Goal: Book appointment/travel/reservation

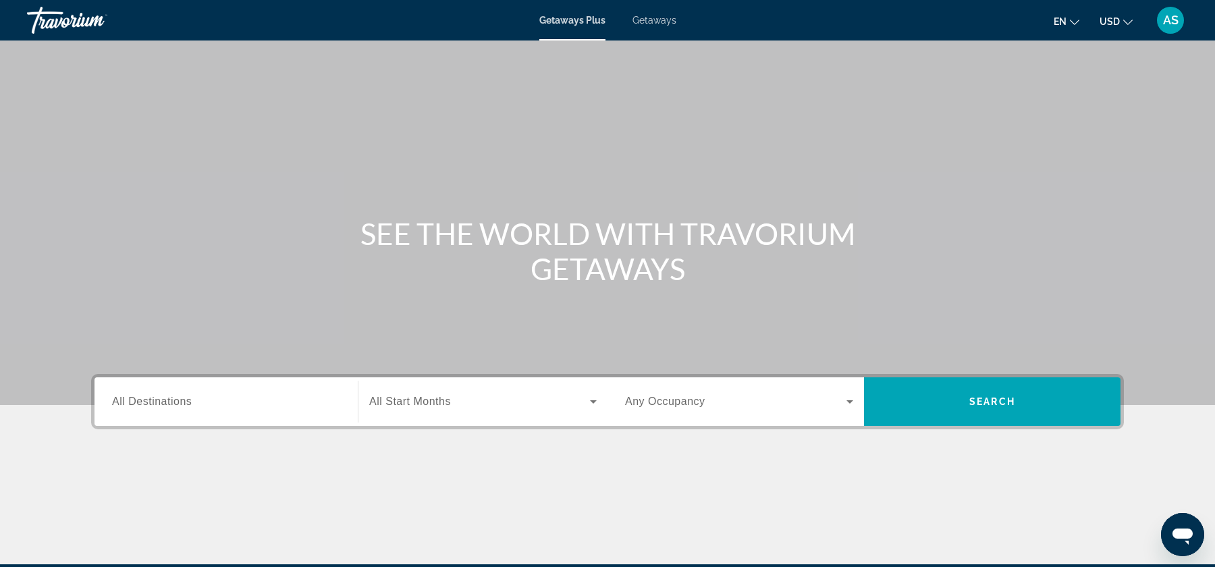
click at [659, 18] on span "Getaways" at bounding box center [655, 20] width 44 height 11
click at [694, 417] on div "Search widget" at bounding box center [739, 402] width 228 height 38
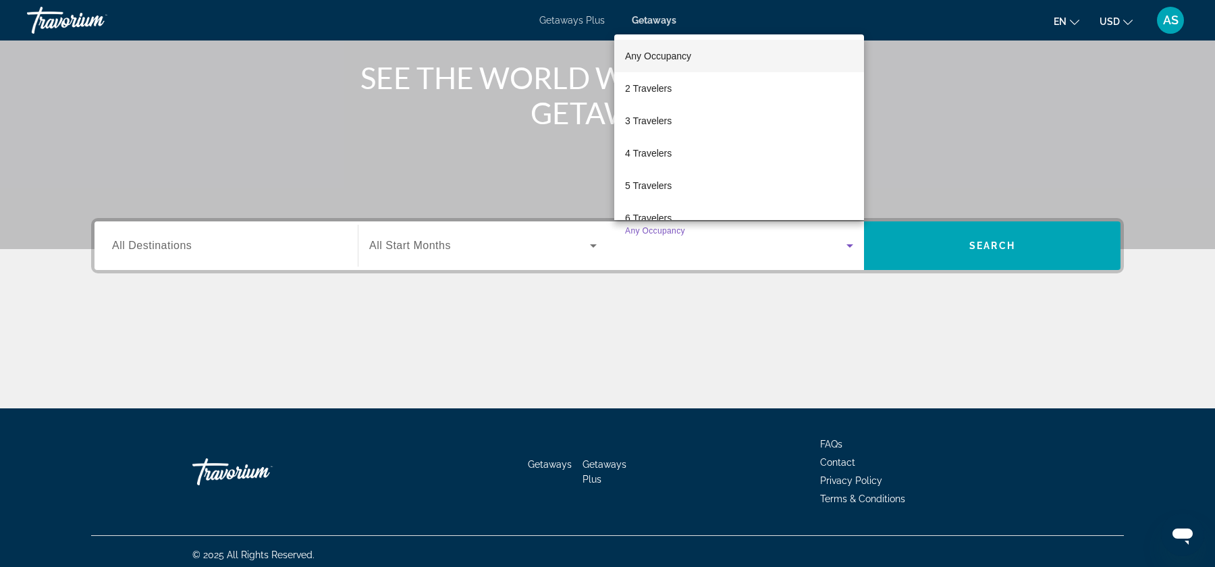
scroll to position [162, 0]
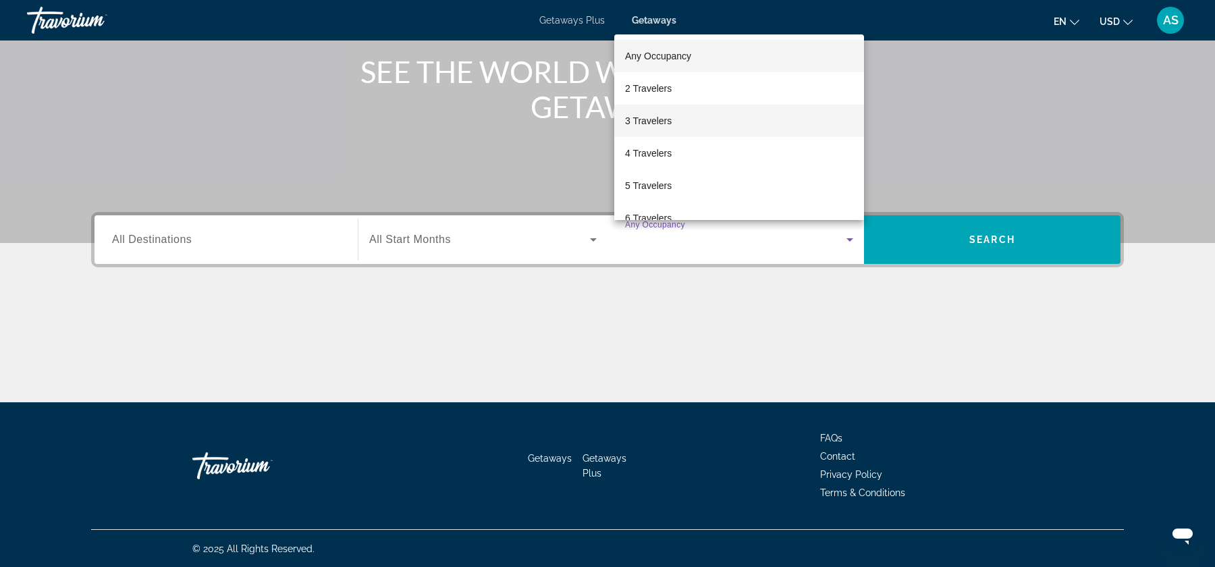
click at [714, 122] on mat-option "3 Travelers" at bounding box center [739, 121] width 250 height 32
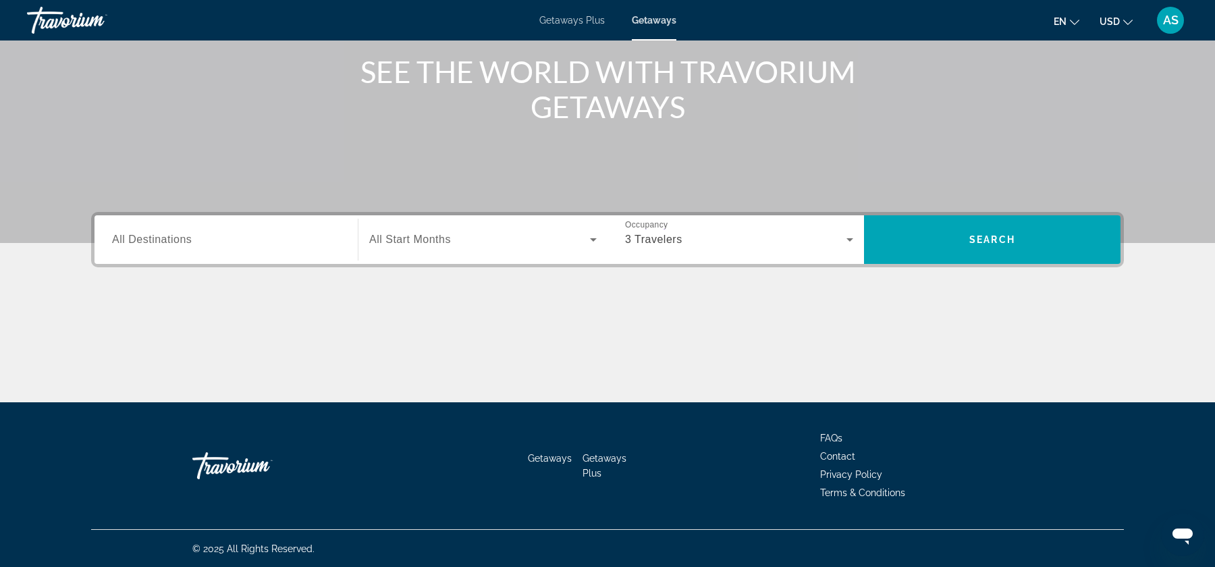
click at [187, 237] on span "All Destinations" at bounding box center [152, 239] width 80 height 11
click at [187, 237] on input "Destination All Destinations" at bounding box center [226, 240] width 228 height 16
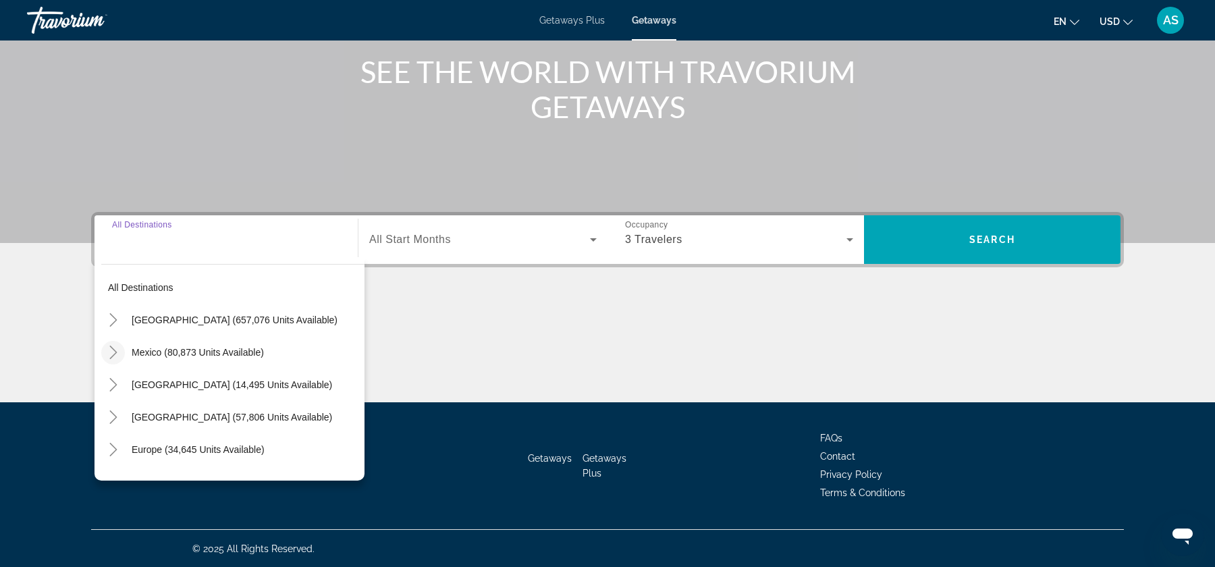
click at [115, 346] on icon "Toggle Mexico (80,873 units available)" at bounding box center [114, 353] width 14 height 14
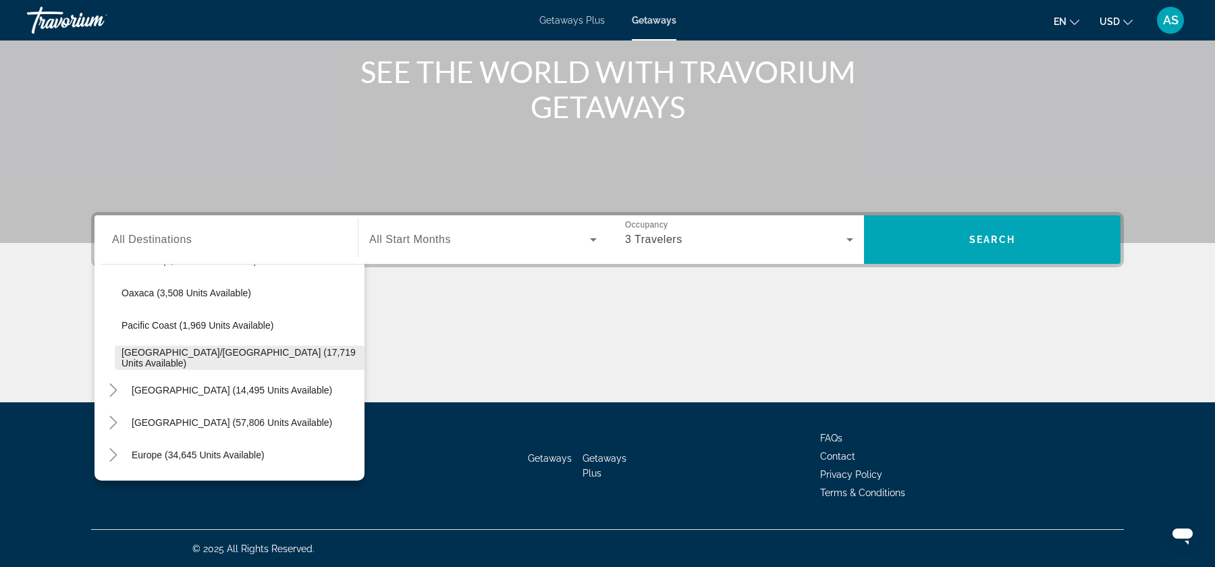
scroll to position [0, 0]
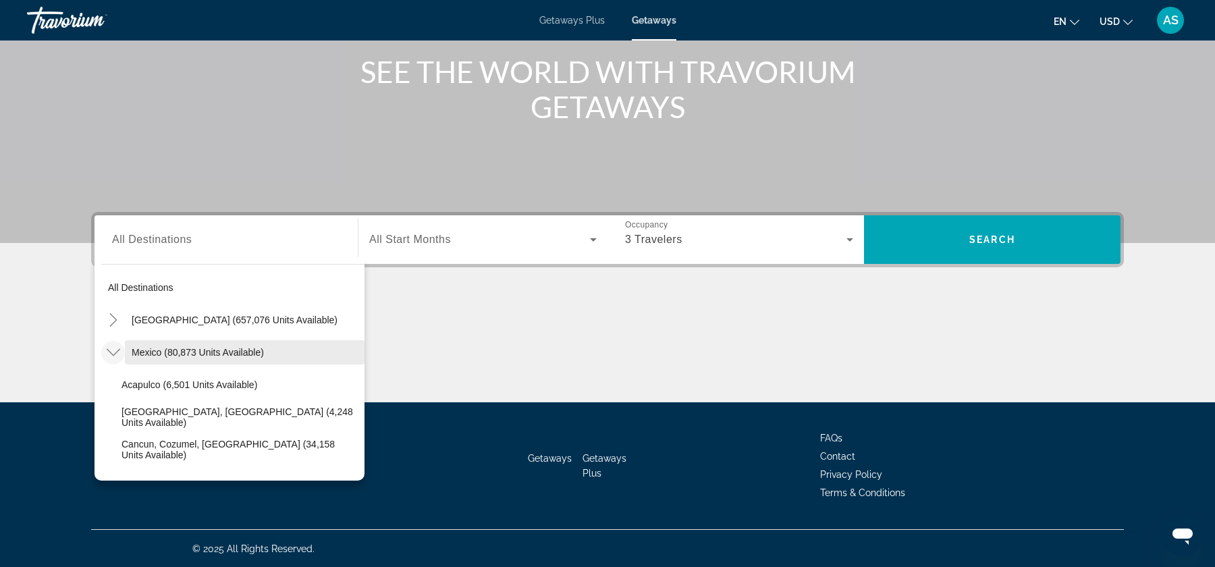
click at [169, 349] on span "Mexico (80,873 units available)" at bounding box center [198, 352] width 132 height 11
type input "**********"
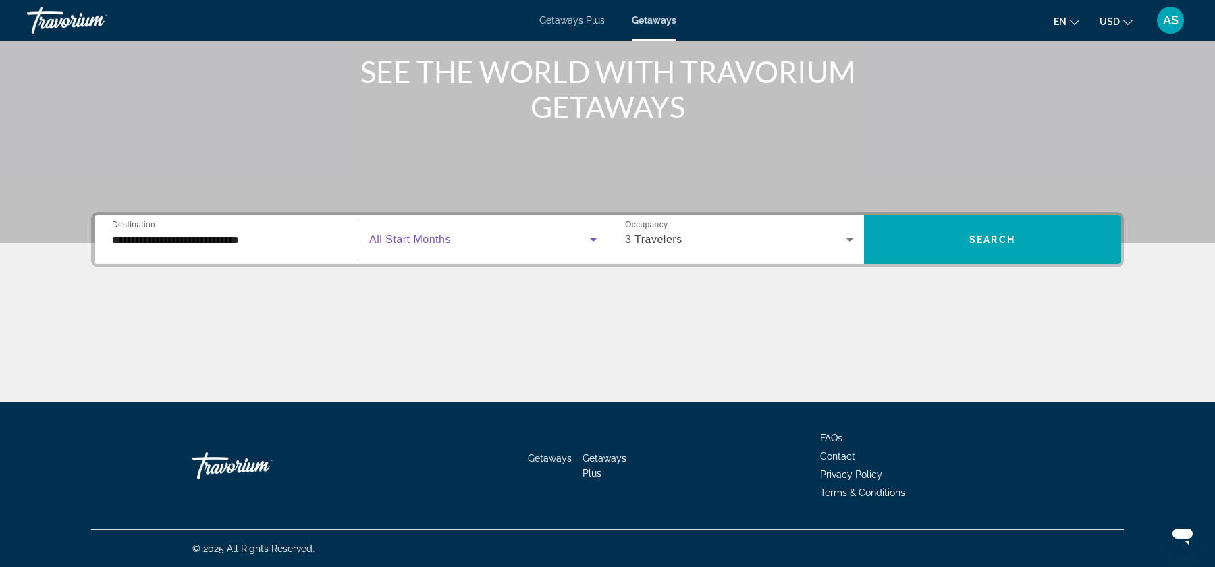
click at [581, 244] on span "Search widget" at bounding box center [479, 240] width 221 height 16
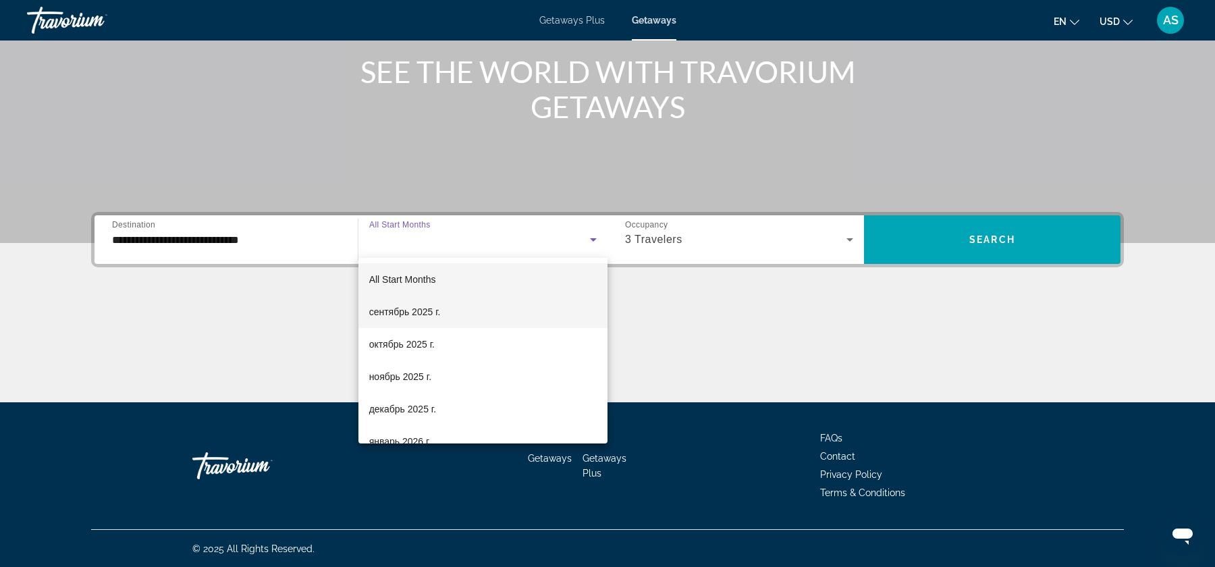
click at [506, 315] on mat-option "сентябрь 2025 г." at bounding box center [482, 312] width 249 height 32
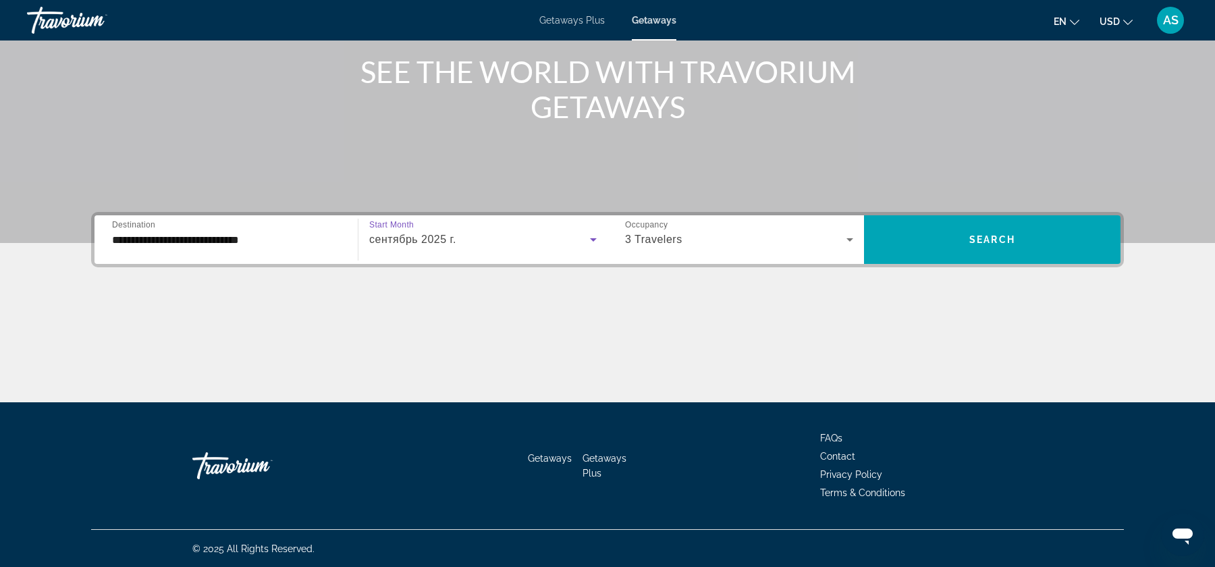
click at [927, 263] on div "**********" at bounding box center [607, 239] width 1033 height 55
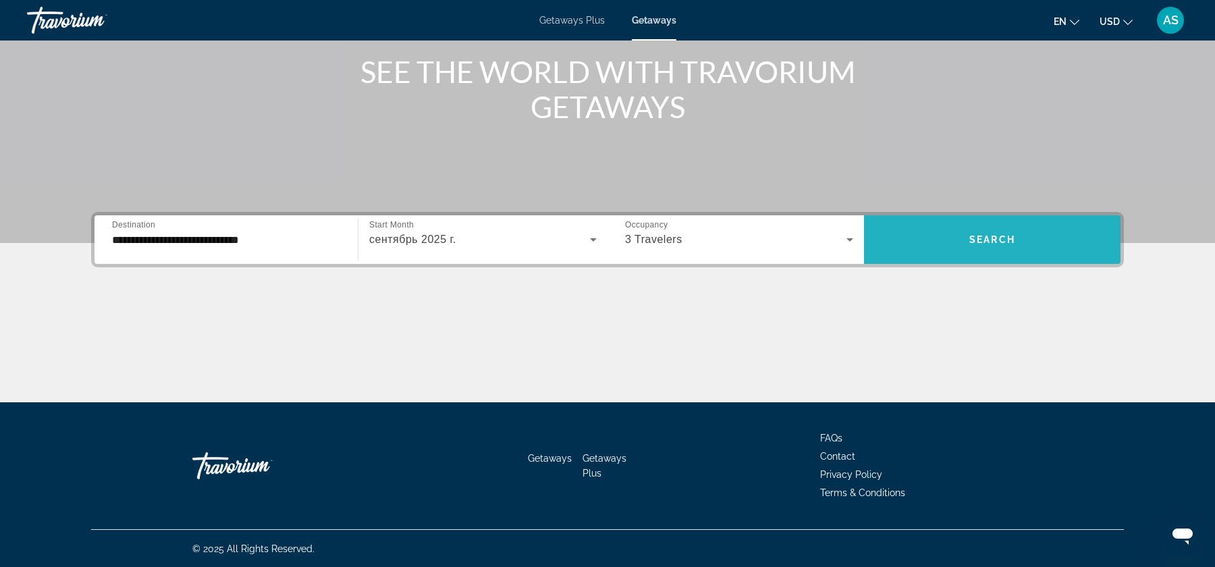
click at [961, 242] on span "Search widget" at bounding box center [992, 239] width 257 height 32
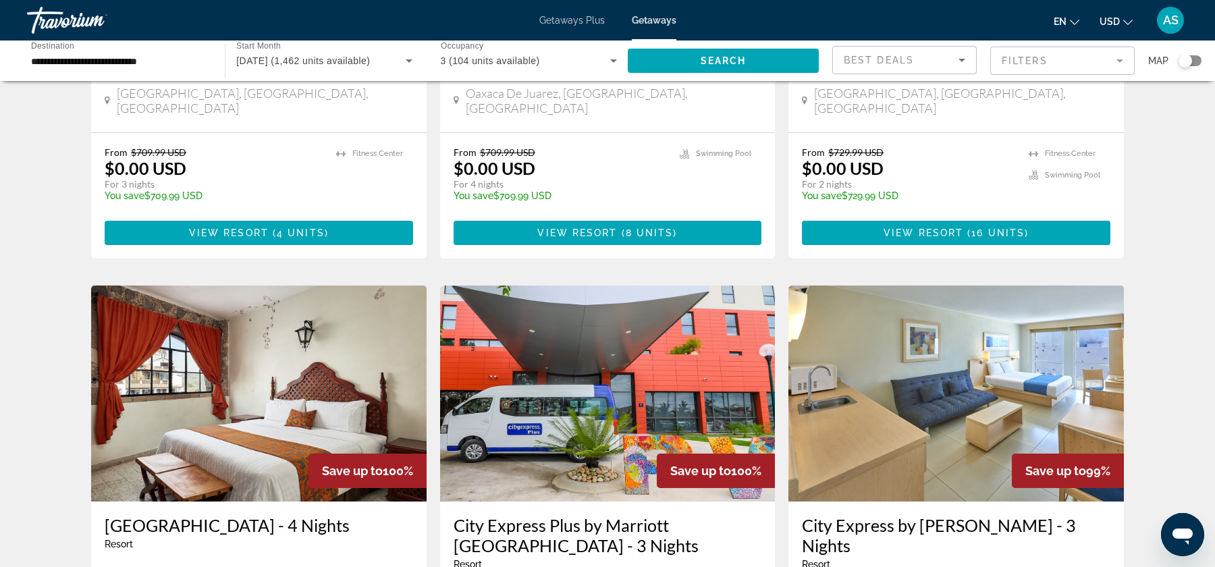
scroll to position [837, 0]
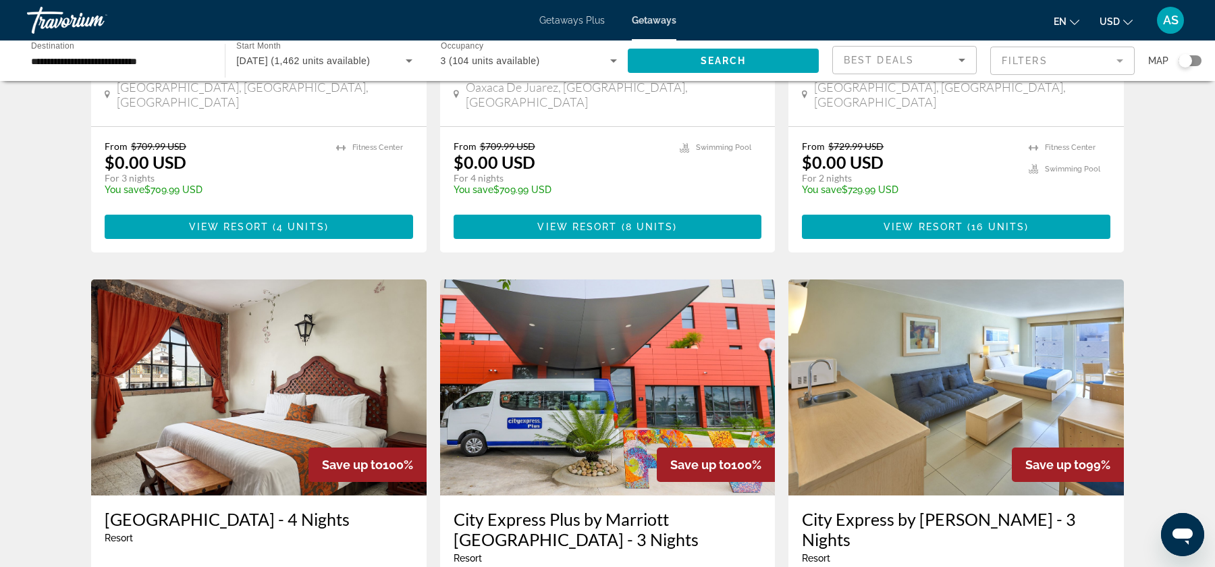
click at [1196, 57] on div "Search widget" at bounding box center [1190, 60] width 23 height 11
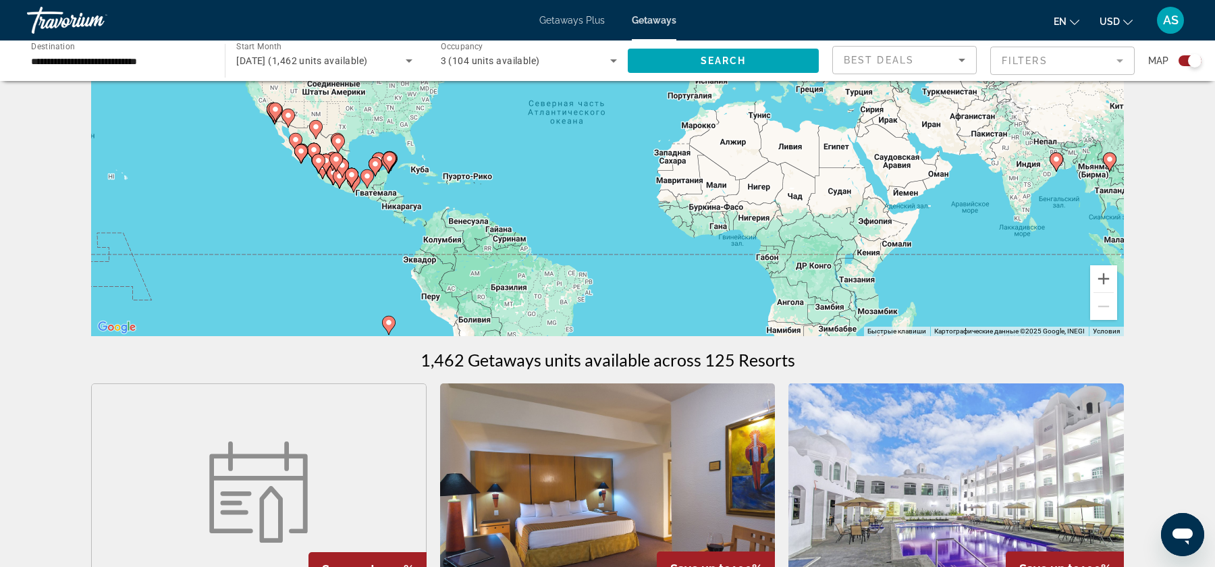
scroll to position [165, 0]
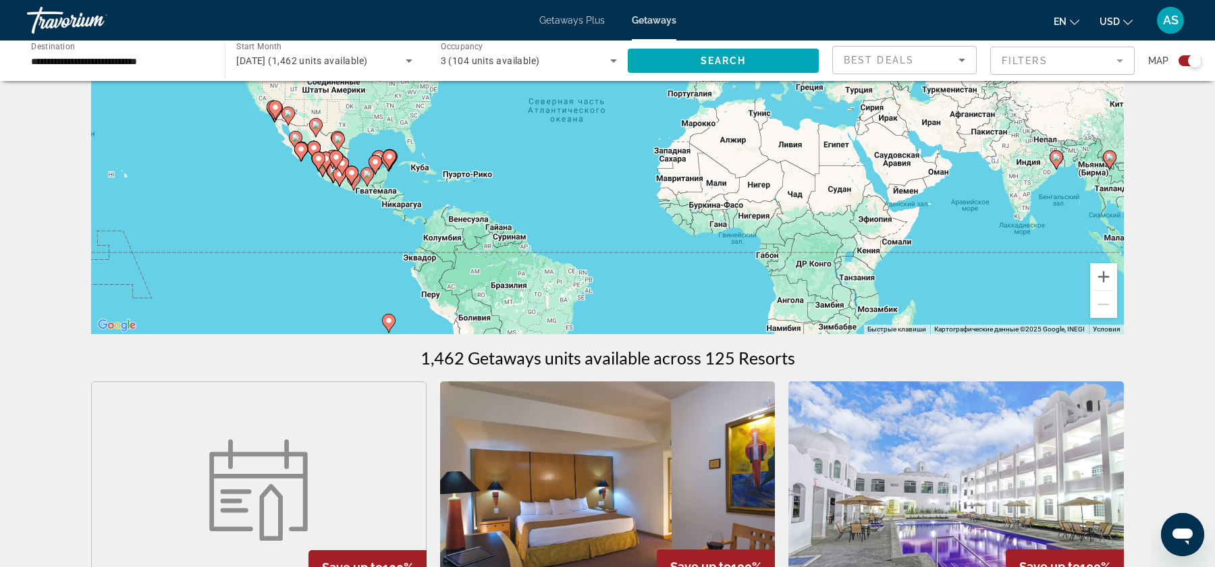
click at [386, 323] on image "Main content" at bounding box center [389, 321] width 8 height 8
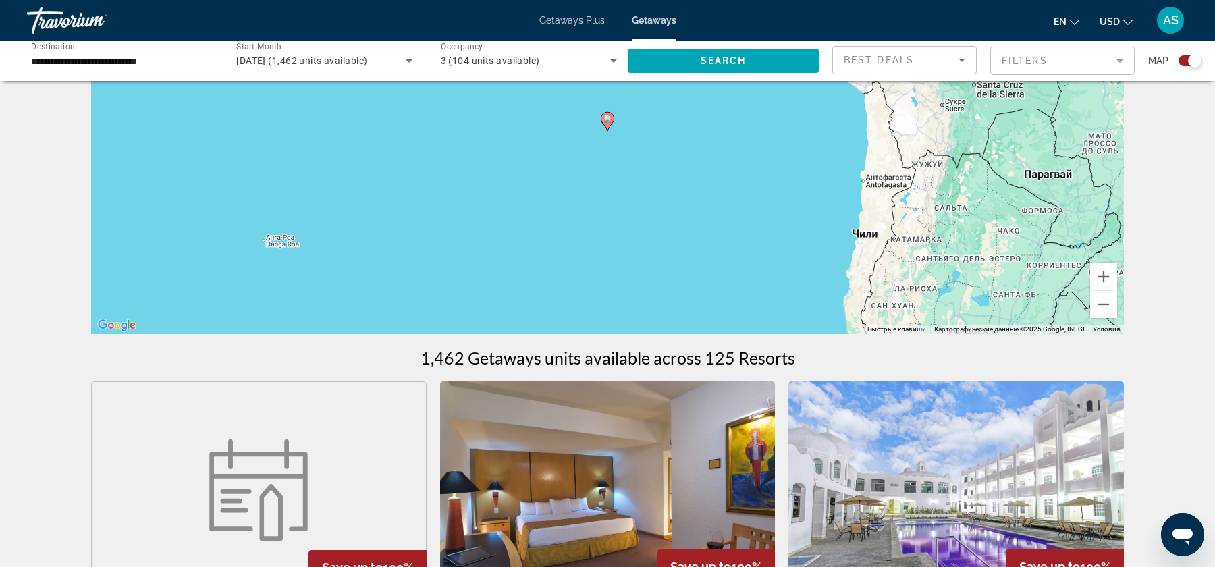
click at [610, 118] on image "Main content" at bounding box center [608, 119] width 8 height 8
type input "**********"
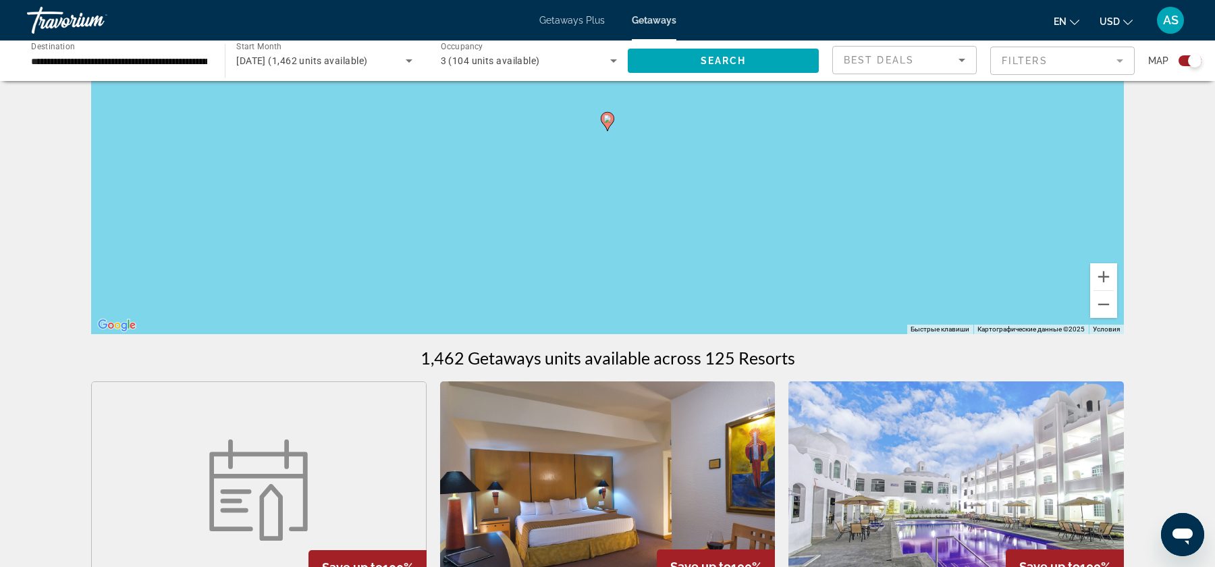
click at [610, 118] on image "Main content" at bounding box center [608, 119] width 8 height 8
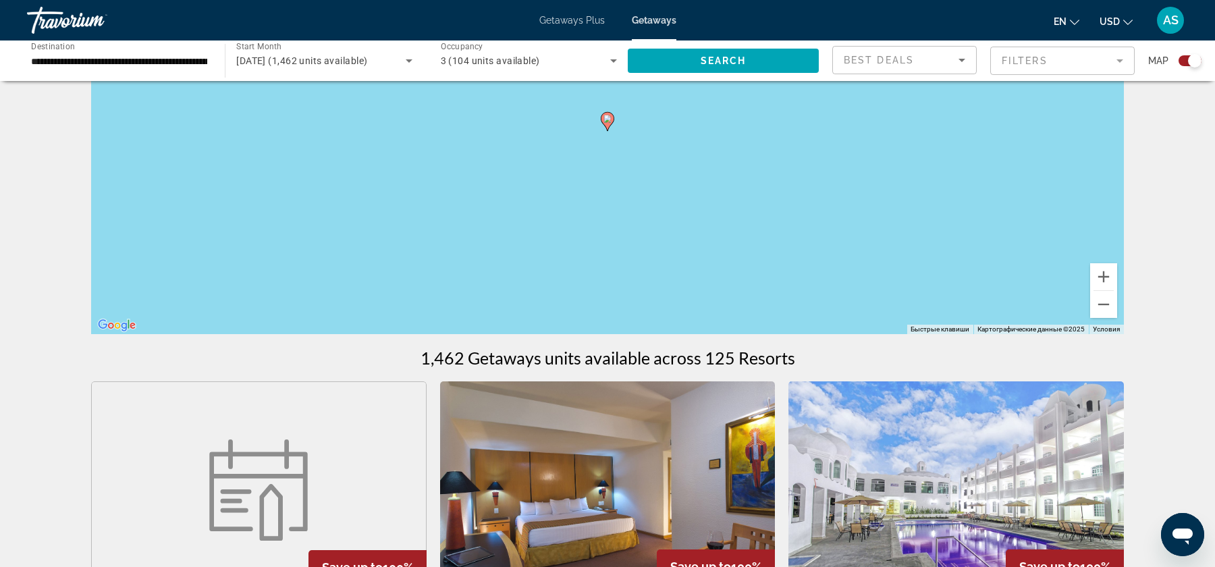
click at [610, 118] on image "Main content" at bounding box center [608, 119] width 8 height 8
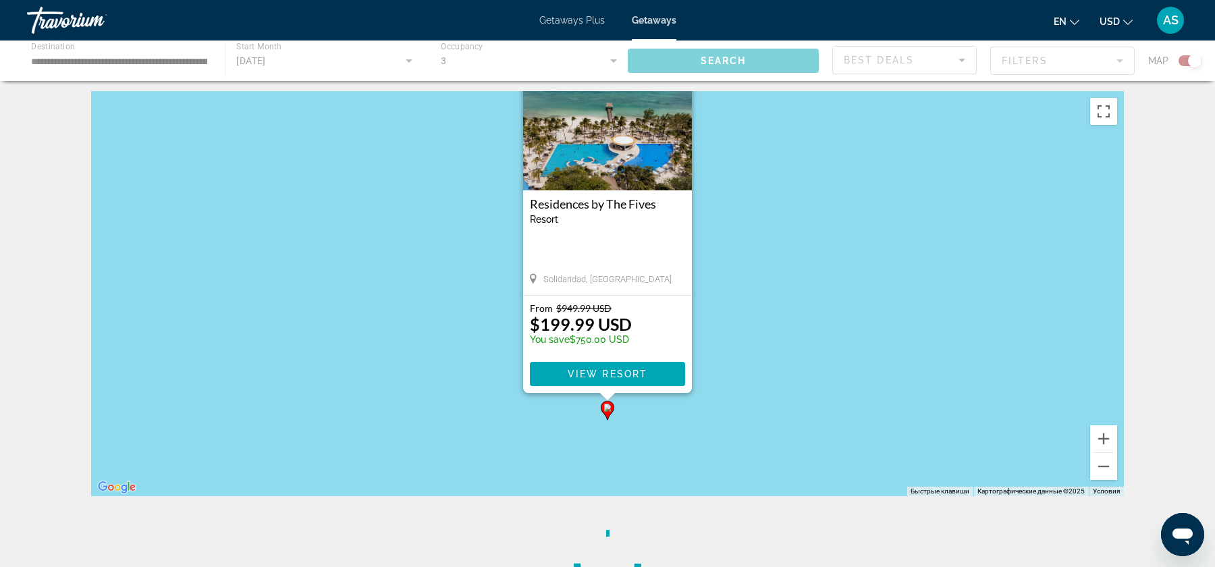
scroll to position [0, 0]
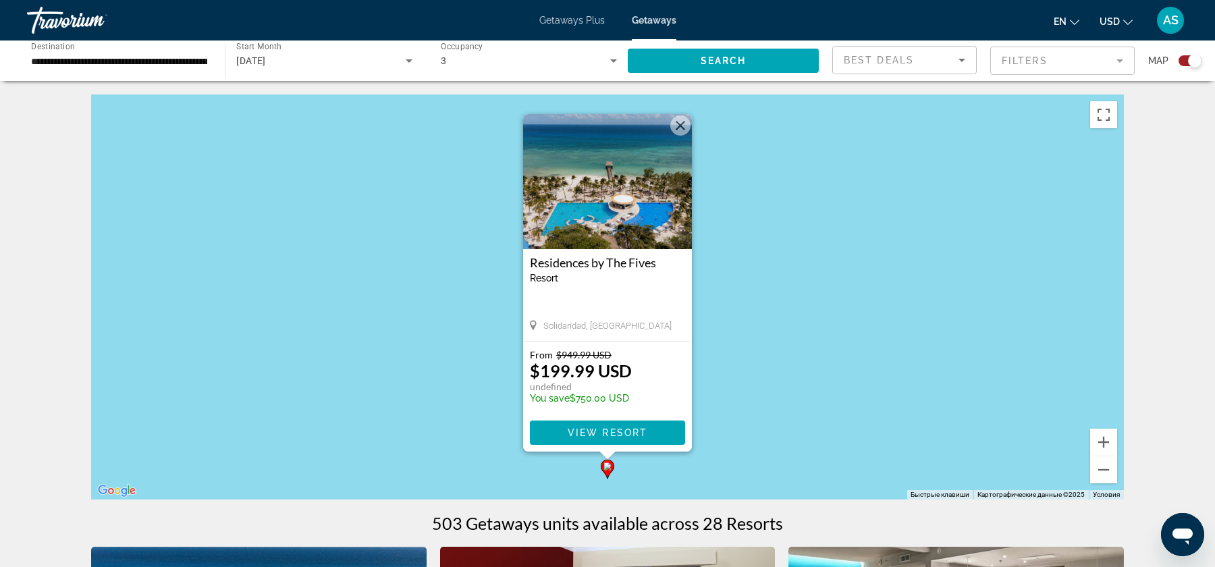
click at [610, 219] on img "Main content" at bounding box center [607, 181] width 169 height 135
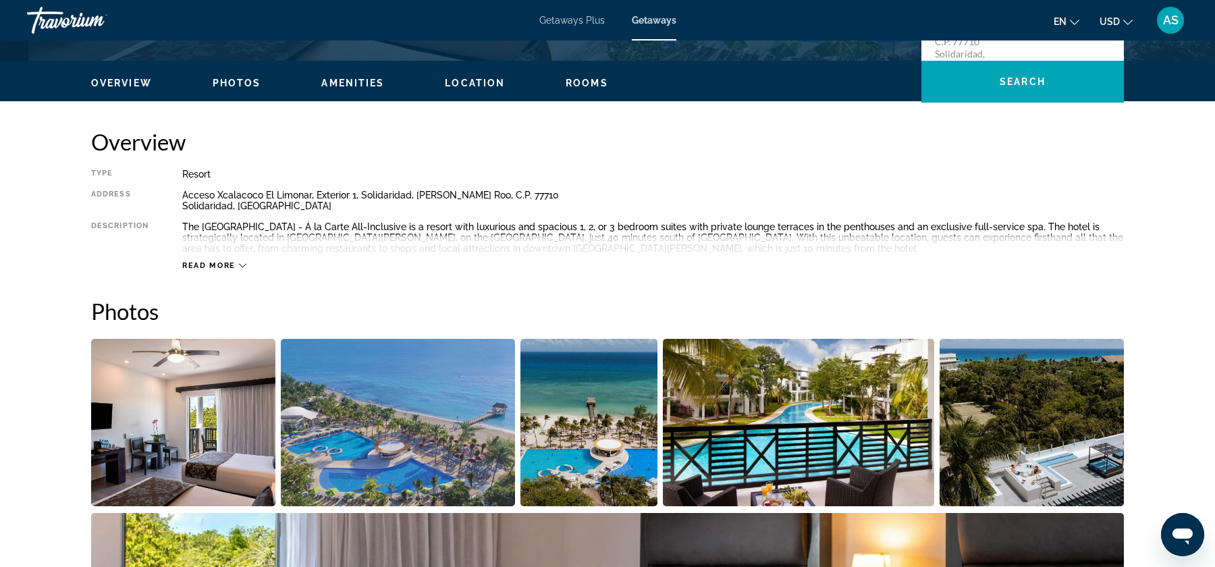
scroll to position [385, 0]
click at [240, 267] on icon "Main content" at bounding box center [242, 264] width 7 height 7
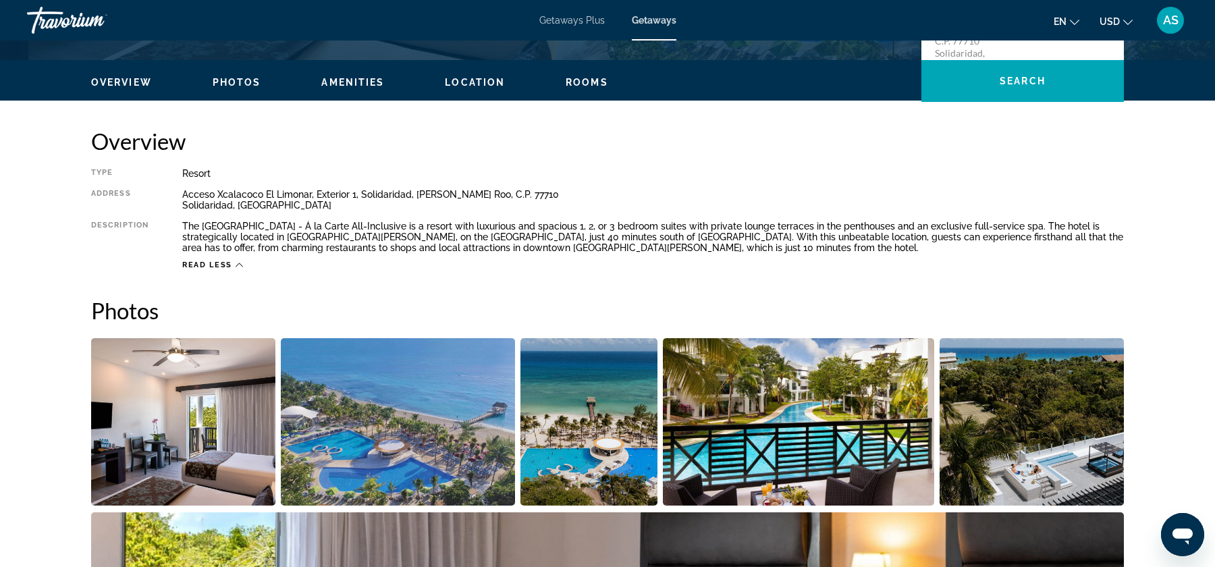
click at [240, 267] on icon "Main content" at bounding box center [239, 264] width 7 height 7
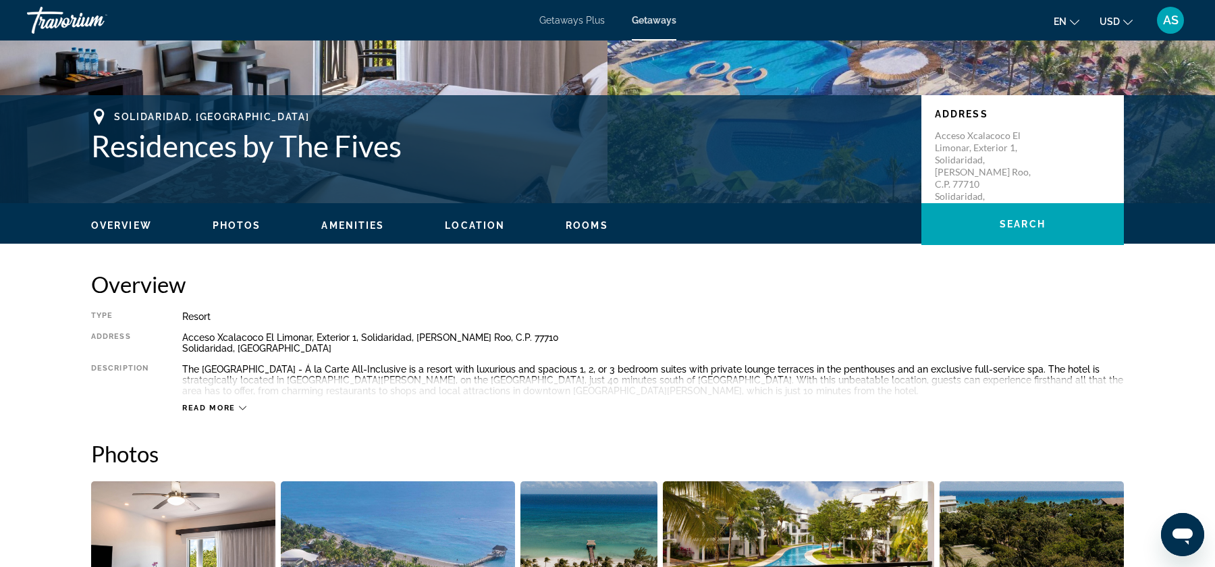
scroll to position [227, 0]
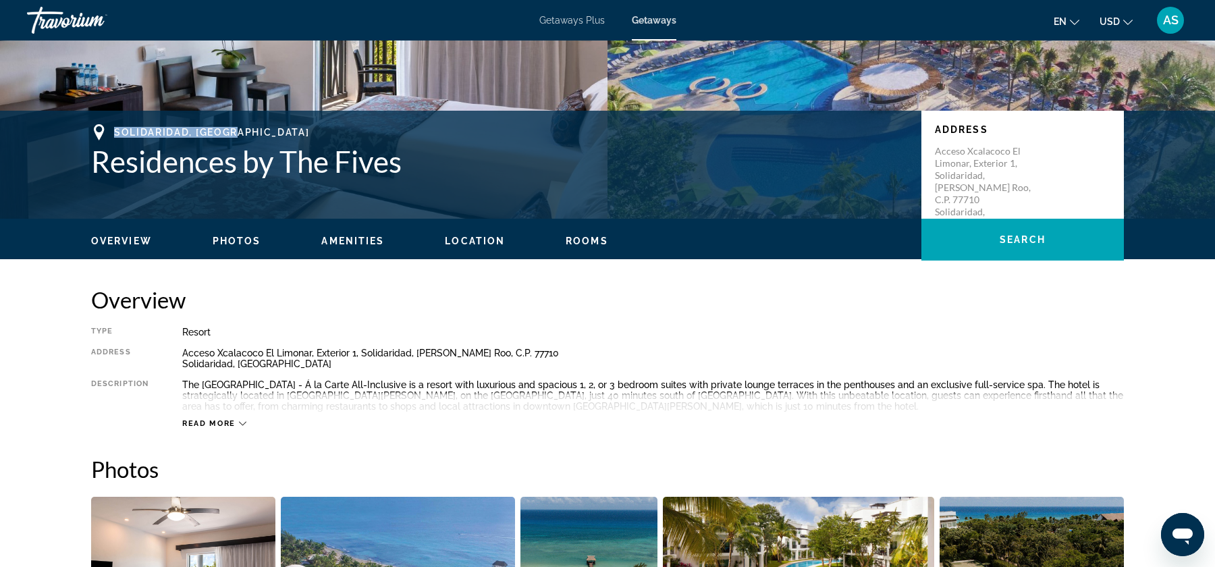
drag, startPoint x: 113, startPoint y: 130, endPoint x: 257, endPoint y: 131, distance: 143.8
click at [257, 131] on div "Solidaridad, Mexico" at bounding box center [499, 132] width 817 height 16
copy span "Solidaridad, Mexico"
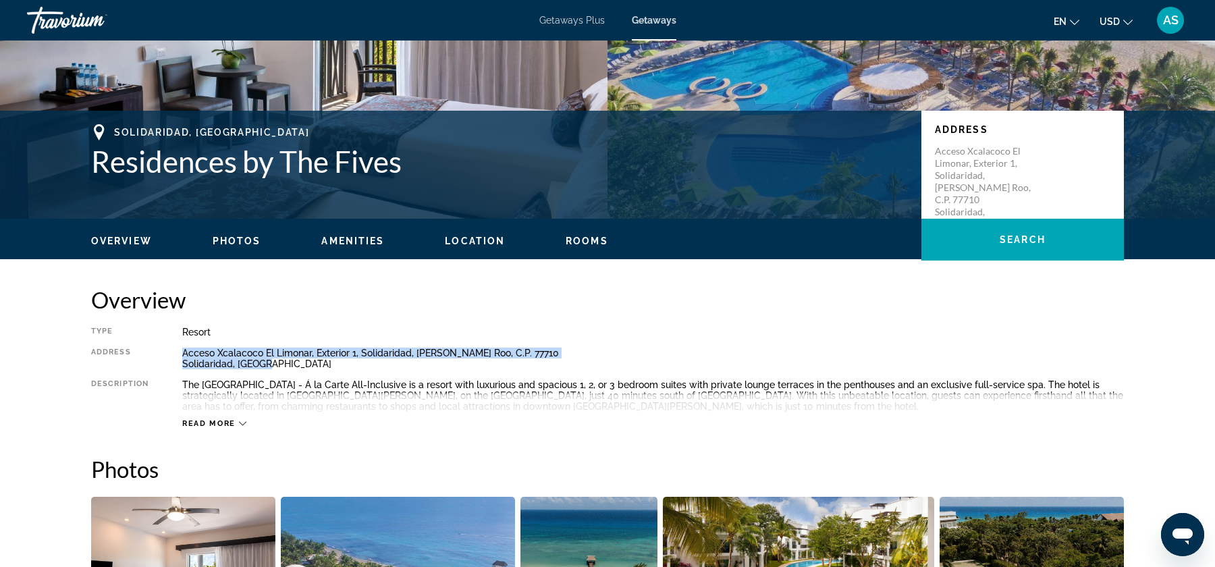
drag, startPoint x: 284, startPoint y: 365, endPoint x: 180, endPoint y: 355, distance: 105.1
click at [180, 355] on div "Type Resort All-Inclusive No All-Inclusive Address Acceso Xcalacoco El Limonar,…" at bounding box center [607, 378] width 1033 height 102
copy div "Acceso Xcalacoco El Limonar, Exterior 1, Solidaridad, Quintana Roo, C.P. 77710 …"
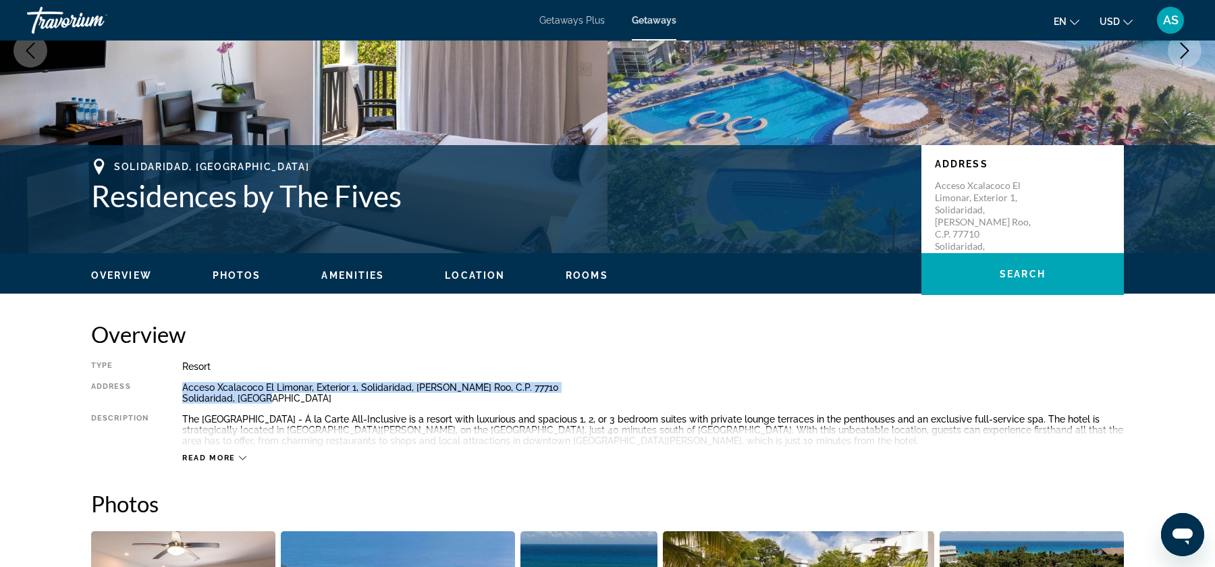
scroll to position [197, 0]
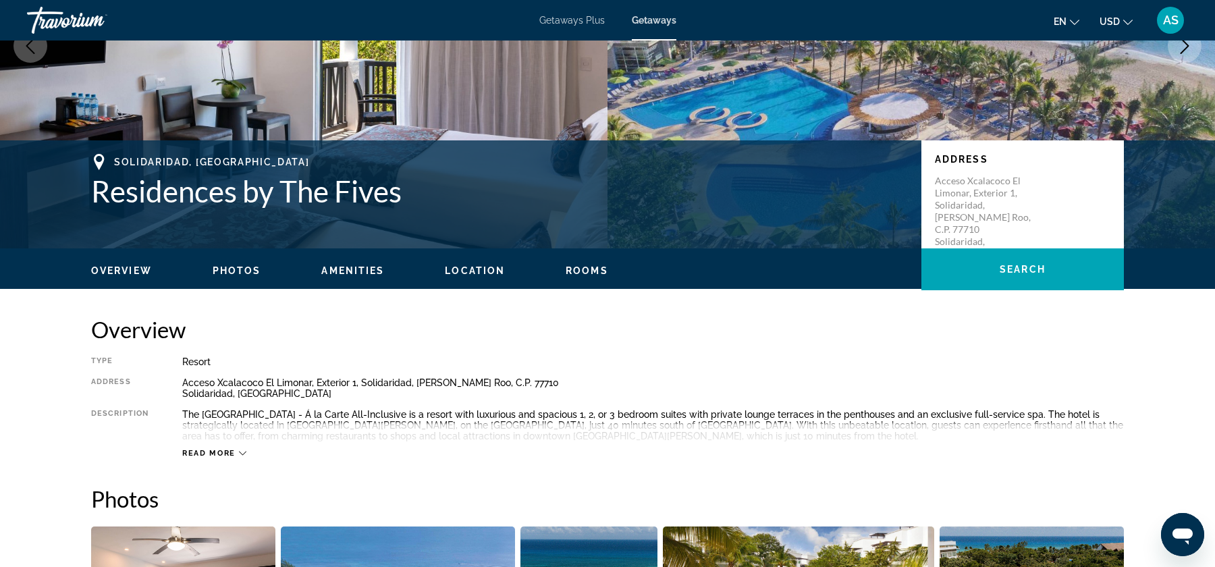
click at [350, 365] on div "Resort" at bounding box center [653, 361] width 942 height 11
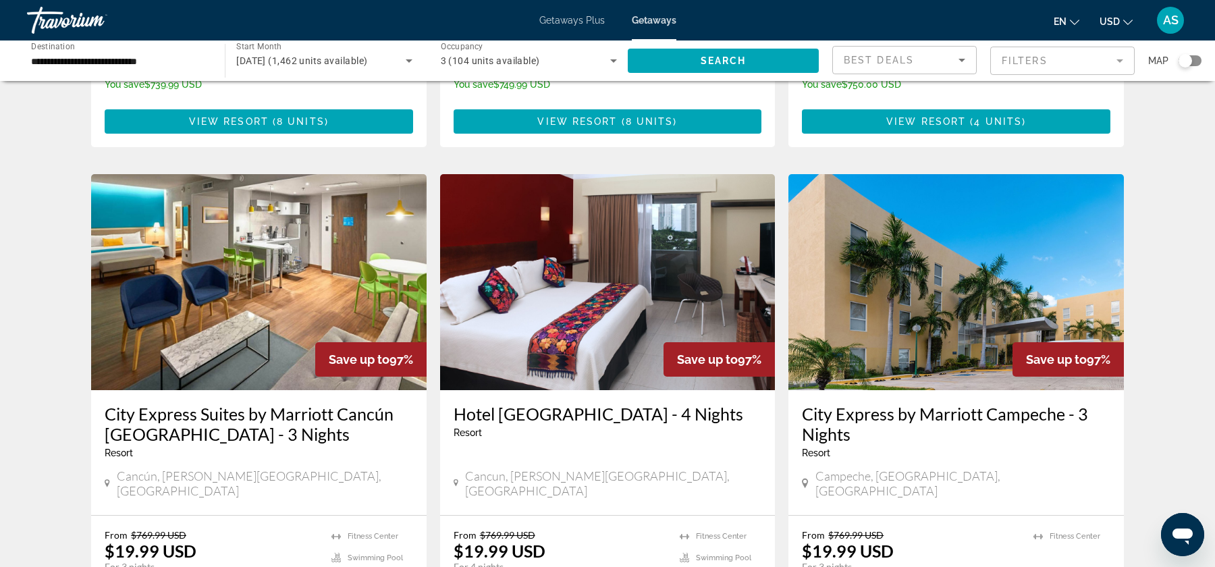
scroll to position [1697, 0]
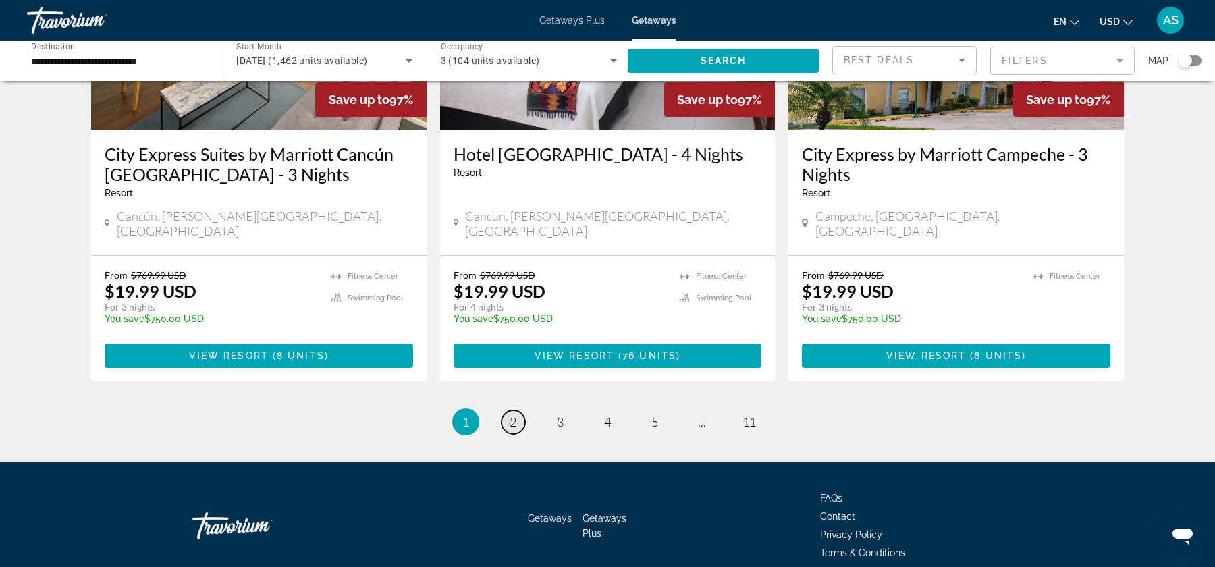
click at [512, 415] on span "2" at bounding box center [513, 422] width 7 height 15
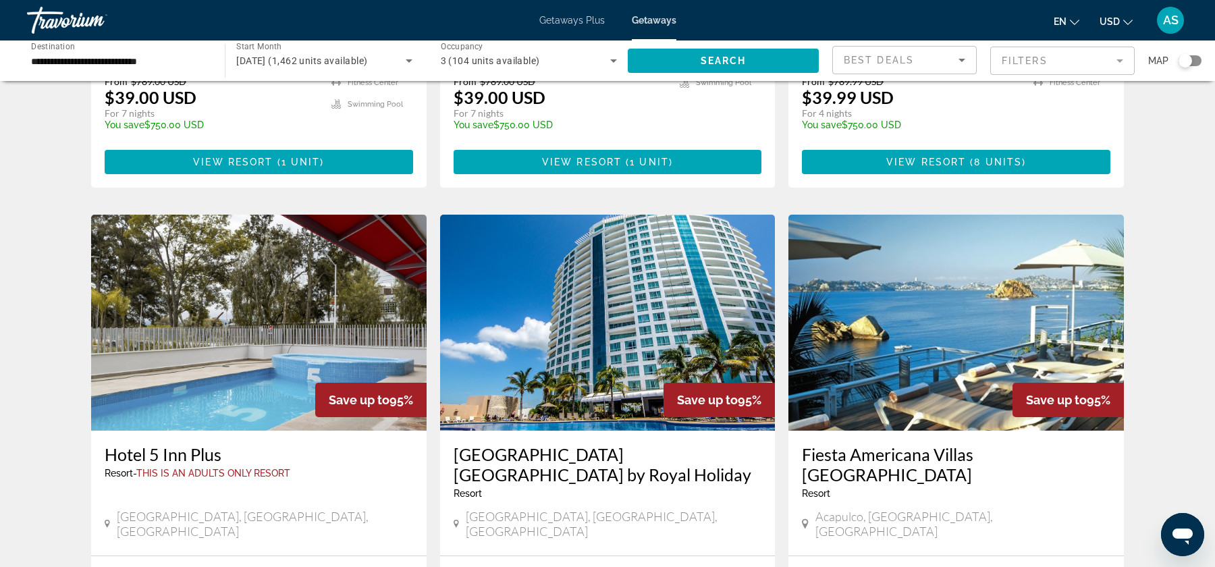
scroll to position [1420, 0]
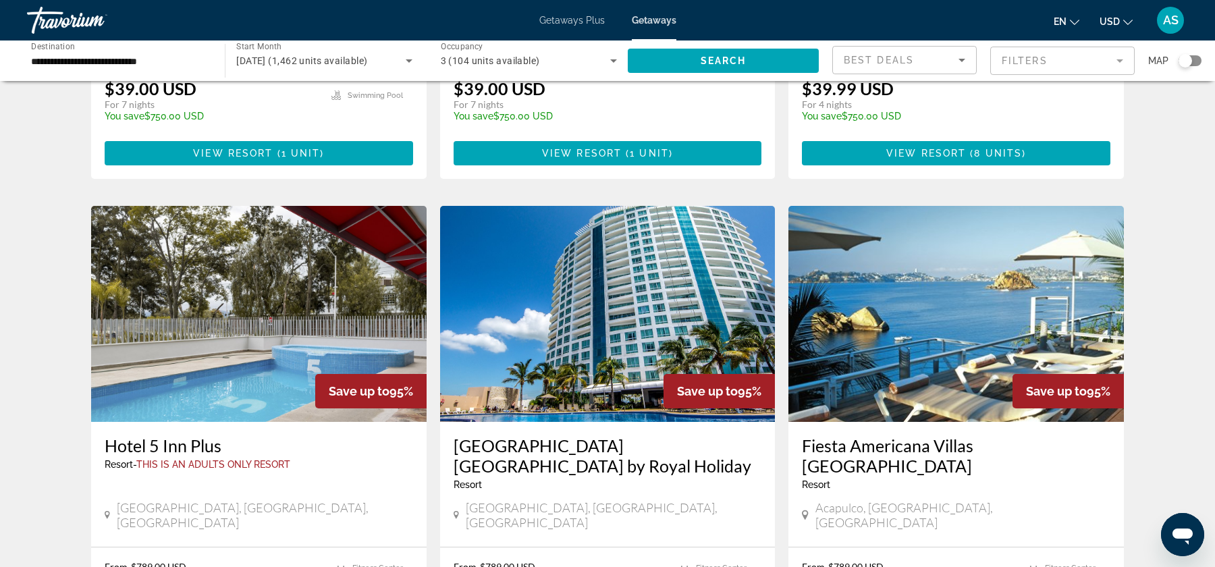
click at [564, 236] on img "Main content" at bounding box center [608, 314] width 336 height 216
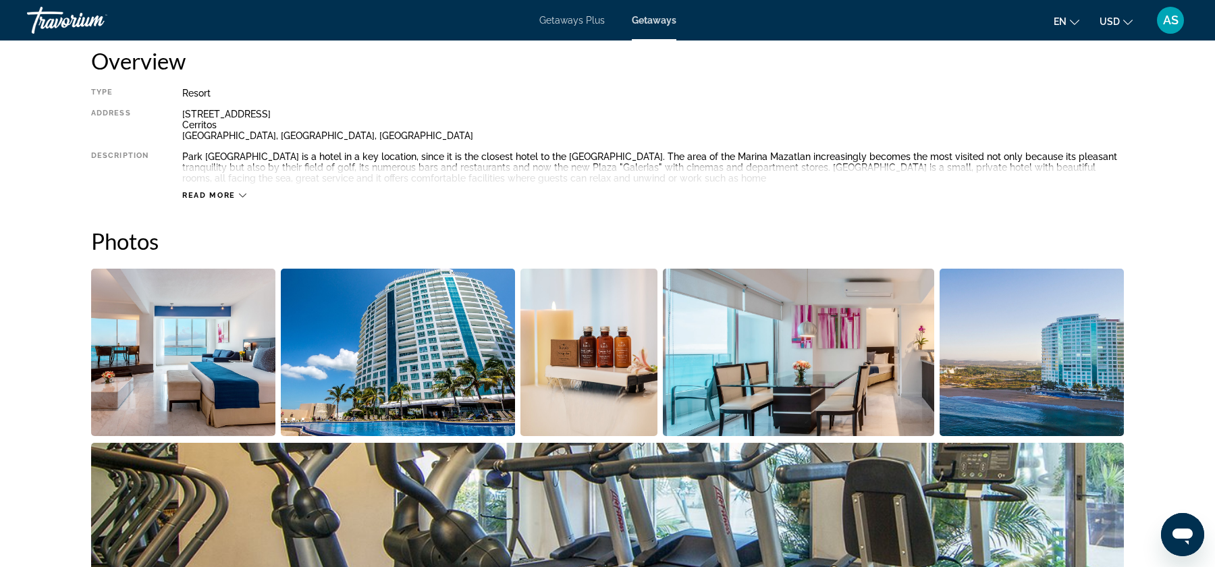
scroll to position [462, 0]
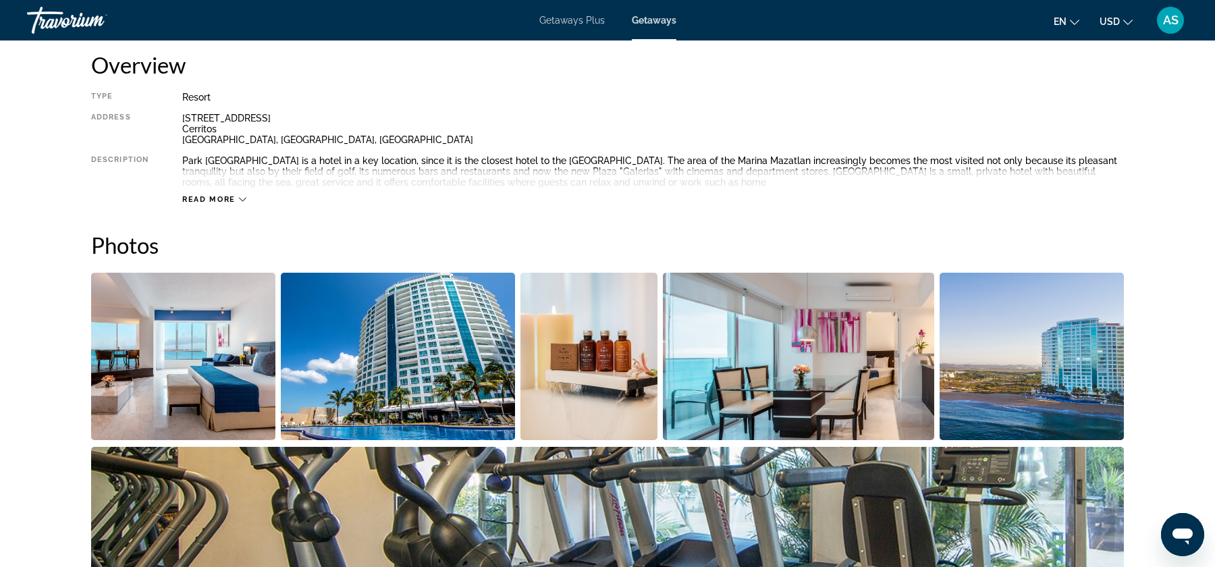
click at [236, 196] on div "Read more" at bounding box center [214, 199] width 64 height 9
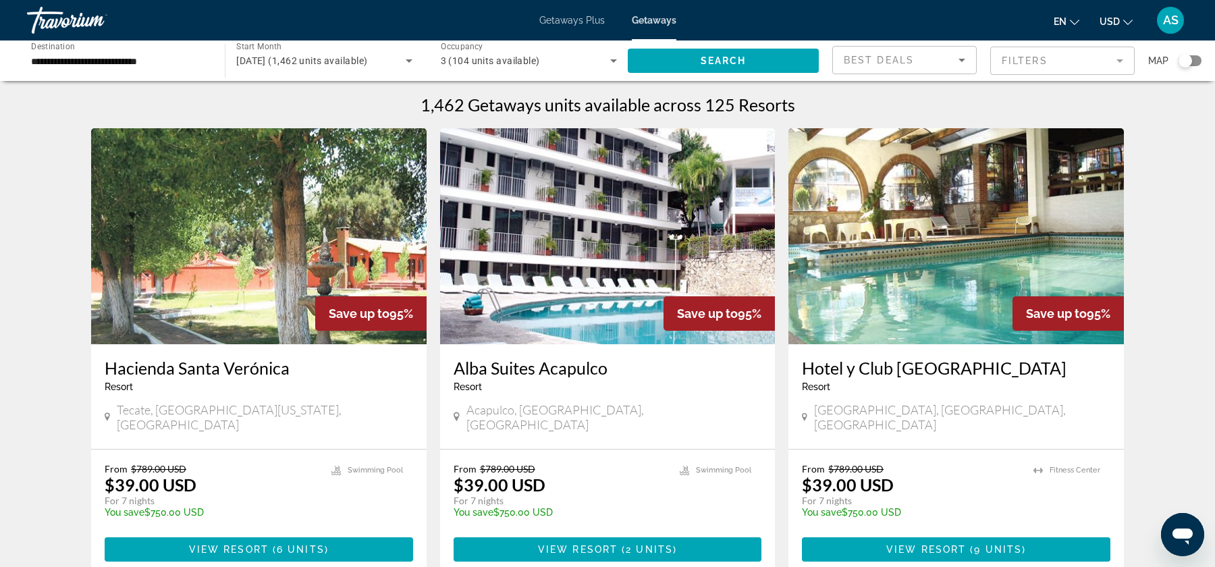
click at [200, 55] on input "**********" at bounding box center [119, 61] width 176 height 16
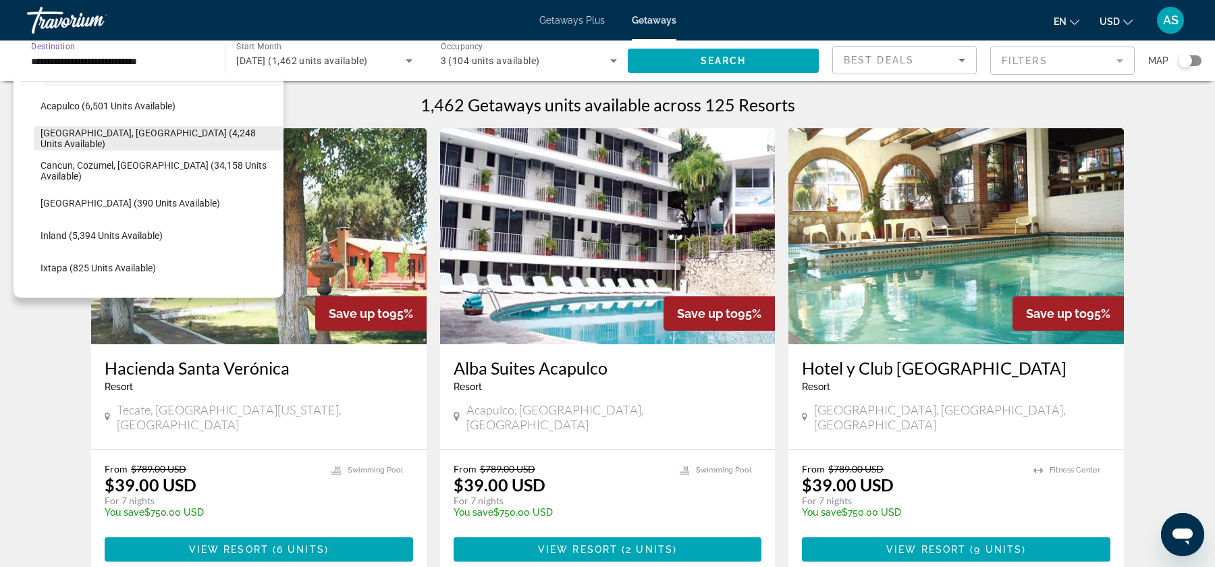
scroll to position [259, 0]
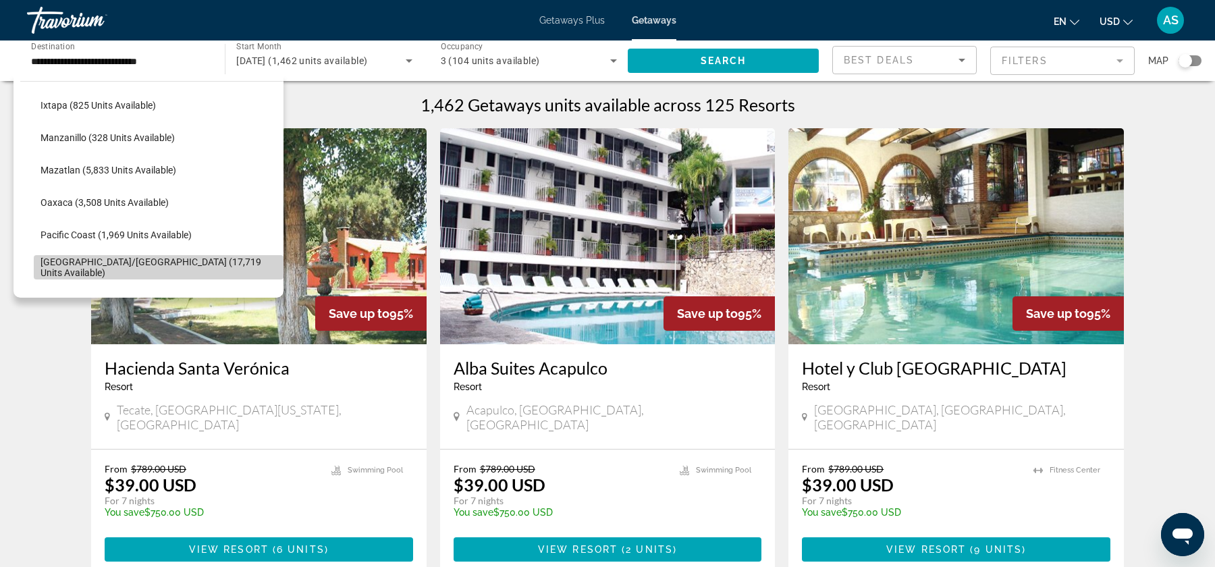
click at [104, 251] on span "Search widget" at bounding box center [159, 267] width 250 height 32
type input "**********"
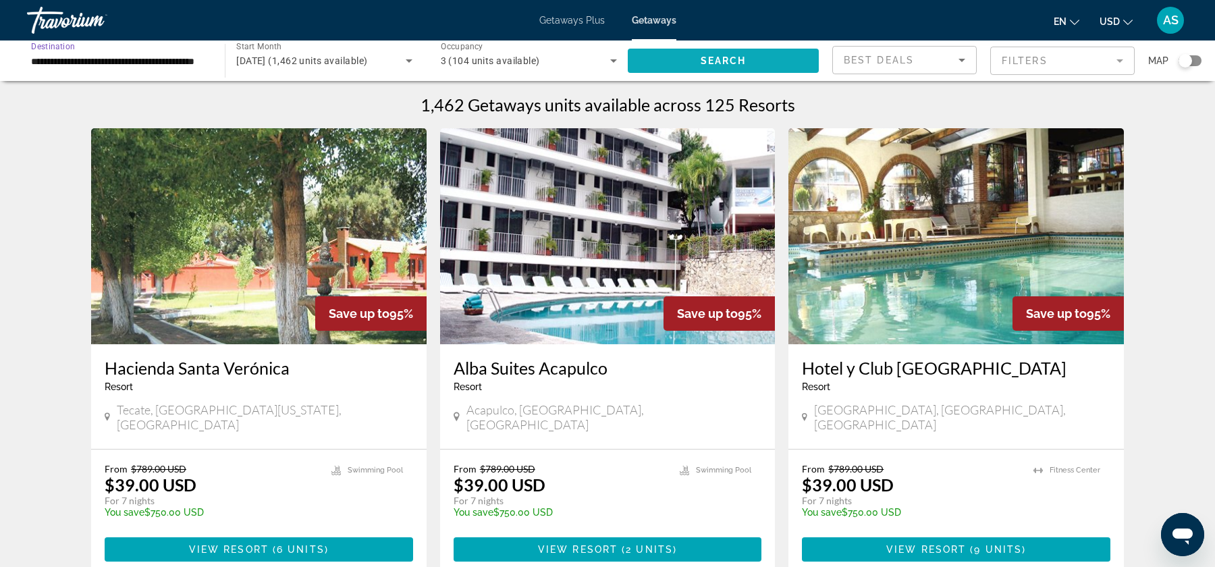
click at [713, 63] on span "Search" at bounding box center [724, 60] width 46 height 11
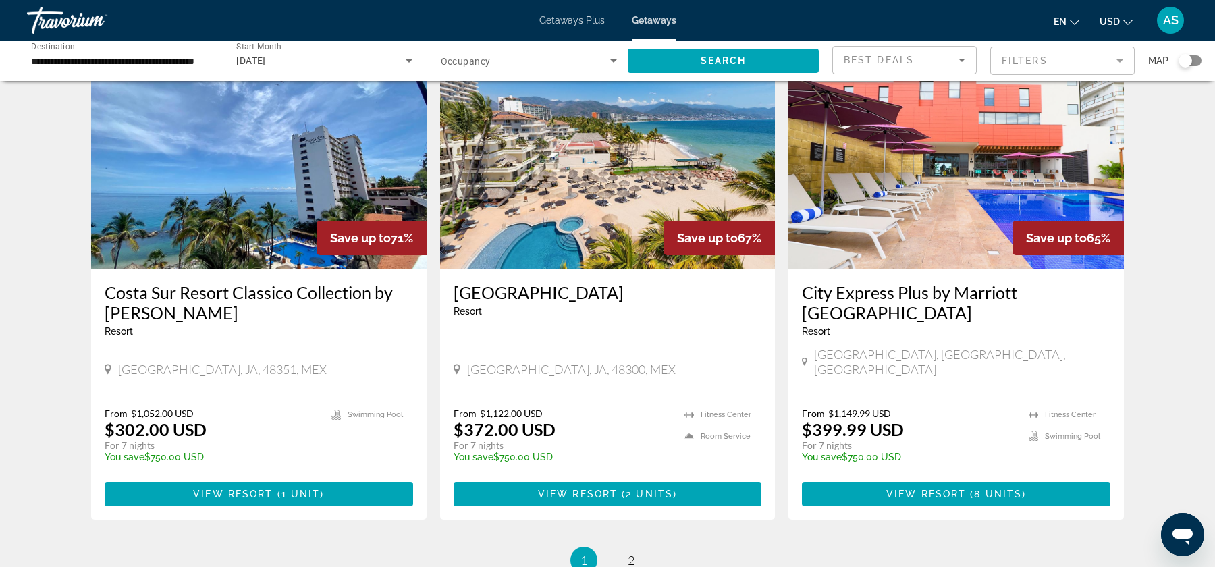
scroll to position [1697, 0]
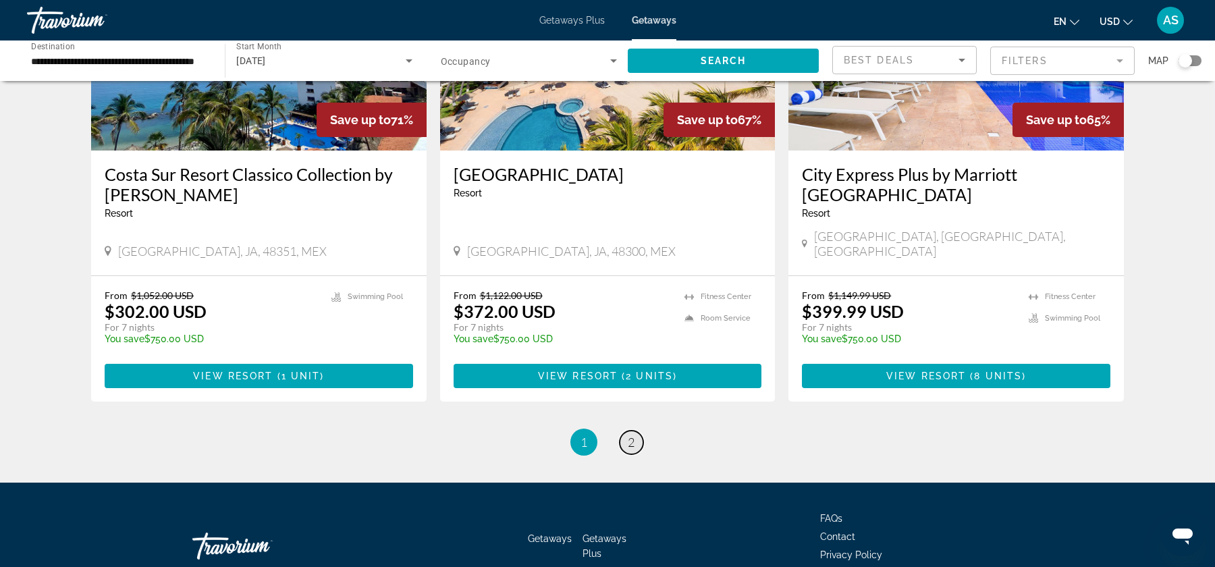
click at [624, 431] on link "page 2" at bounding box center [632, 443] width 24 height 24
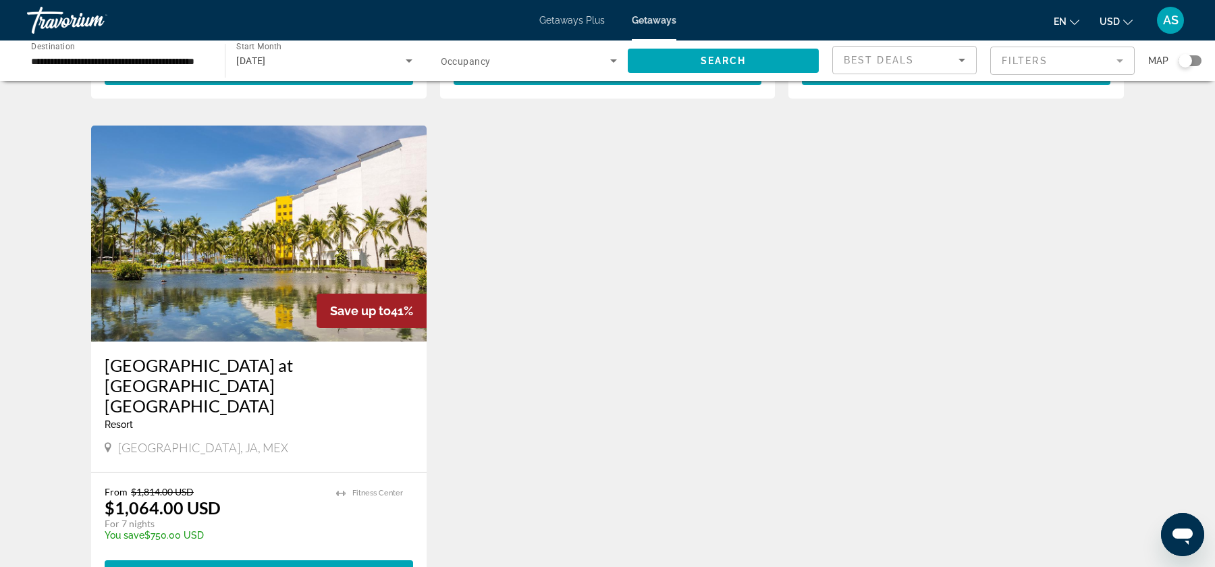
scroll to position [498, 0]
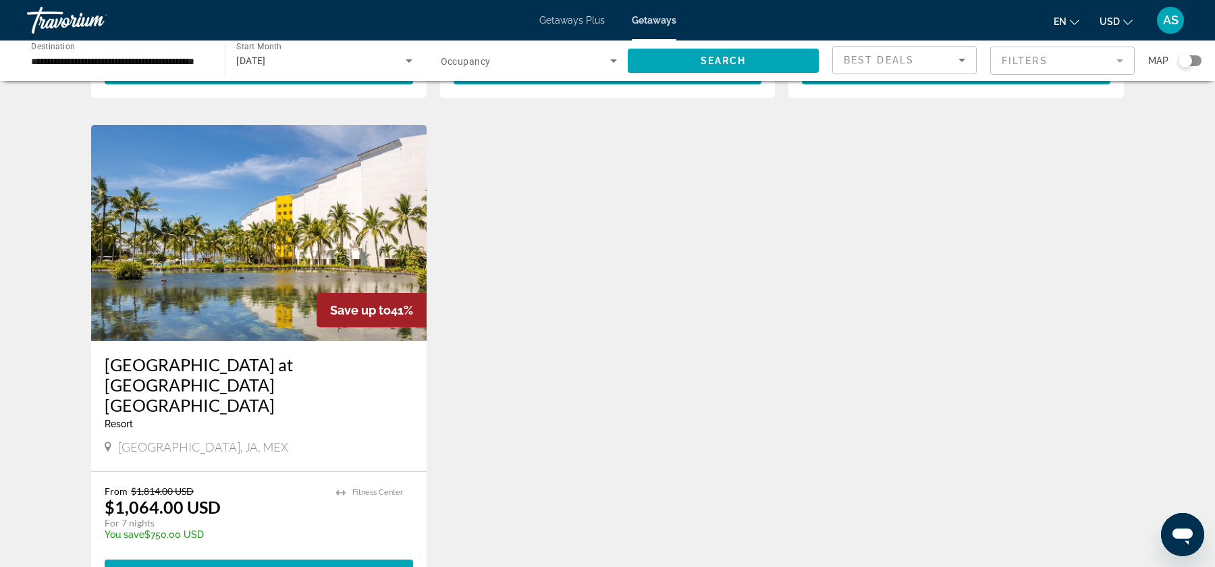
click at [250, 279] on img "Main content" at bounding box center [259, 233] width 336 height 216
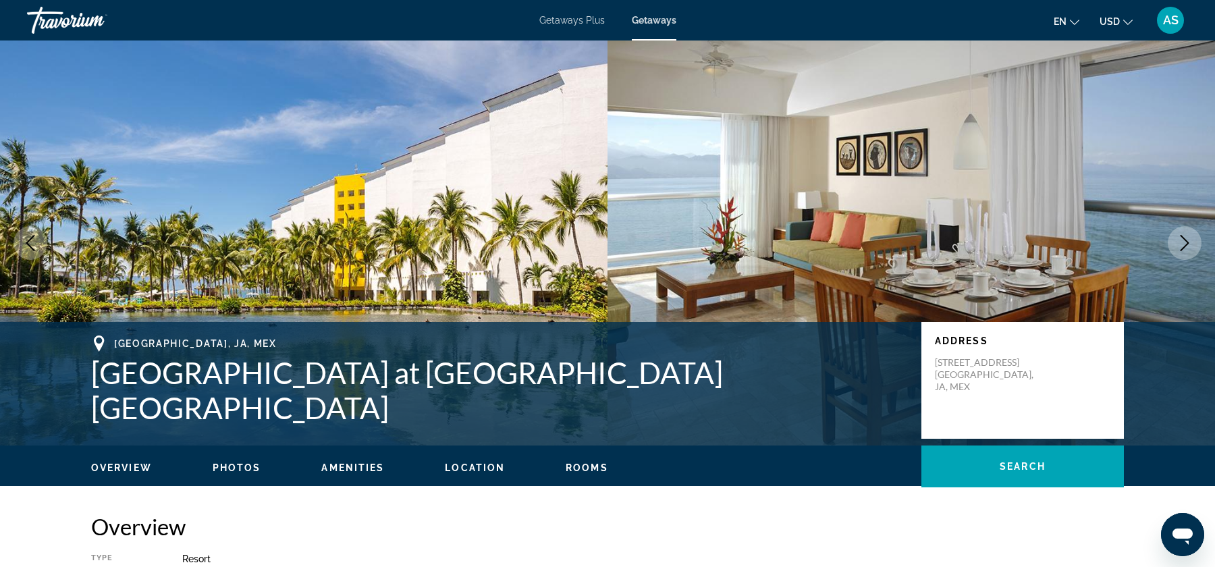
click at [1188, 242] on icon "Next image" at bounding box center [1185, 243] width 9 height 16
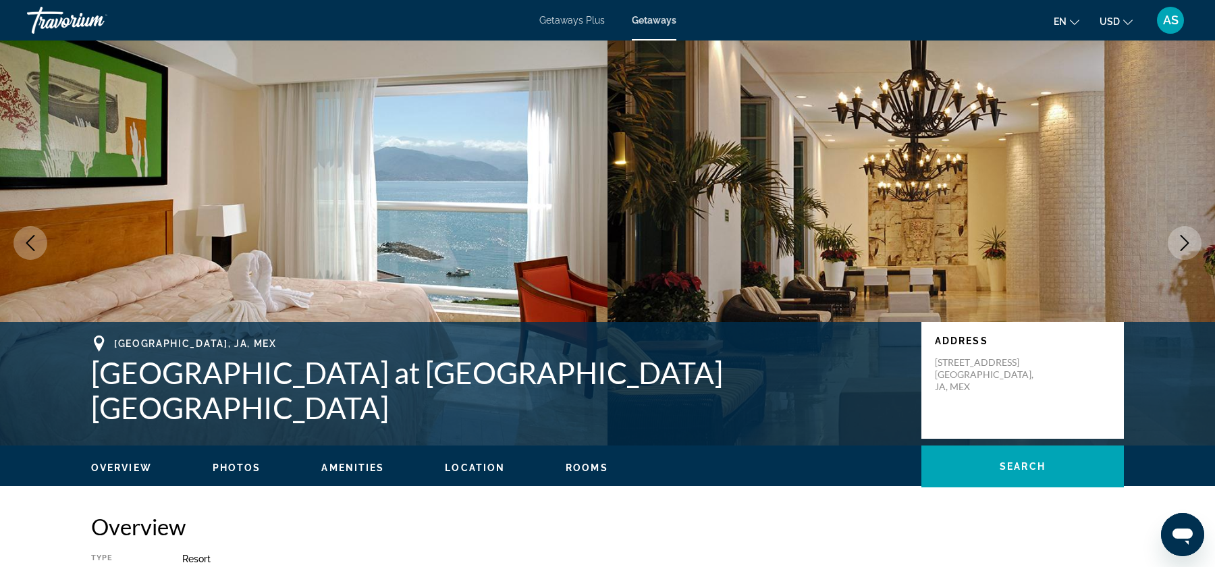
click at [1188, 242] on icon "Next image" at bounding box center [1185, 243] width 9 height 16
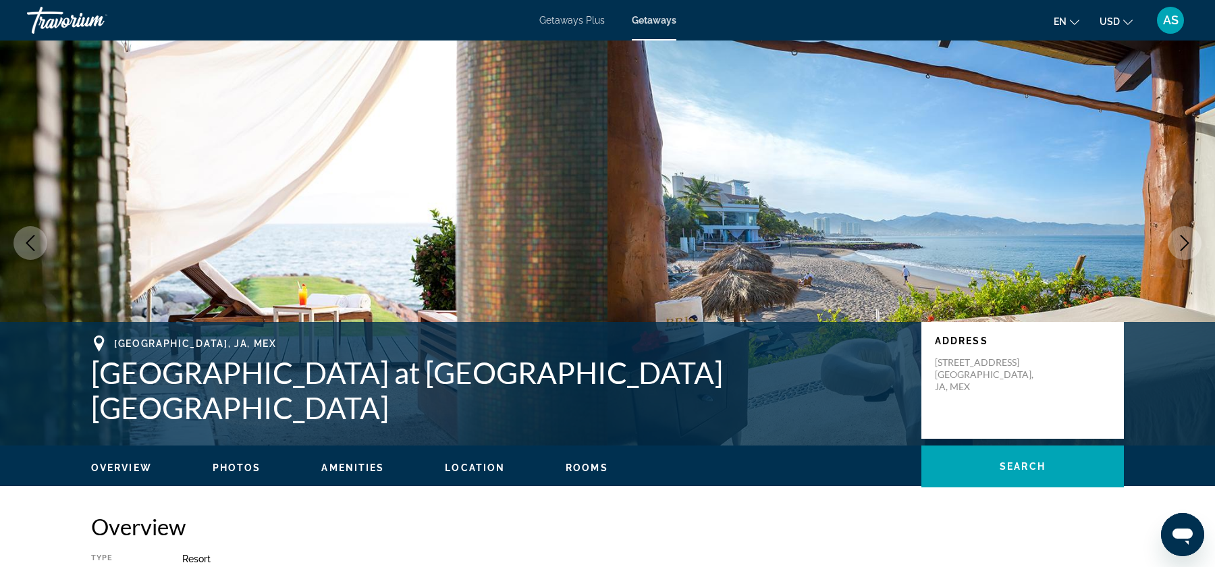
click at [1188, 242] on icon "Next image" at bounding box center [1185, 243] width 9 height 16
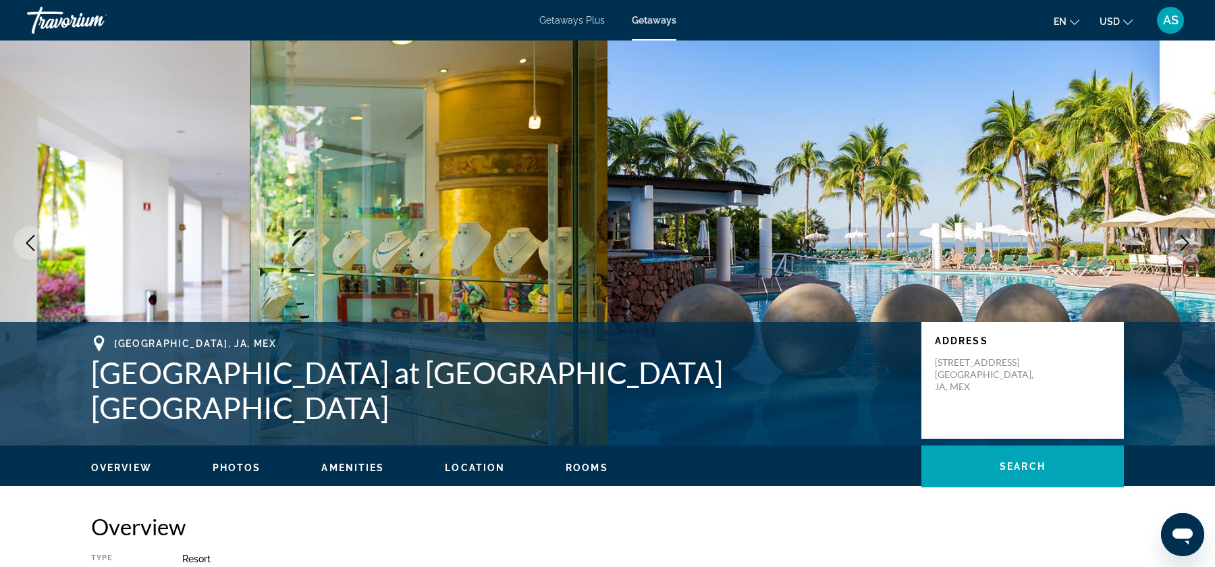
click at [1192, 252] on button "Next image" at bounding box center [1185, 243] width 34 height 34
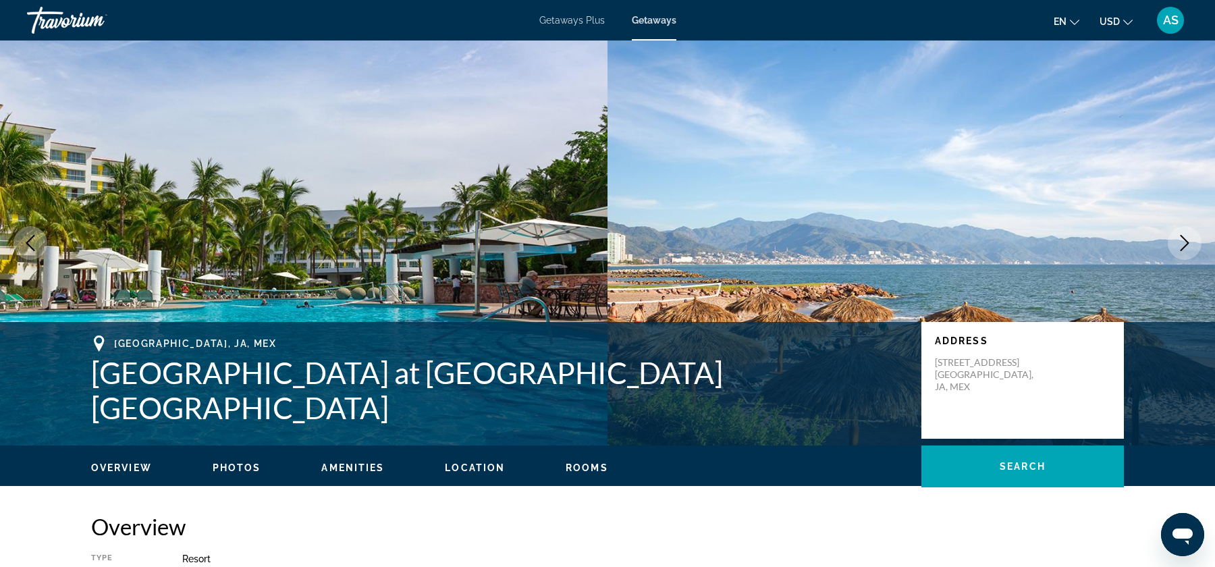
click at [1192, 253] on button "Next image" at bounding box center [1185, 243] width 34 height 34
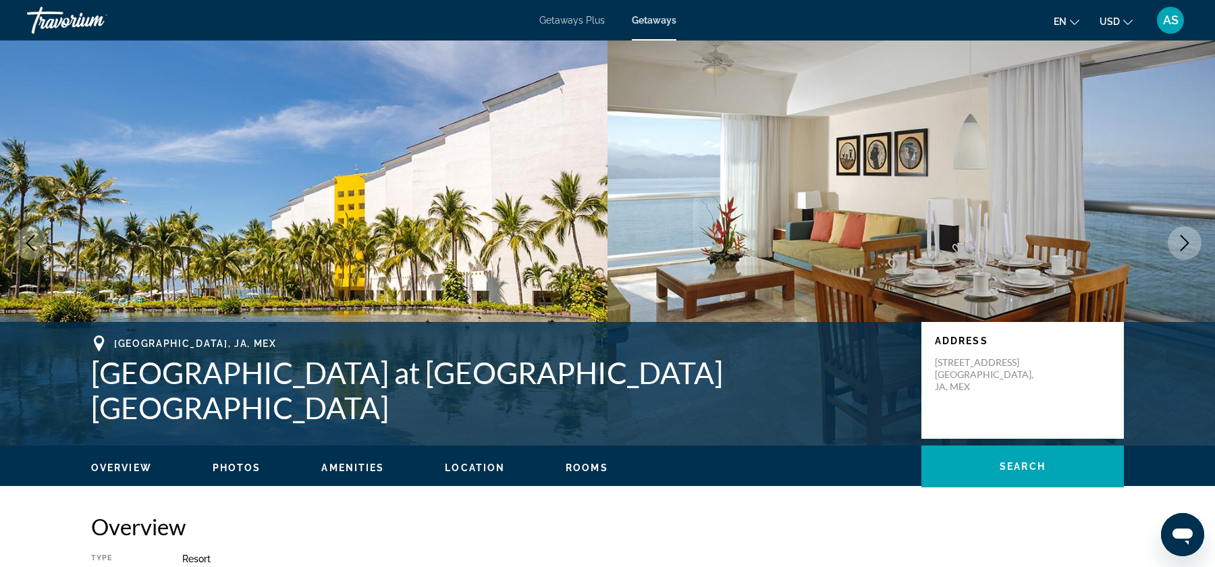
click at [1190, 257] on button "Next image" at bounding box center [1185, 243] width 34 height 34
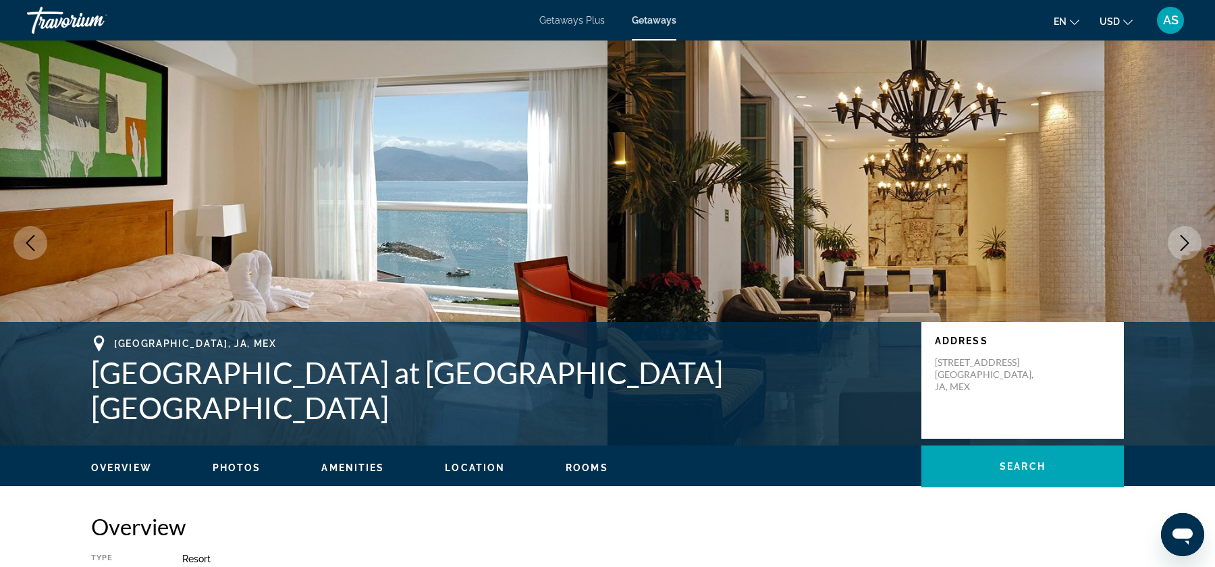
click at [1190, 245] on icon "Next image" at bounding box center [1185, 243] width 16 height 16
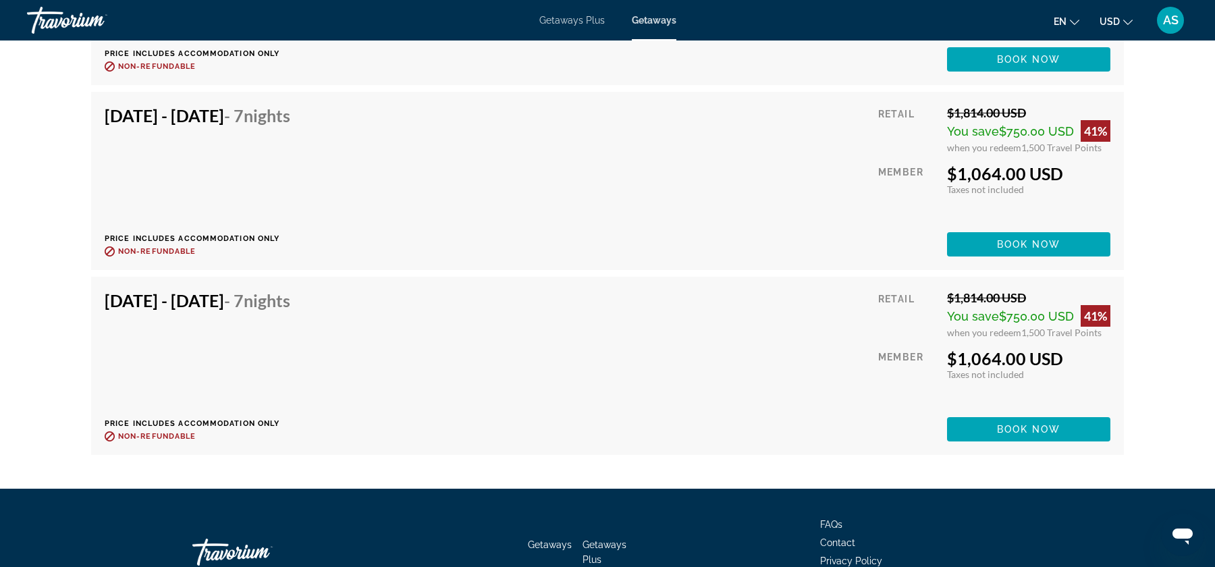
scroll to position [4797, 0]
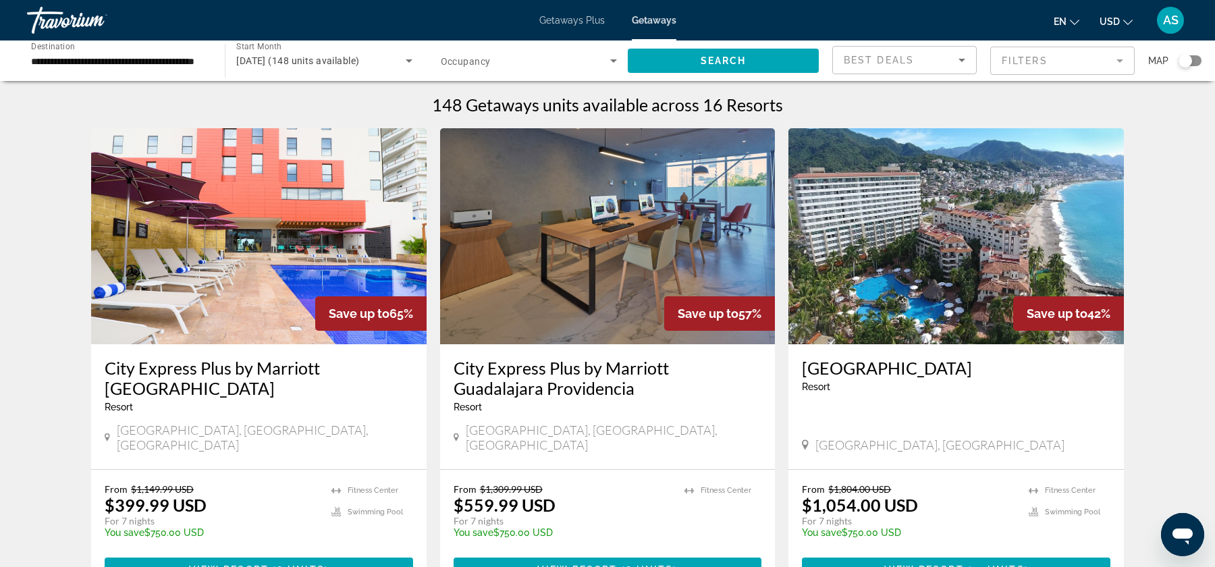
click at [567, 33] on div "Getaways Plus Getaways en English Español Français Italiano Português русский U…" at bounding box center [607, 20] width 1215 height 35
click at [574, 27] on div "Getaways Plus Getaways en English Español Français Italiano Português русский U…" at bounding box center [607, 20] width 1215 height 35
click at [577, 22] on span "Getaways Plus" at bounding box center [571, 20] width 65 height 11
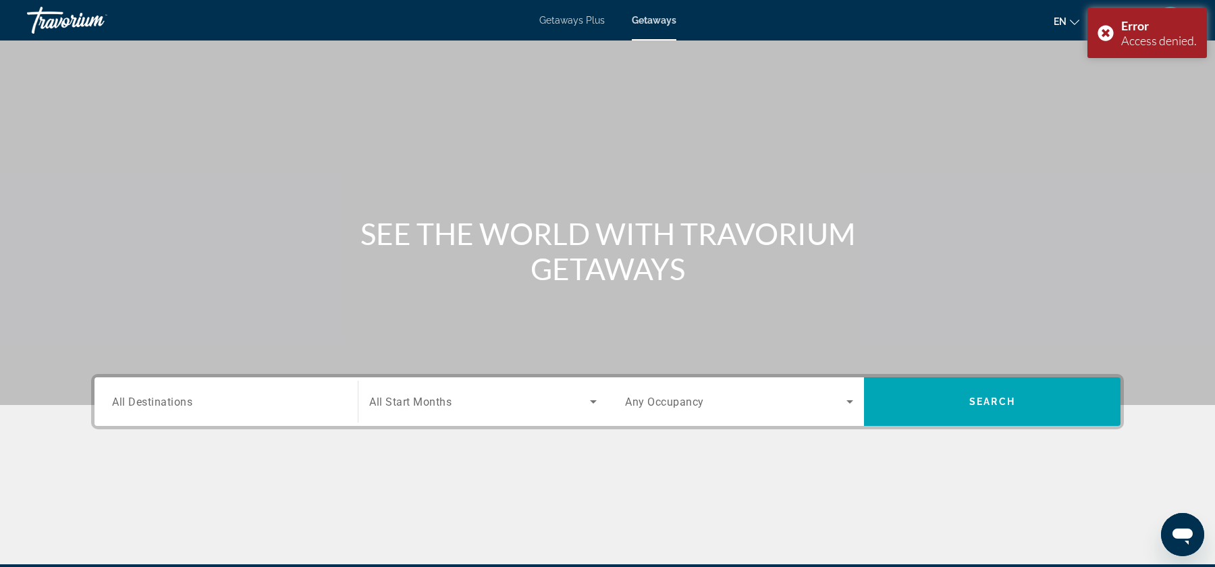
click at [242, 415] on div "Search widget" at bounding box center [226, 402] width 228 height 38
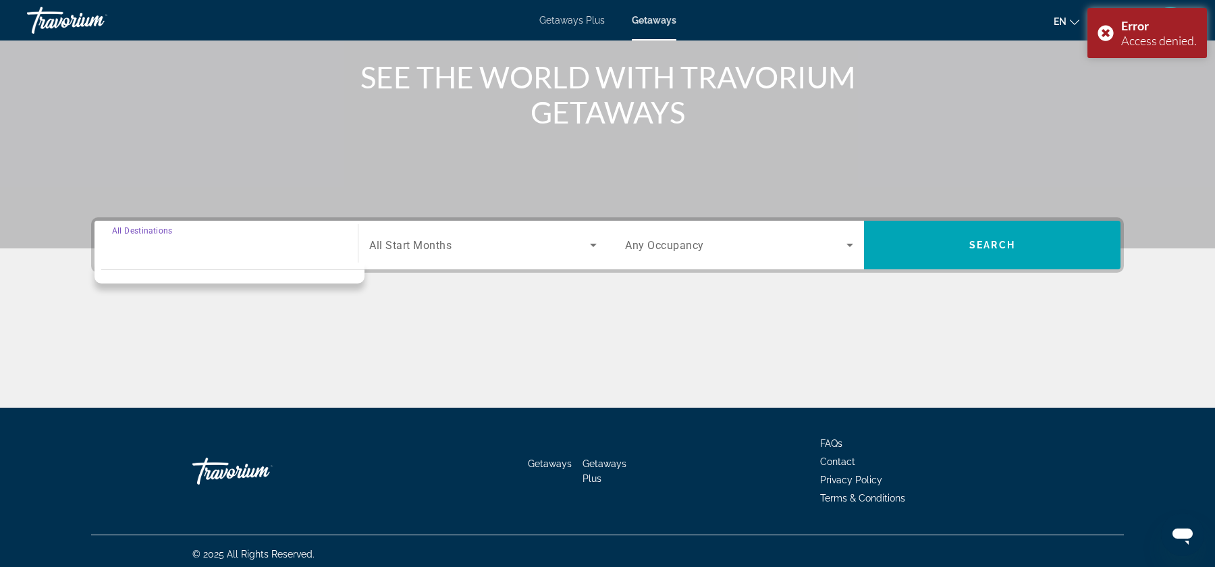
scroll to position [162, 0]
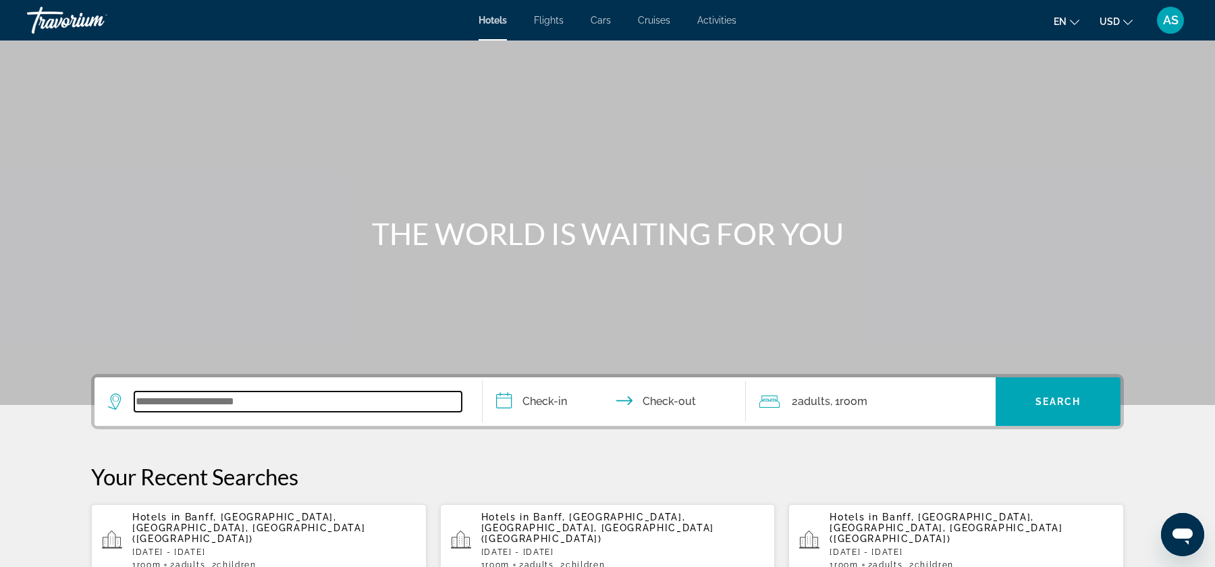
click at [270, 410] on input "Search widget" at bounding box center [297, 402] width 327 height 20
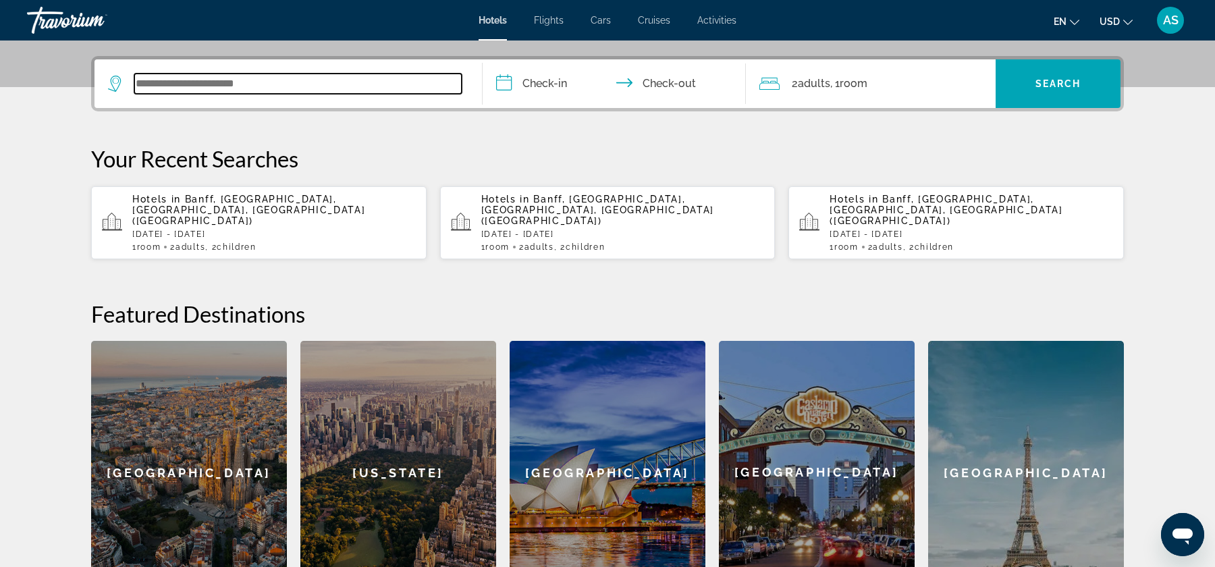
scroll to position [329, 0]
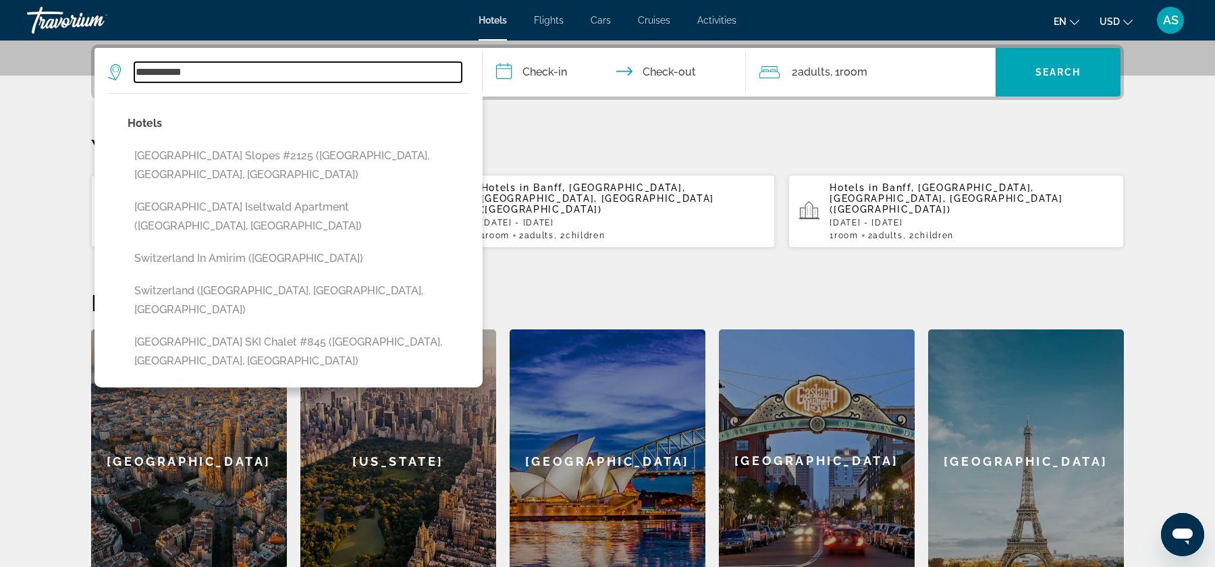
type input "**********"
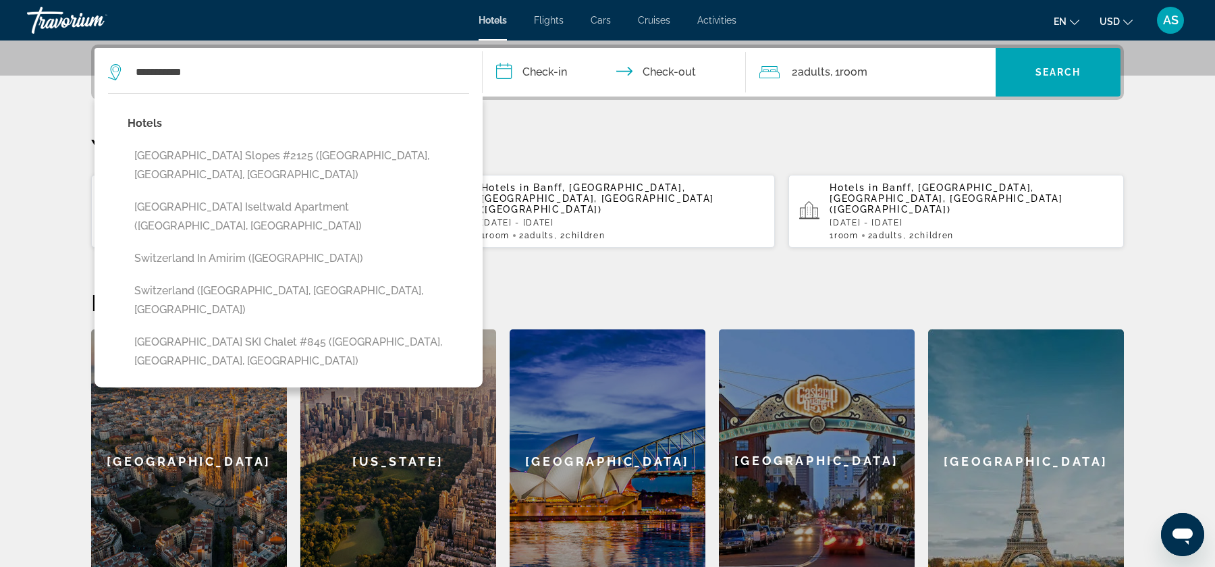
click at [550, 126] on div "**********" at bounding box center [607, 319] width 1087 height 548
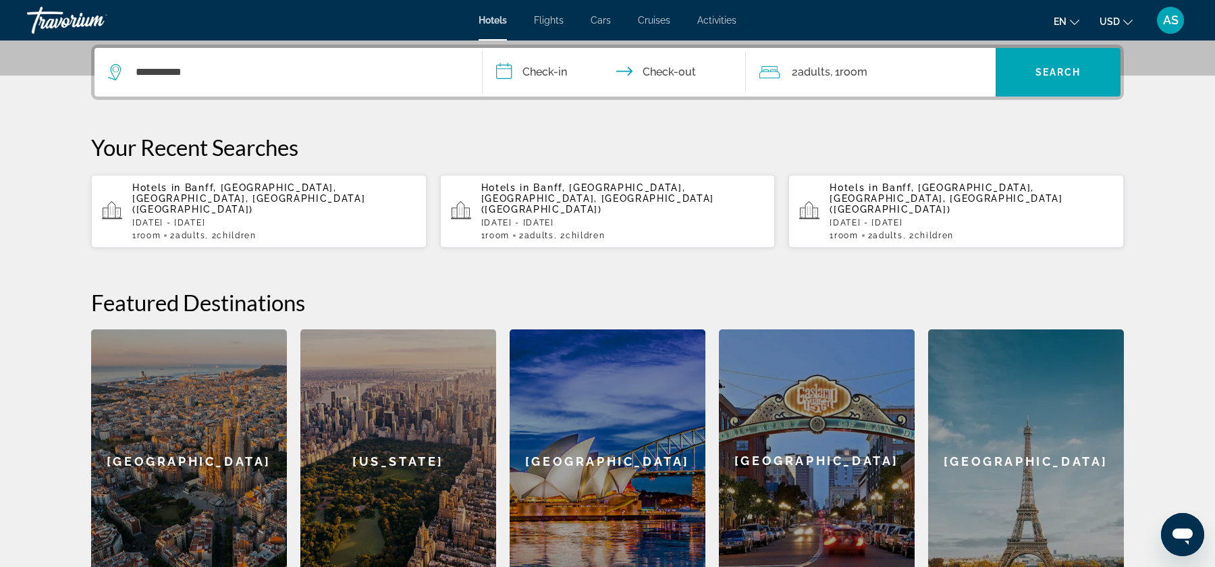
click at [558, 70] on input "**********" at bounding box center [617, 74] width 269 height 53
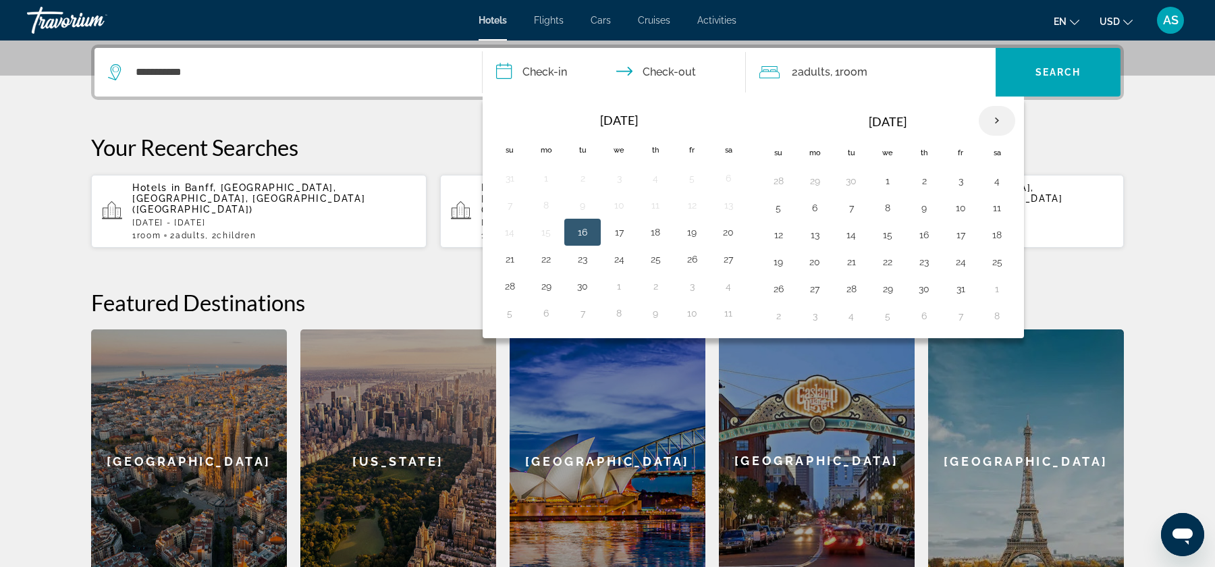
click at [989, 125] on th "Next month" at bounding box center [997, 121] width 36 height 30
click at [782, 228] on button "14" at bounding box center [779, 234] width 22 height 19
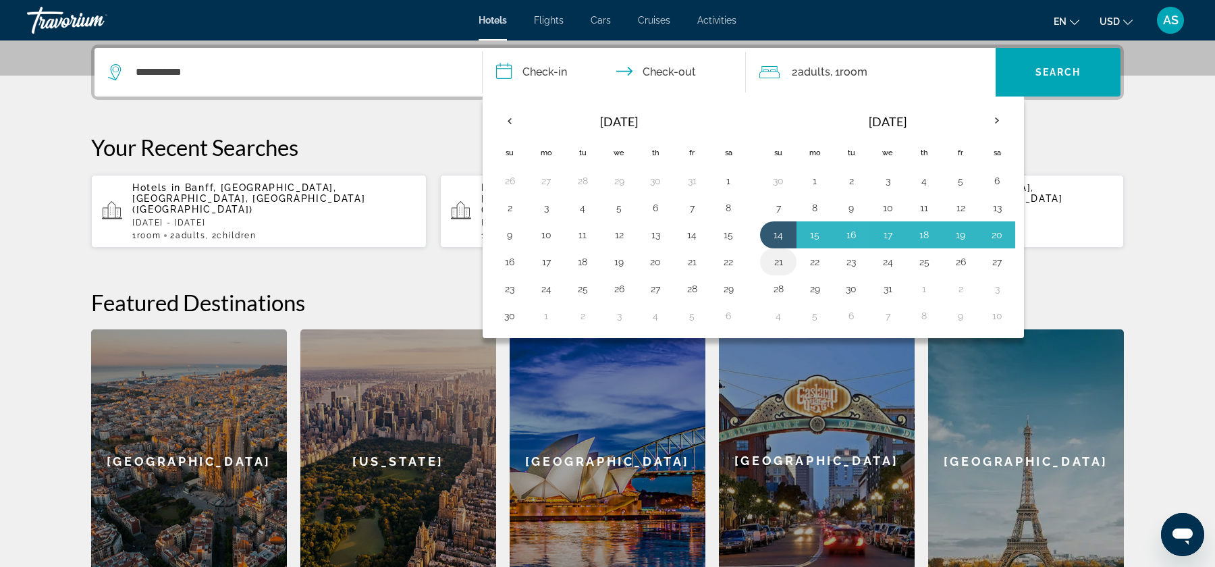
click at [776, 255] on button "21" at bounding box center [779, 261] width 22 height 19
type input "**********"
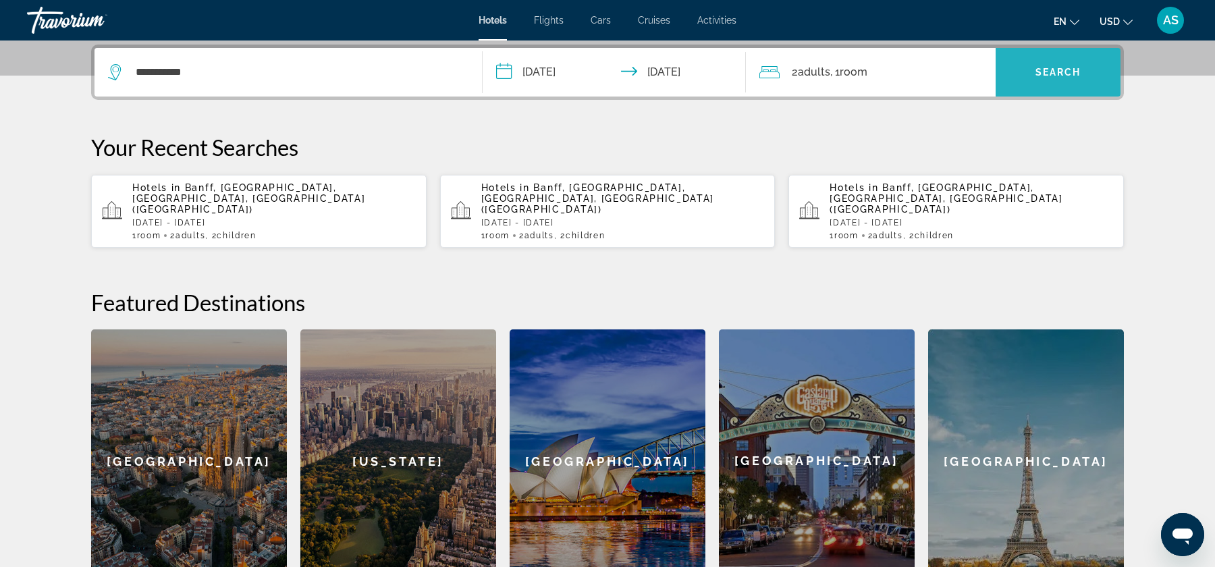
click at [1048, 74] on span "Search" at bounding box center [1059, 72] width 46 height 11
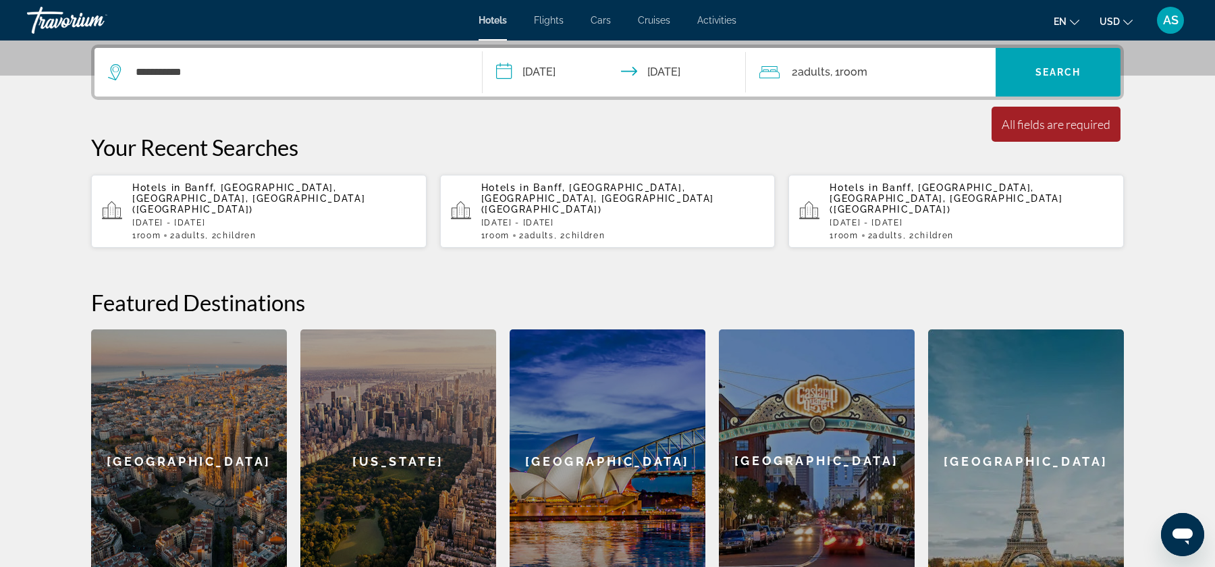
scroll to position [0, 0]
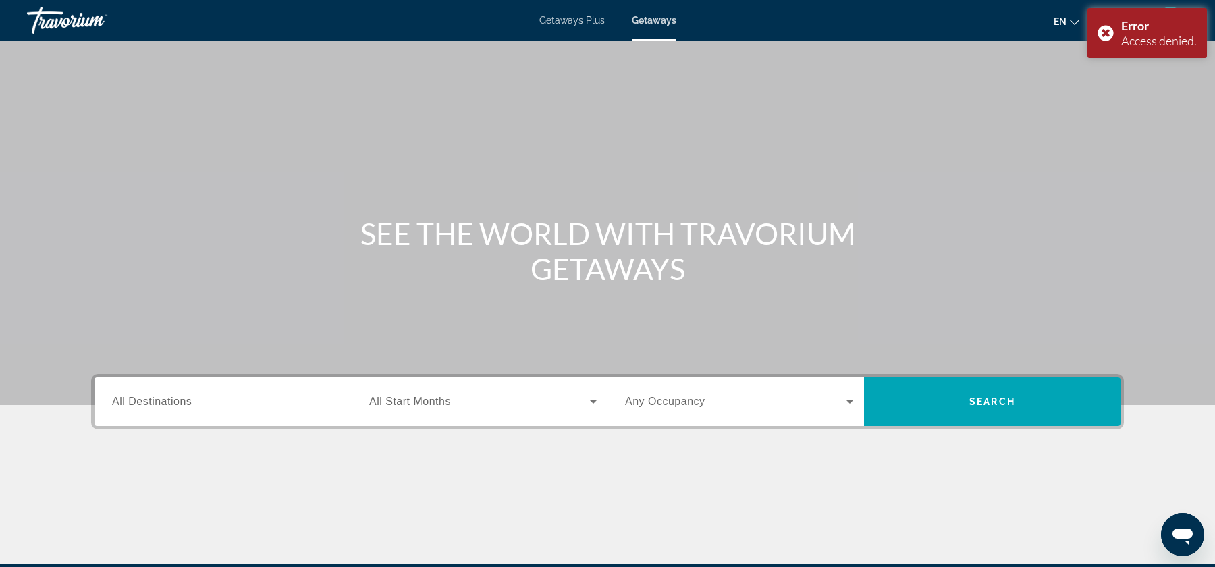
click at [177, 438] on div "Destination All Destinations Start Month All Start Months Occupancy Any Occupan…" at bounding box center [607, 469] width 1087 height 190
click at [183, 402] on span "All Destinations" at bounding box center [152, 401] width 80 height 11
click at [183, 402] on input "Destination All Destinations" at bounding box center [226, 402] width 228 height 16
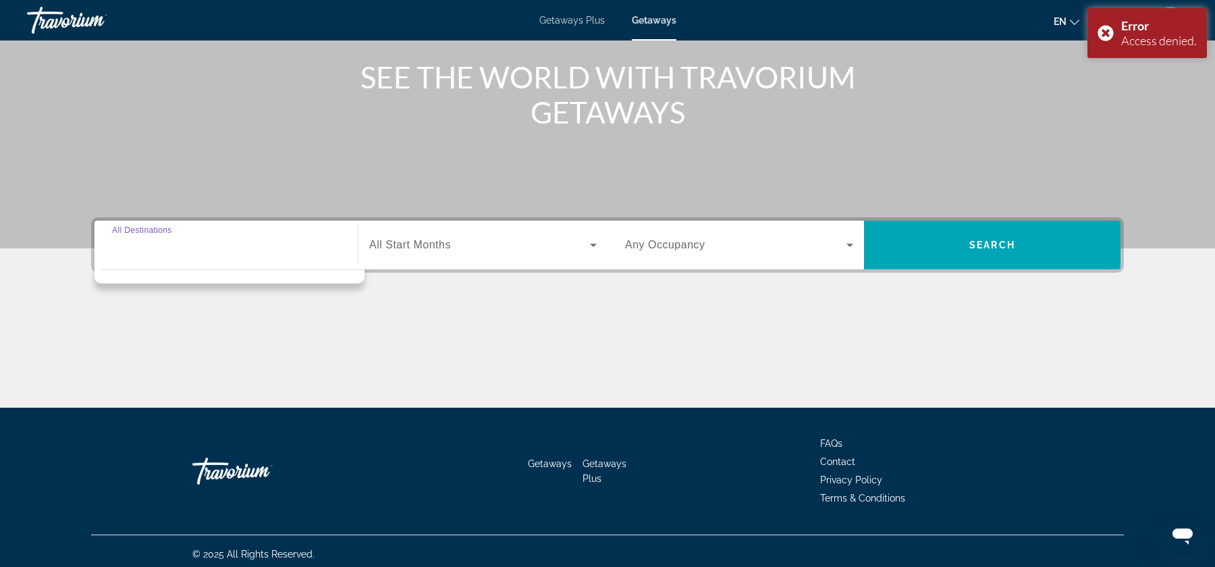
scroll to position [162, 0]
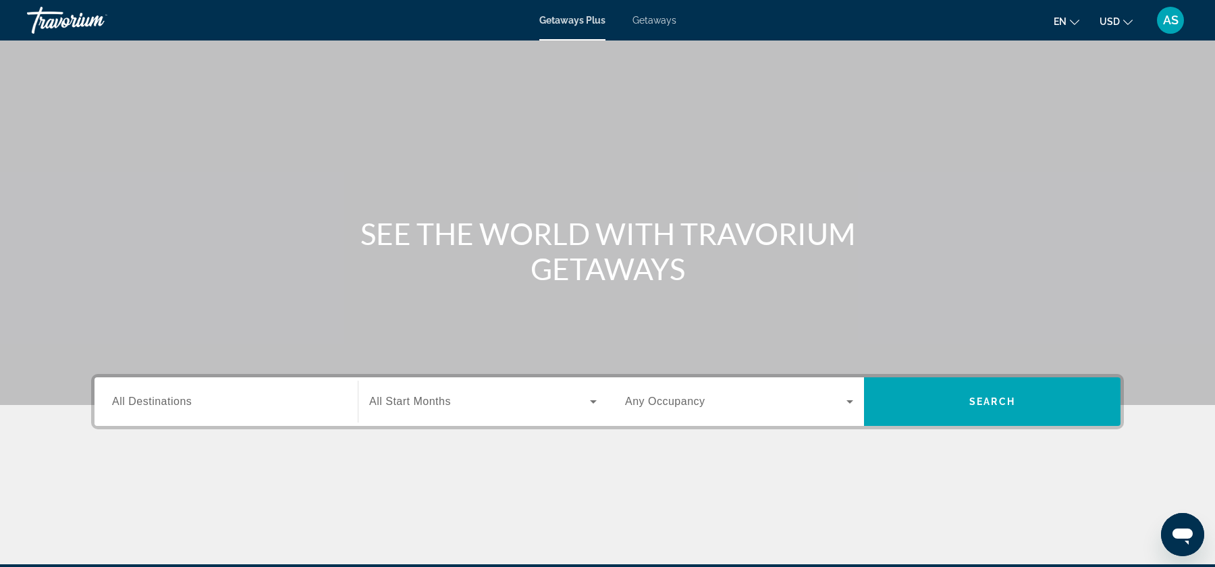
click at [221, 381] on div "Destination All Destinations" at bounding box center [226, 401] width 250 height 49
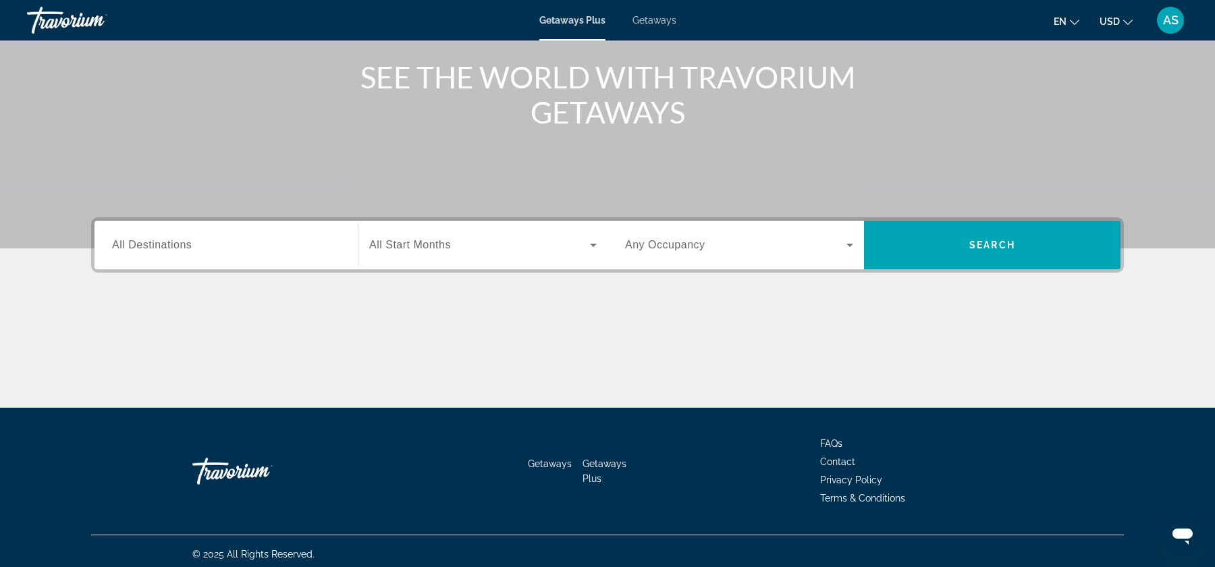
scroll to position [162, 0]
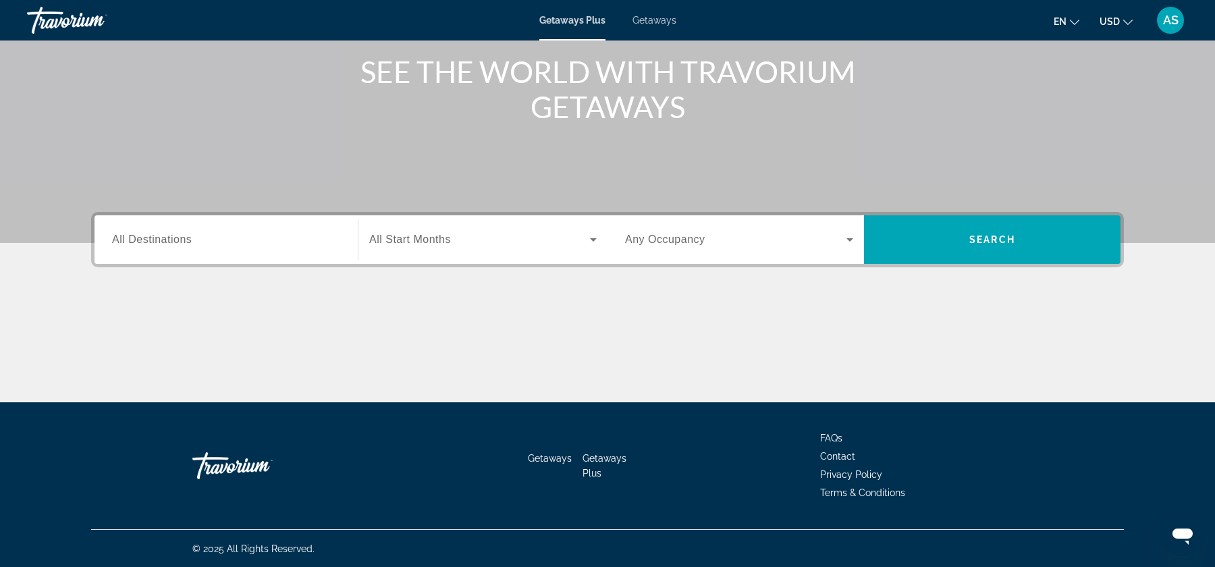
click at [149, 240] on span "All Destinations" at bounding box center [152, 239] width 80 height 11
click at [149, 240] on input "Destination All Destinations" at bounding box center [226, 240] width 228 height 16
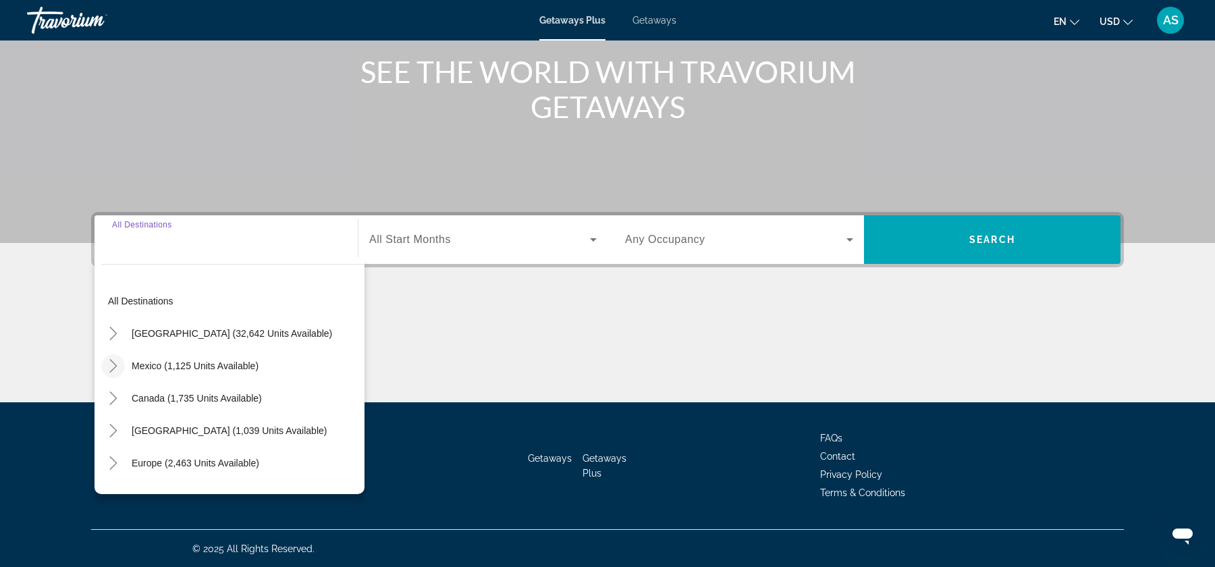
click at [115, 369] on icon "Toggle Mexico (1,125 units available)" at bounding box center [114, 366] width 14 height 14
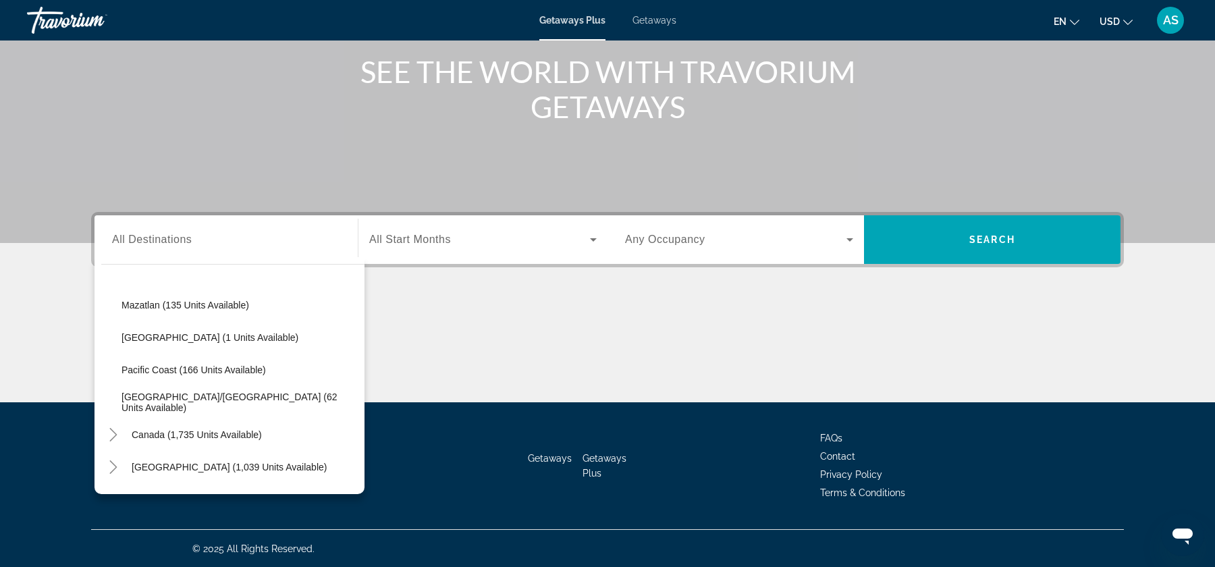
scroll to position [311, 0]
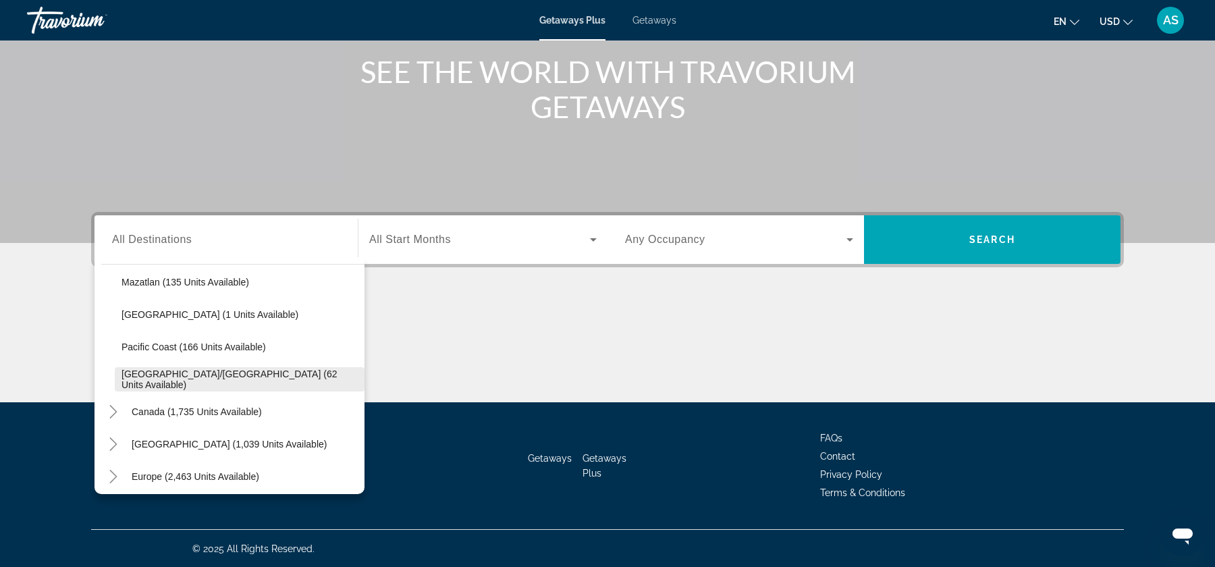
click at [182, 376] on span "Puerto Vallarta/Jalisco (62 units available)" at bounding box center [240, 380] width 236 height 22
type input "**********"
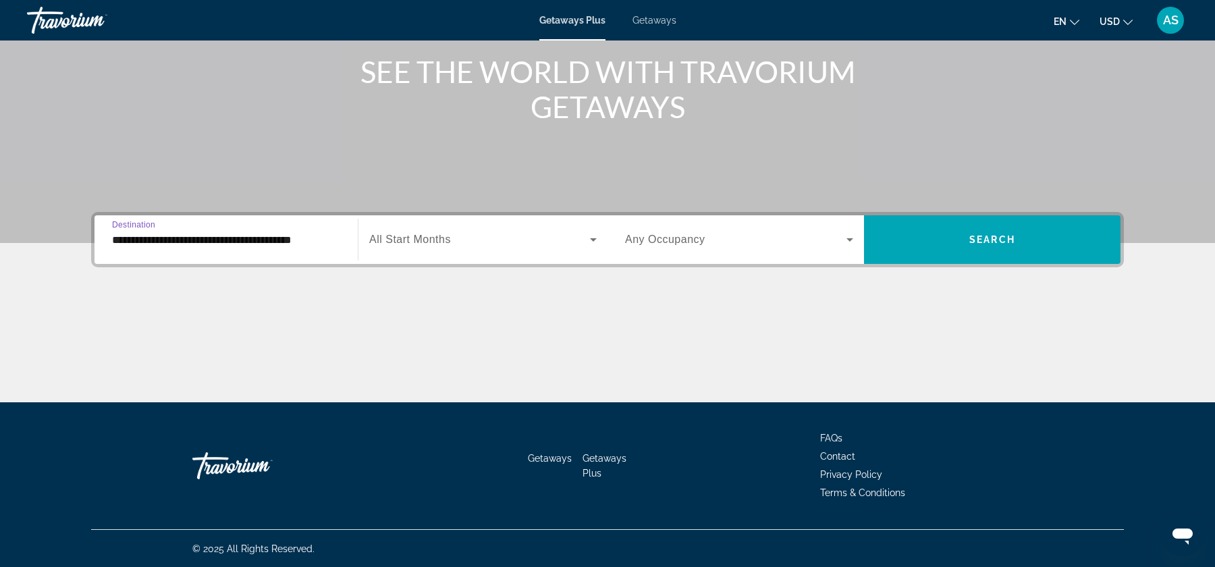
click at [482, 246] on span "Search widget" at bounding box center [479, 240] width 221 height 16
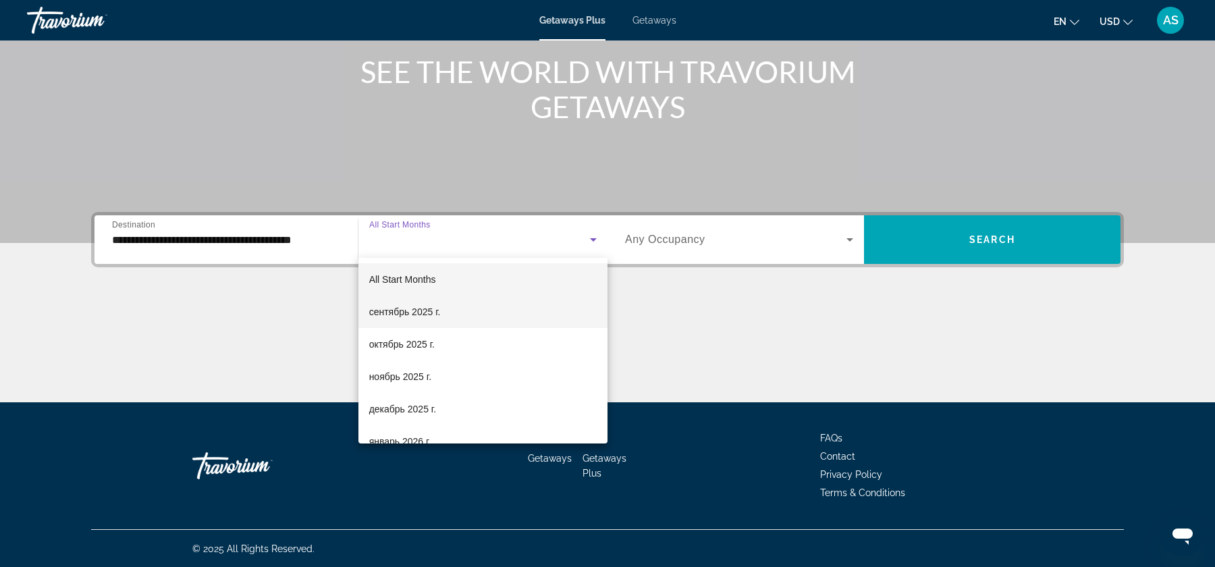
click at [476, 314] on mat-option "сентябрь 2025 г." at bounding box center [482, 312] width 249 height 32
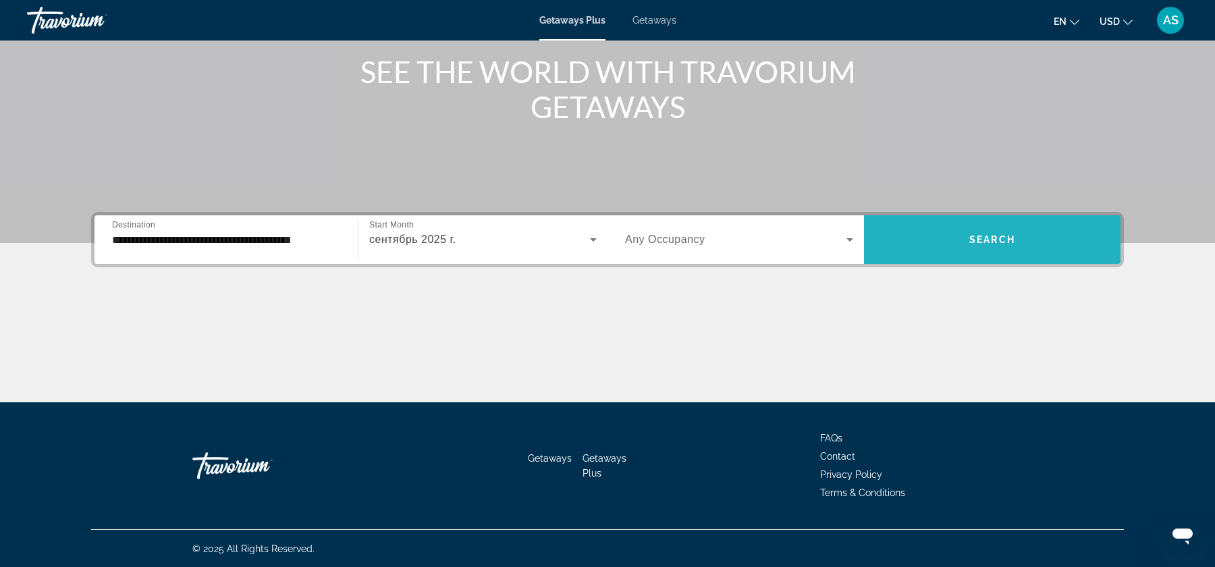
click at [943, 250] on span "Search widget" at bounding box center [992, 239] width 257 height 32
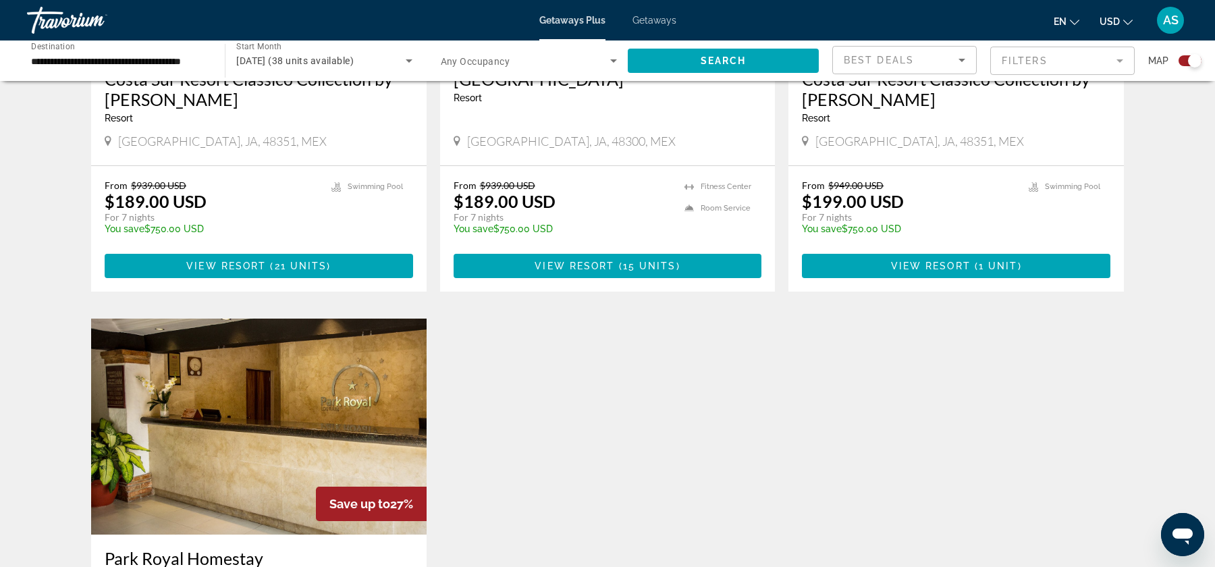
scroll to position [761, 0]
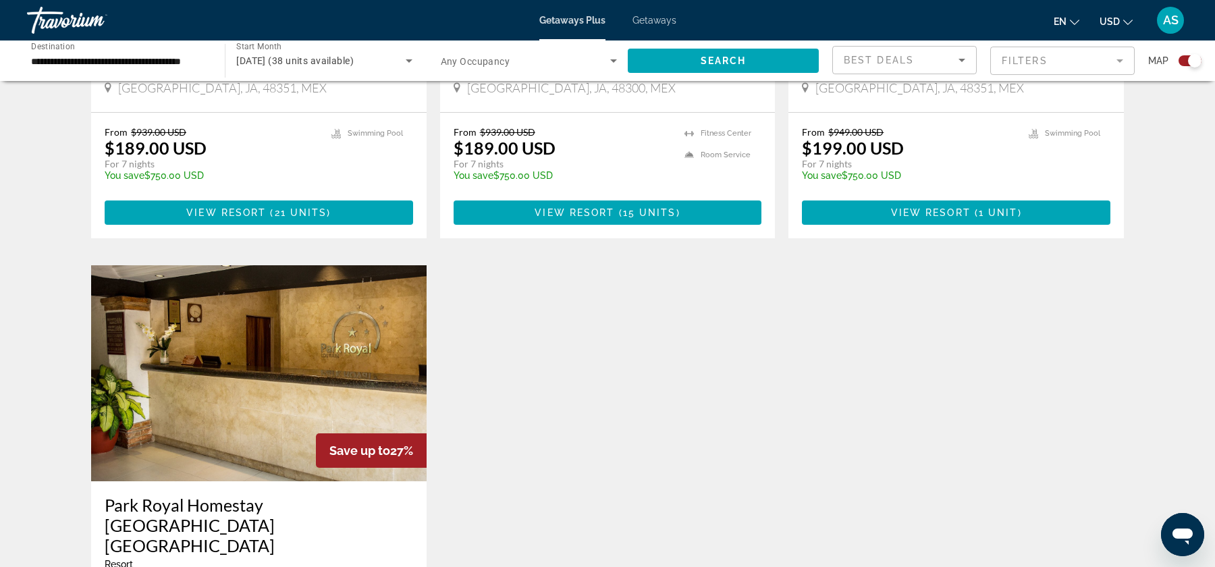
click at [302, 348] on img "Main content" at bounding box center [259, 373] width 336 height 216
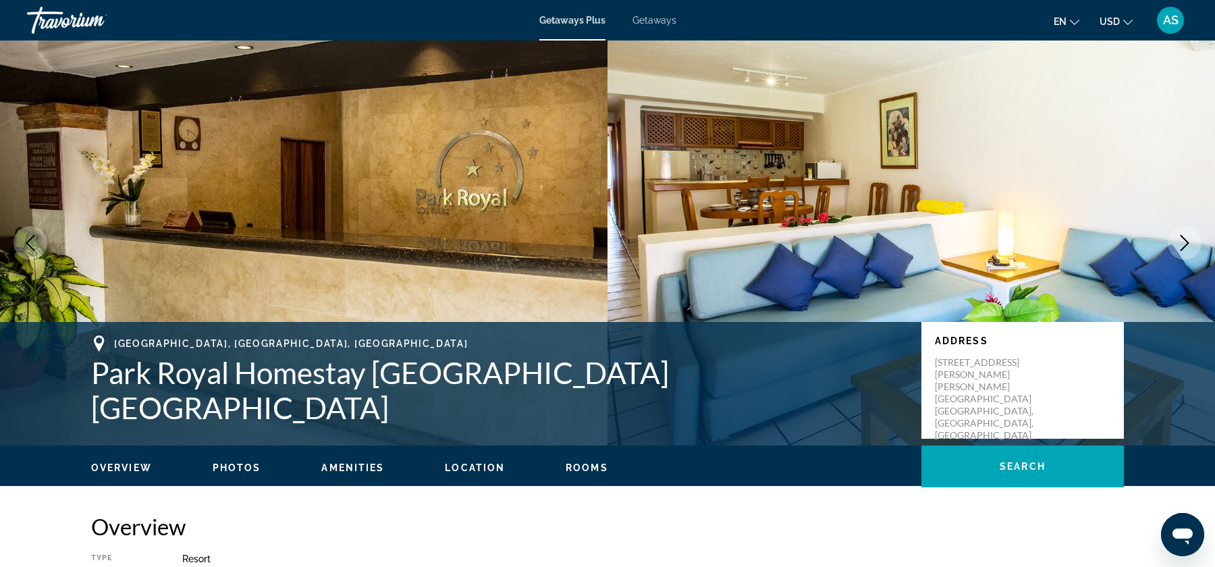
click at [1175, 257] on button "Next image" at bounding box center [1185, 243] width 34 height 34
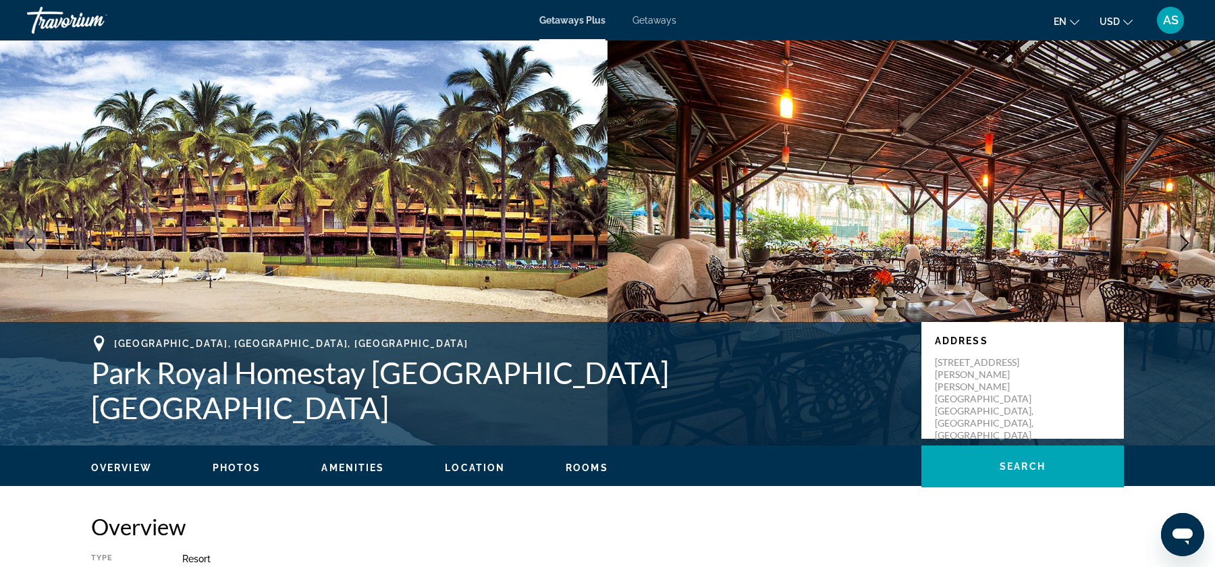
click at [1176, 257] on button "Next image" at bounding box center [1185, 243] width 34 height 34
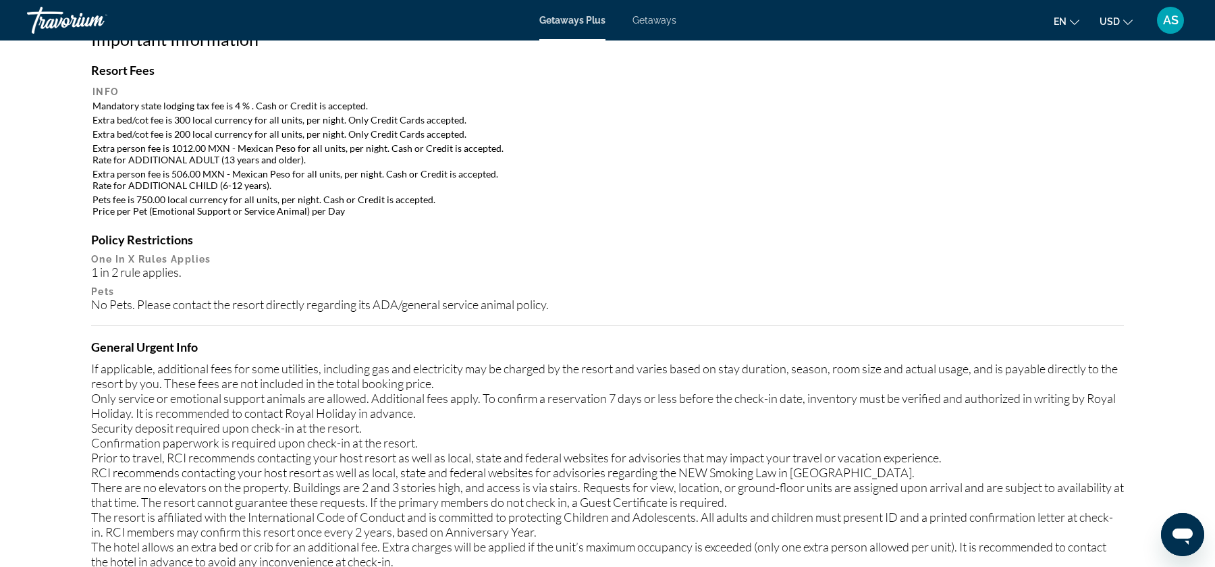
scroll to position [1291, 0]
drag, startPoint x: 94, startPoint y: 92, endPoint x: 365, endPoint y: 96, distance: 271.4
click at [365, 99] on td "Mandatory state lodging tax fee is 4 % . Cash or Credit is accepted." at bounding box center [607, 105] width 1030 height 13
click at [778, 206] on div "Resort Fees Info Mandatory state lodging tax fee is 4 % . Cash or Credit is acc…" at bounding box center [607, 322] width 1033 height 521
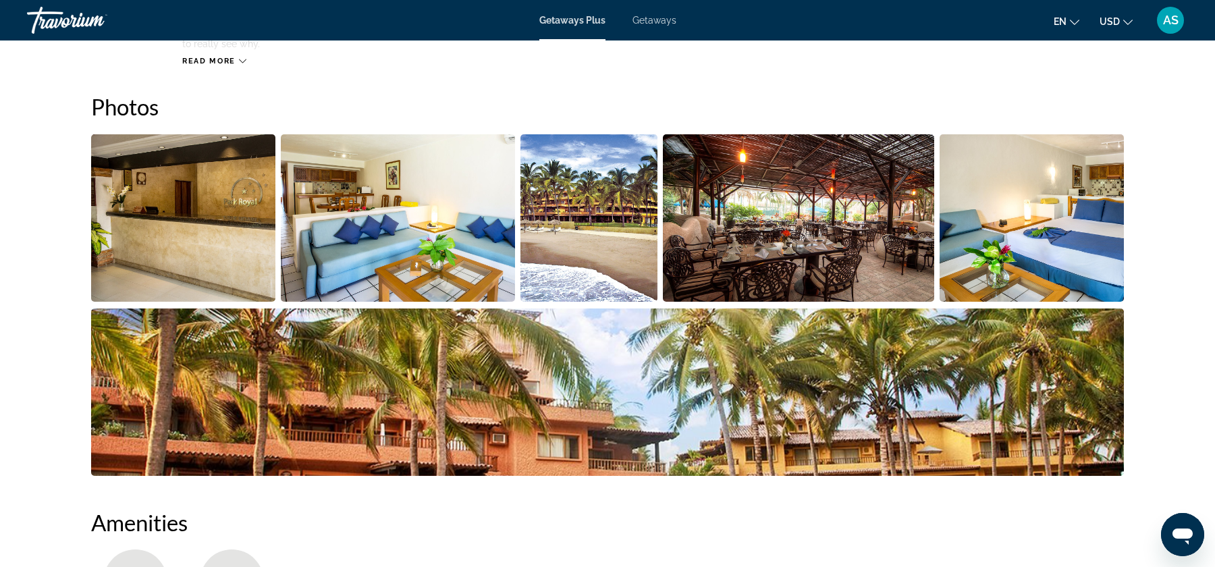
scroll to position [0, 0]
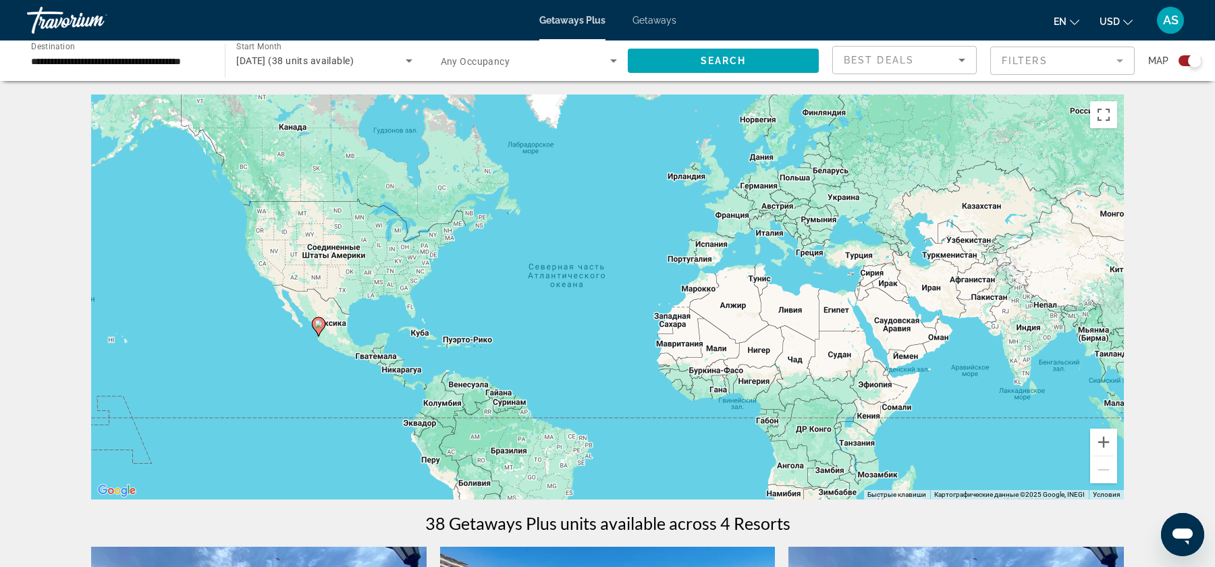
click at [656, 15] on span "Getaways" at bounding box center [655, 20] width 44 height 11
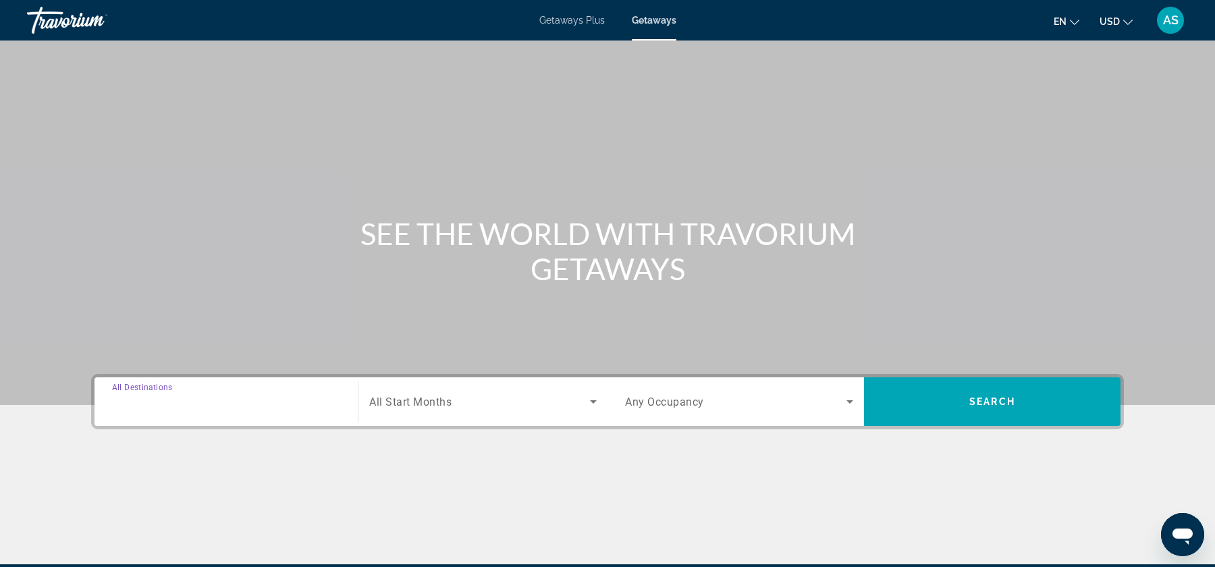
click at [247, 404] on input "Destination All Destinations" at bounding box center [226, 402] width 228 height 16
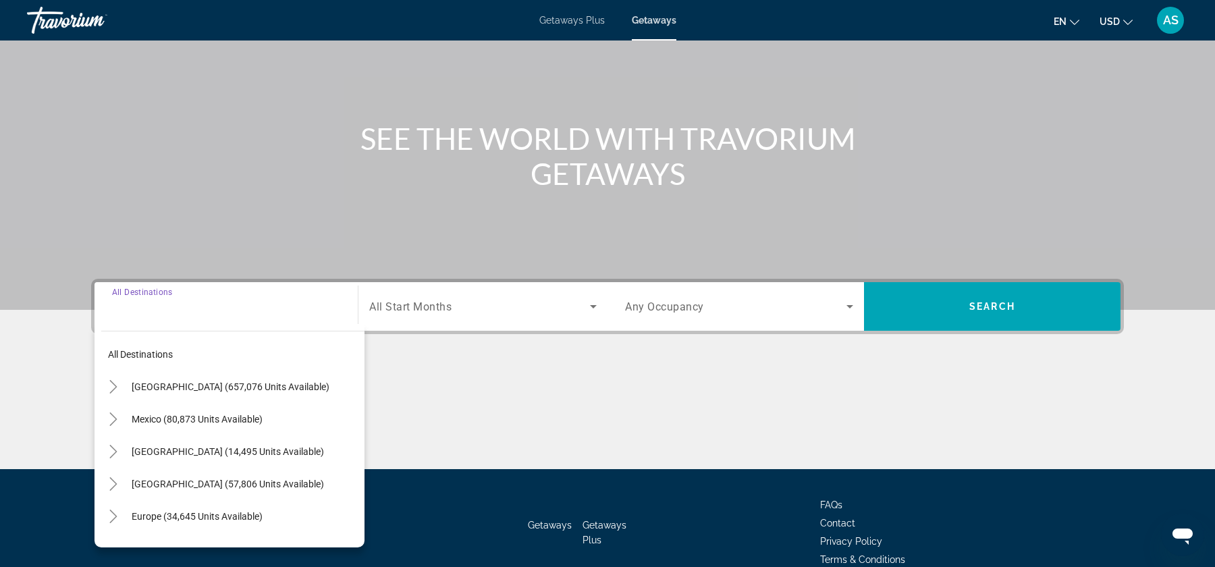
scroll to position [162, 0]
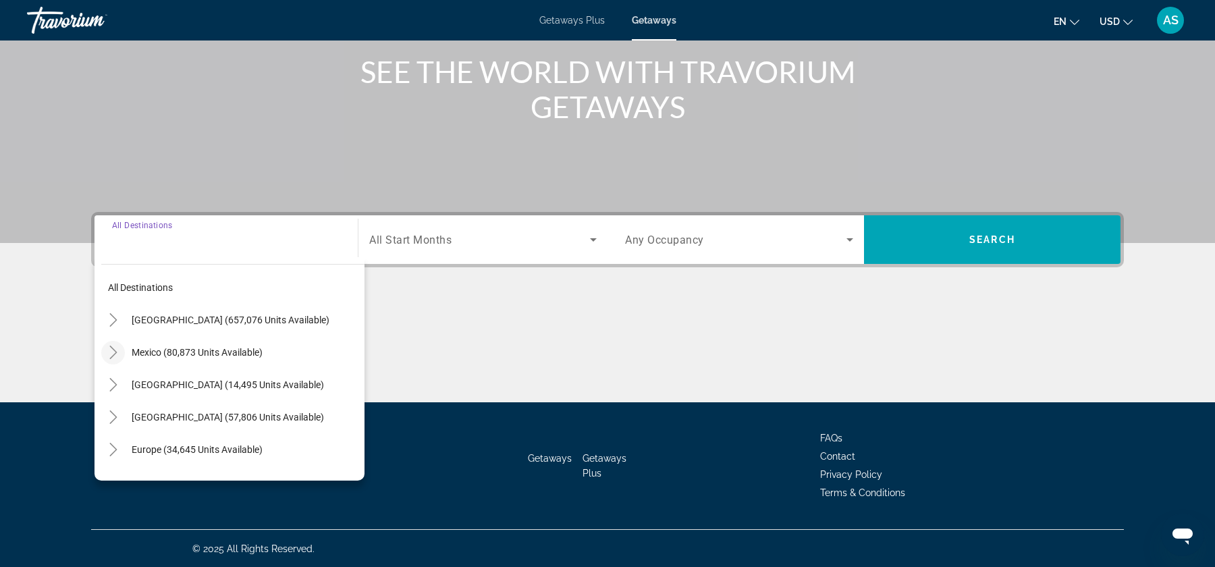
click at [107, 346] on icon "Toggle Mexico (80,873 units available)" at bounding box center [114, 353] width 14 height 14
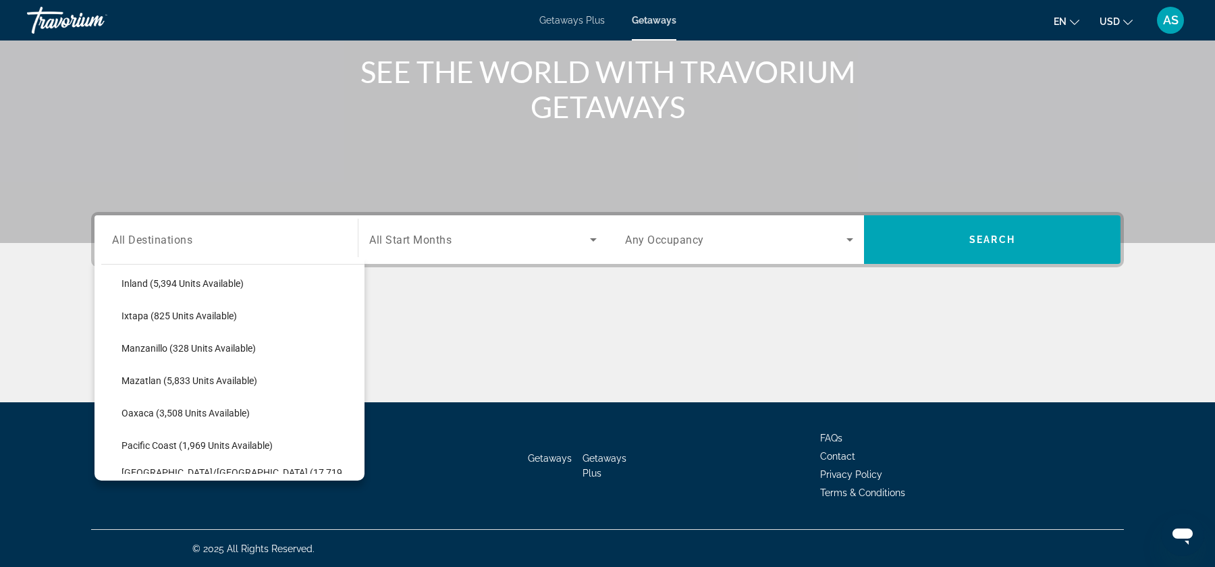
scroll to position [309, 0]
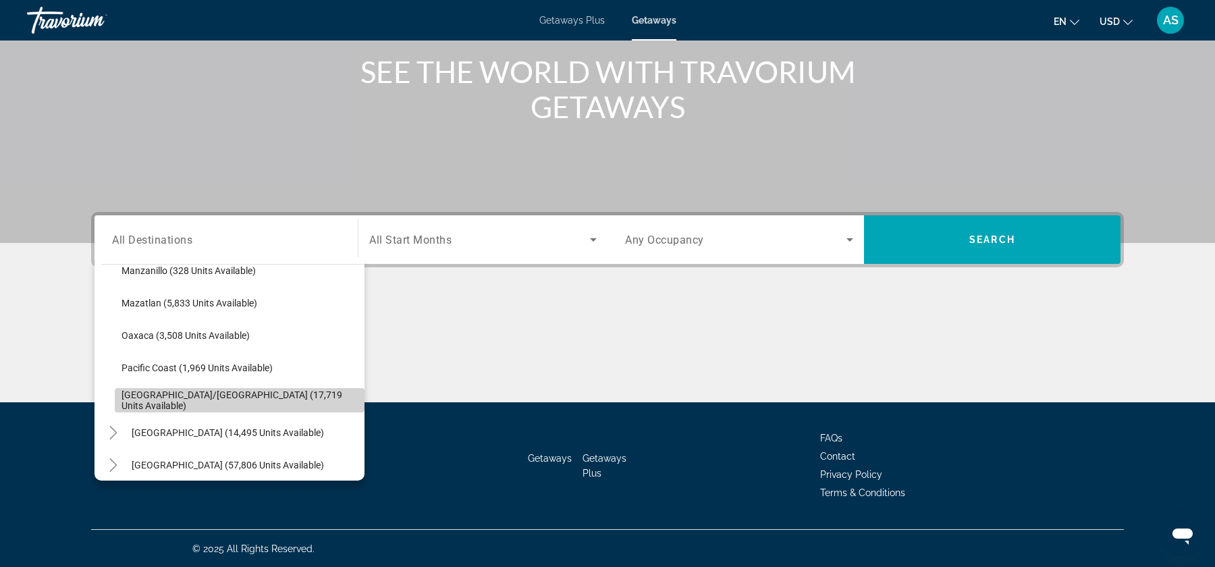
click at [211, 393] on span "Search widget" at bounding box center [240, 400] width 250 height 32
type input "**********"
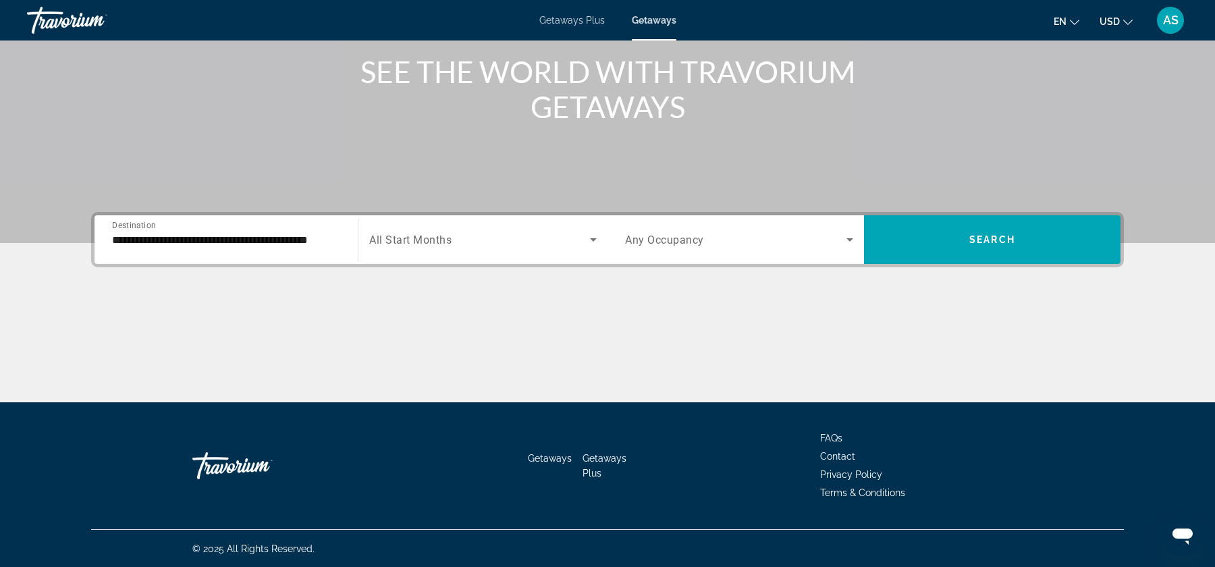
click at [577, 225] on div "Search widget" at bounding box center [483, 240] width 228 height 38
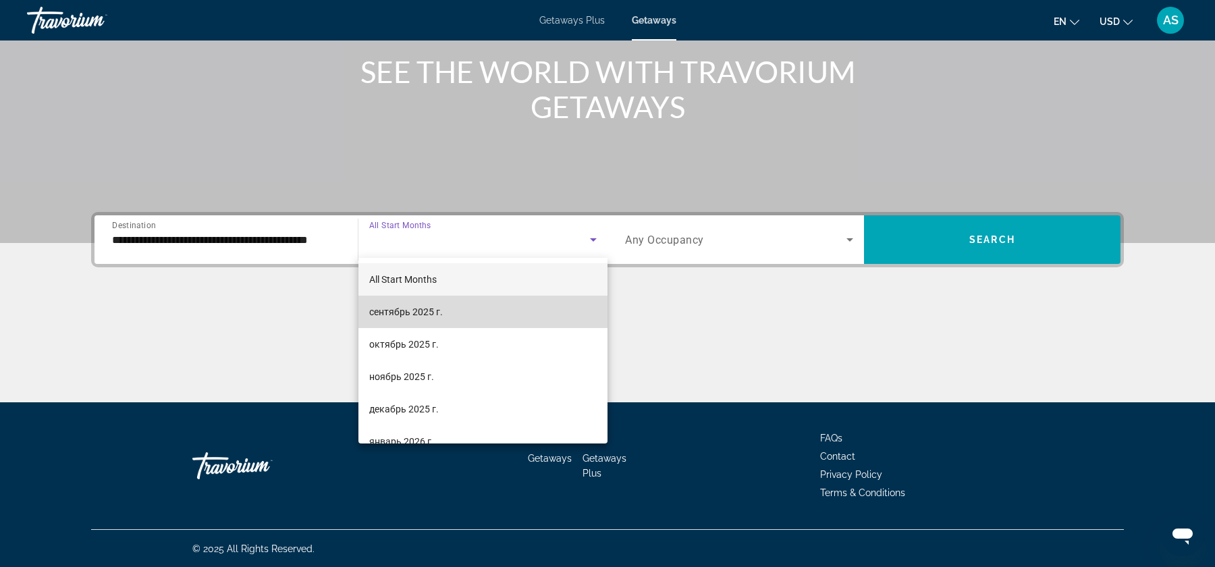
click at [518, 313] on mat-option "сентябрь 2025 г." at bounding box center [482, 312] width 249 height 32
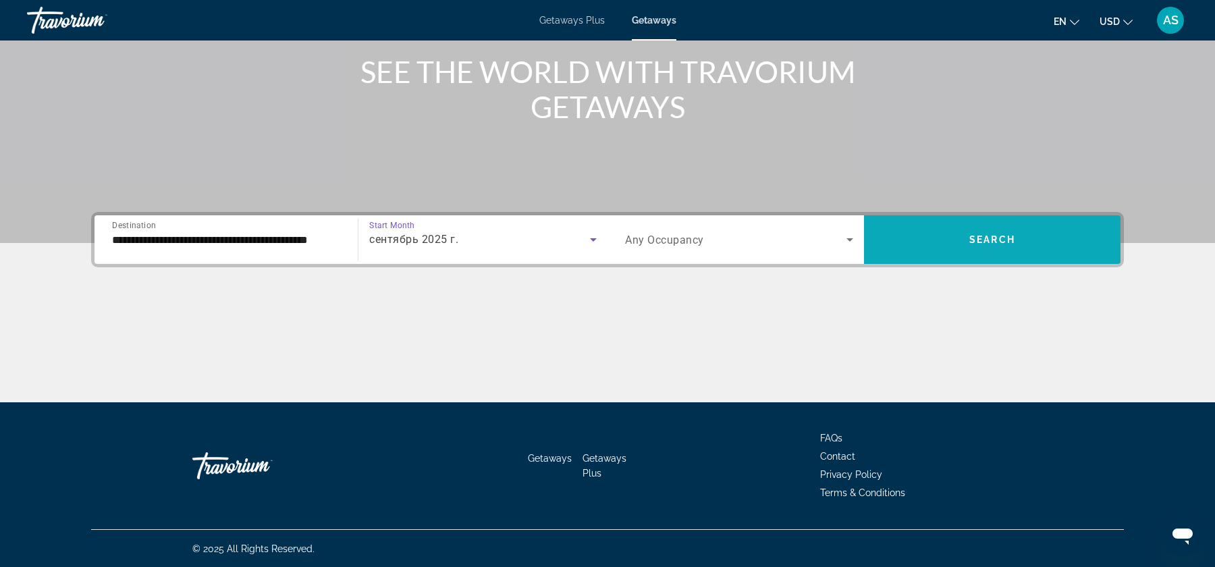
click at [967, 247] on span "Search widget" at bounding box center [992, 239] width 257 height 32
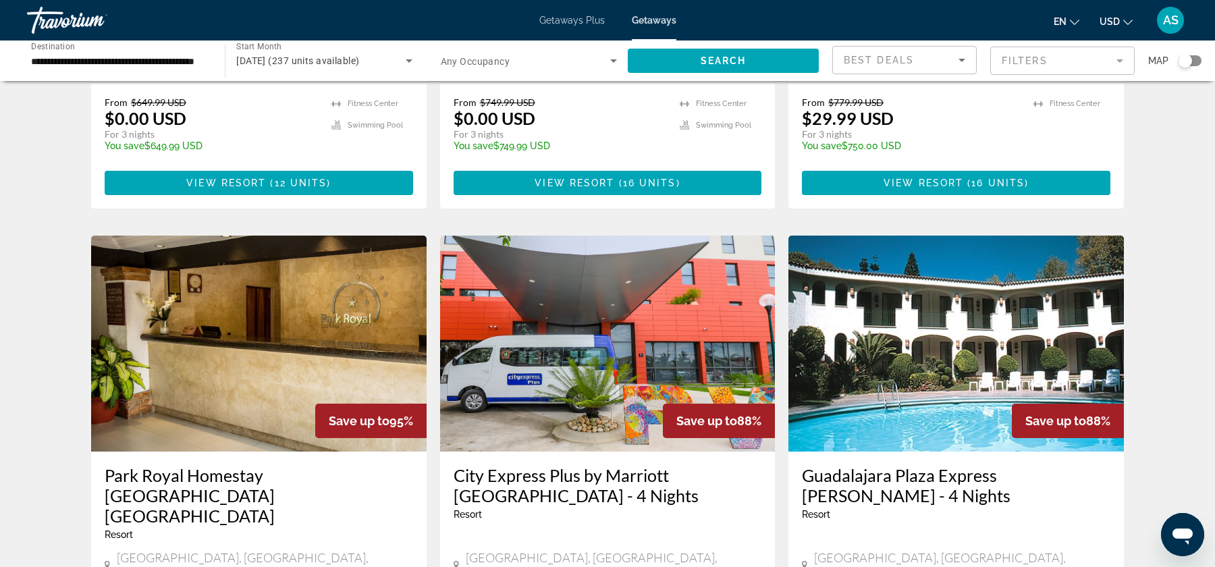
scroll to position [383, 0]
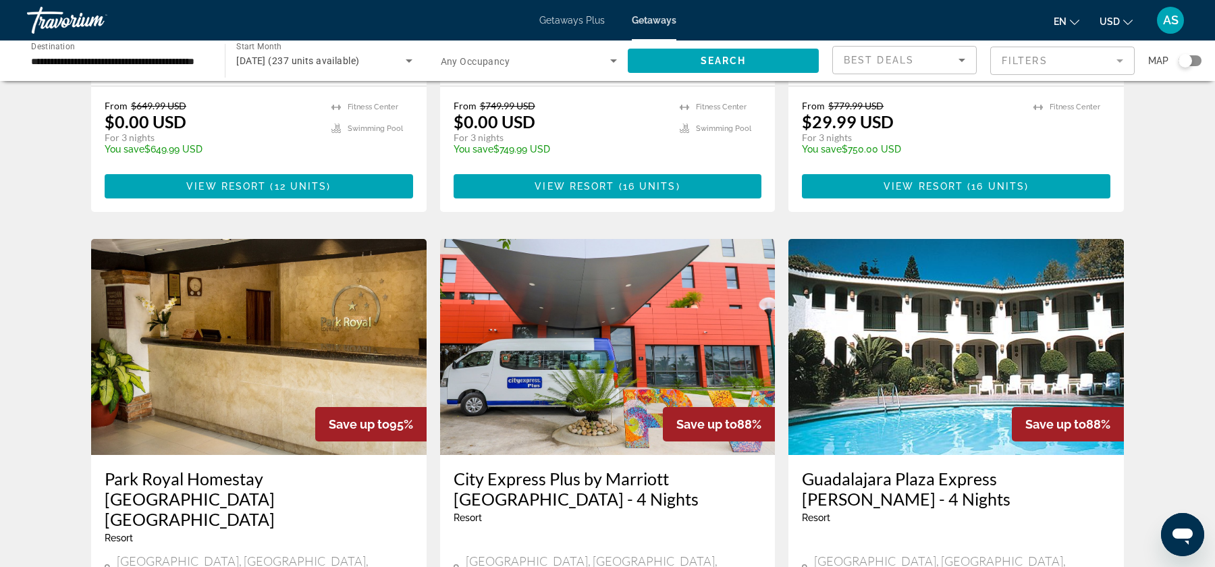
click at [330, 328] on img "Main content" at bounding box center [259, 347] width 336 height 216
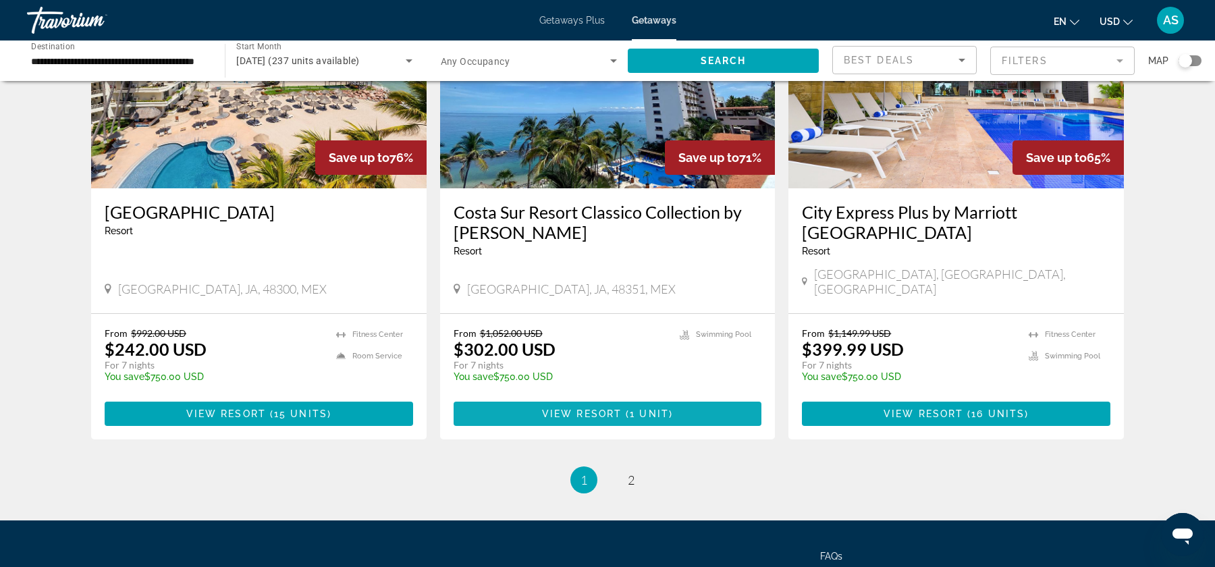
scroll to position [1661, 0]
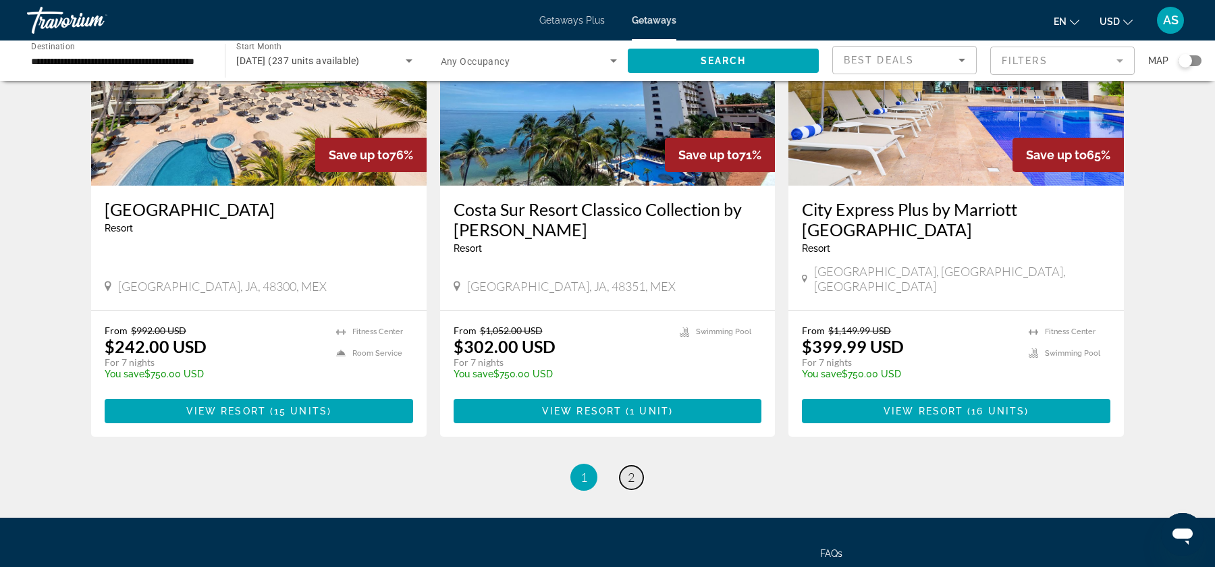
click at [636, 466] on link "page 2" at bounding box center [632, 478] width 24 height 24
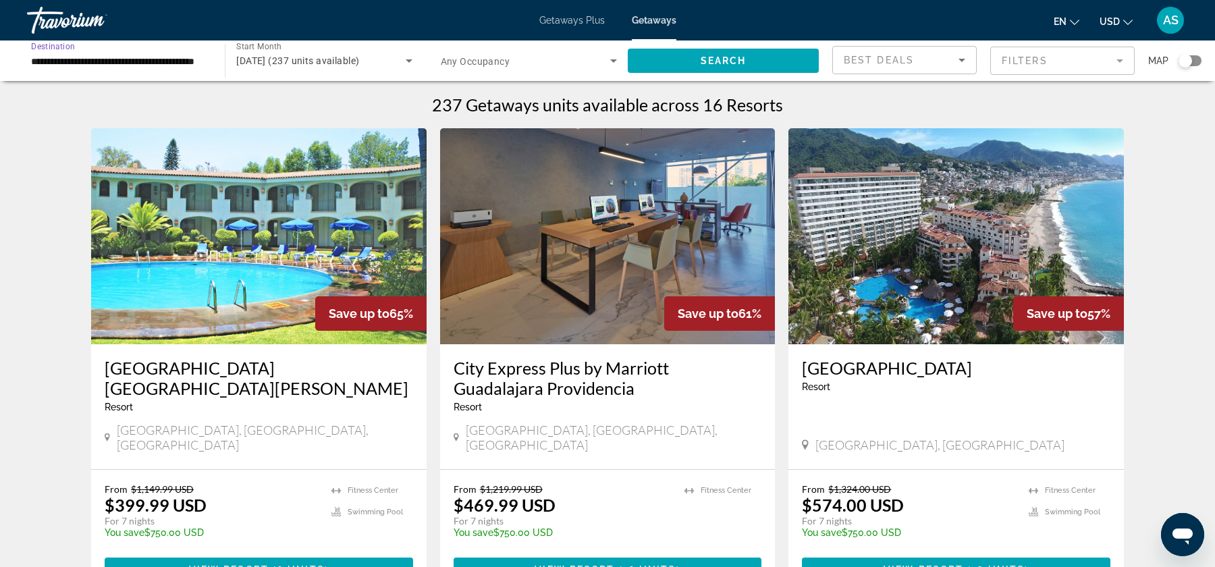
click at [167, 66] on input "**********" at bounding box center [119, 61] width 176 height 16
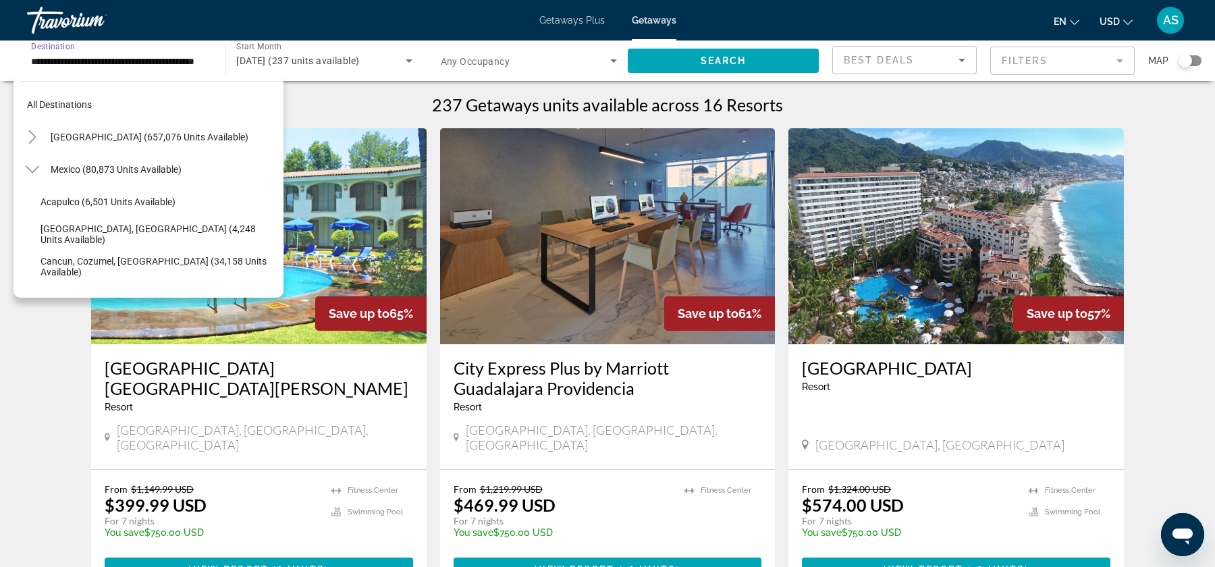
click at [344, 70] on div "September 2025 (237 units available)" at bounding box center [324, 61] width 176 height 38
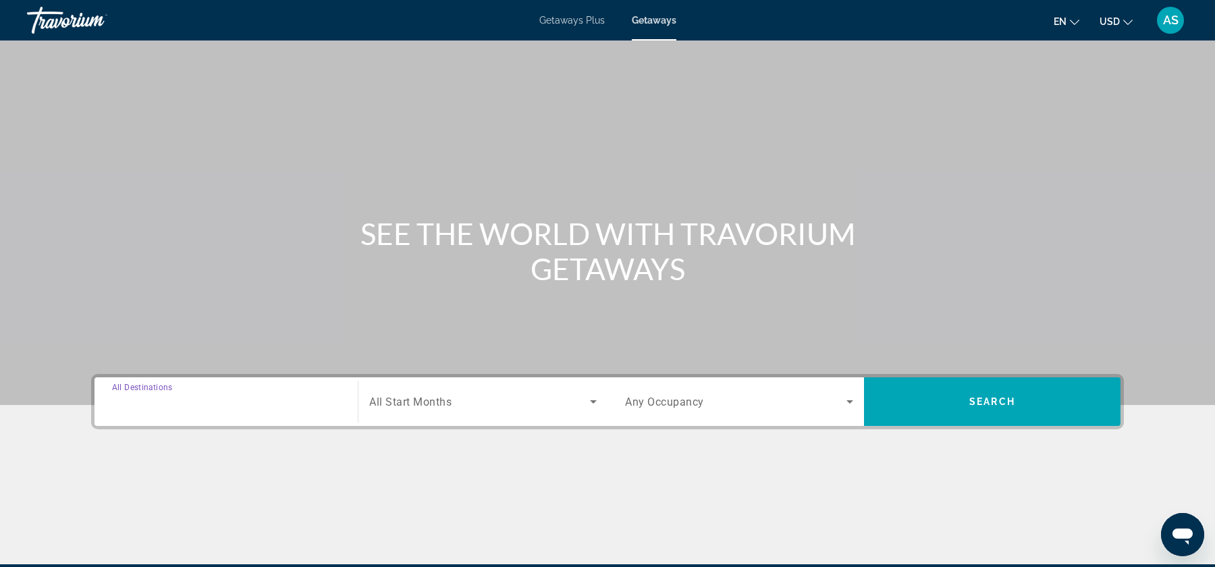
click at [196, 398] on input "Destination All Destinations" at bounding box center [226, 402] width 228 height 16
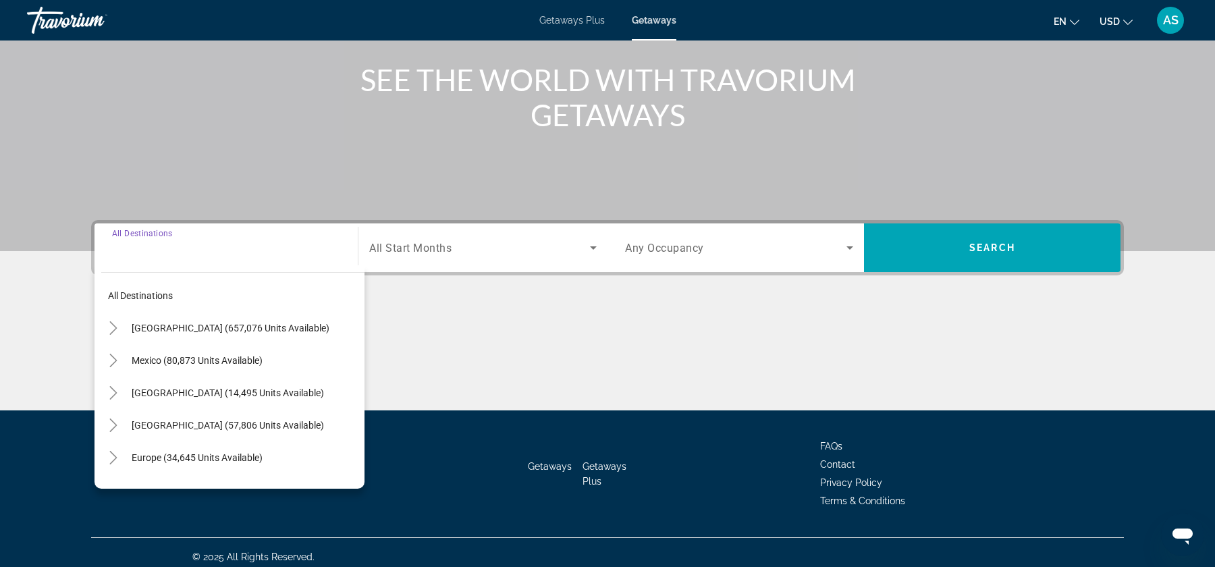
scroll to position [162, 0]
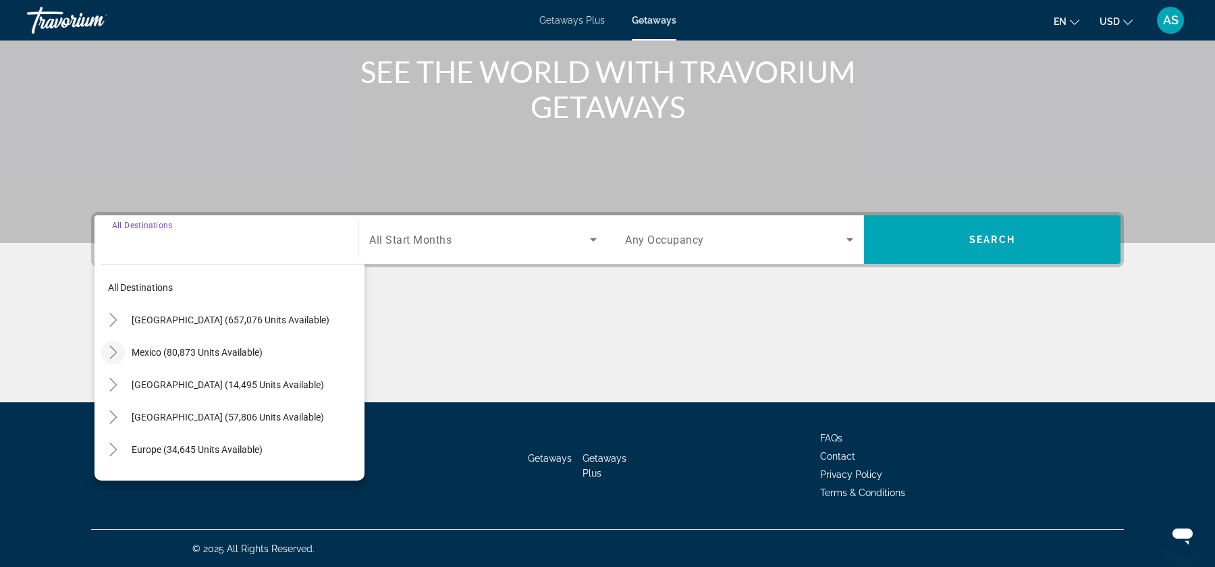
click at [113, 355] on icon "Toggle Mexico (80,873 units available)" at bounding box center [114, 353] width 14 height 14
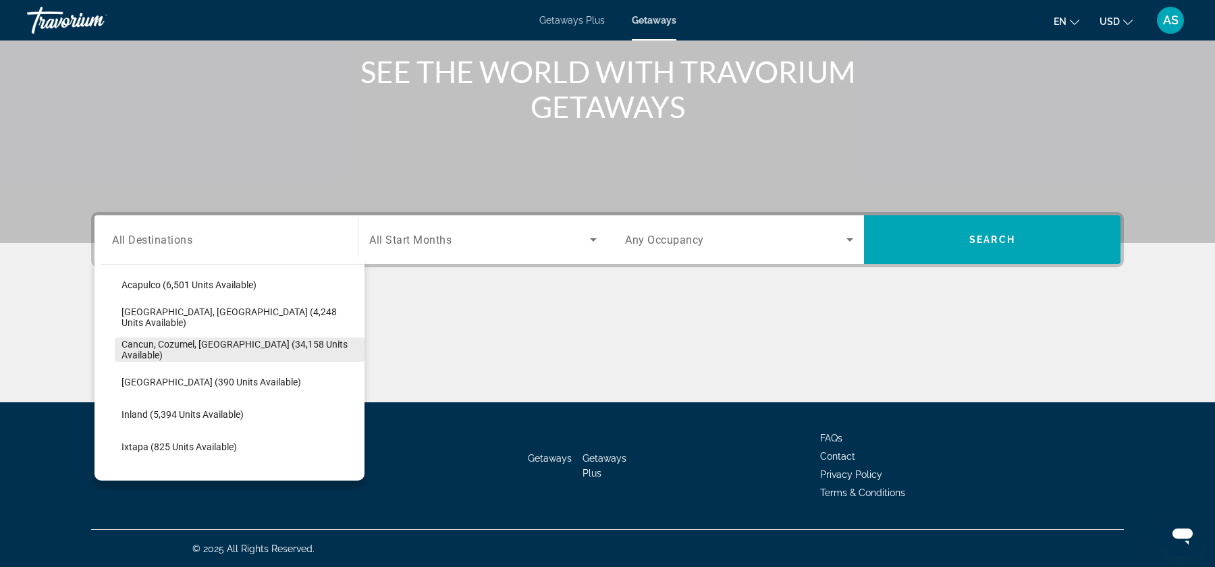
scroll to position [101, 0]
click at [170, 356] on span "Search widget" at bounding box center [240, 348] width 250 height 32
type input "**********"
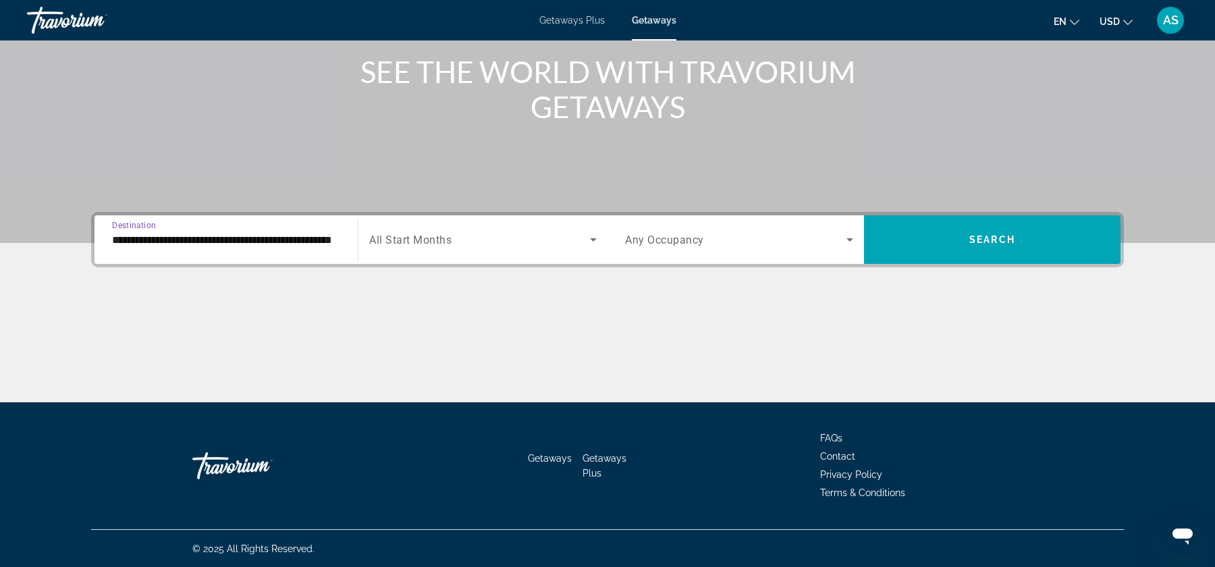
click at [435, 252] on div "Search widget" at bounding box center [483, 240] width 228 height 38
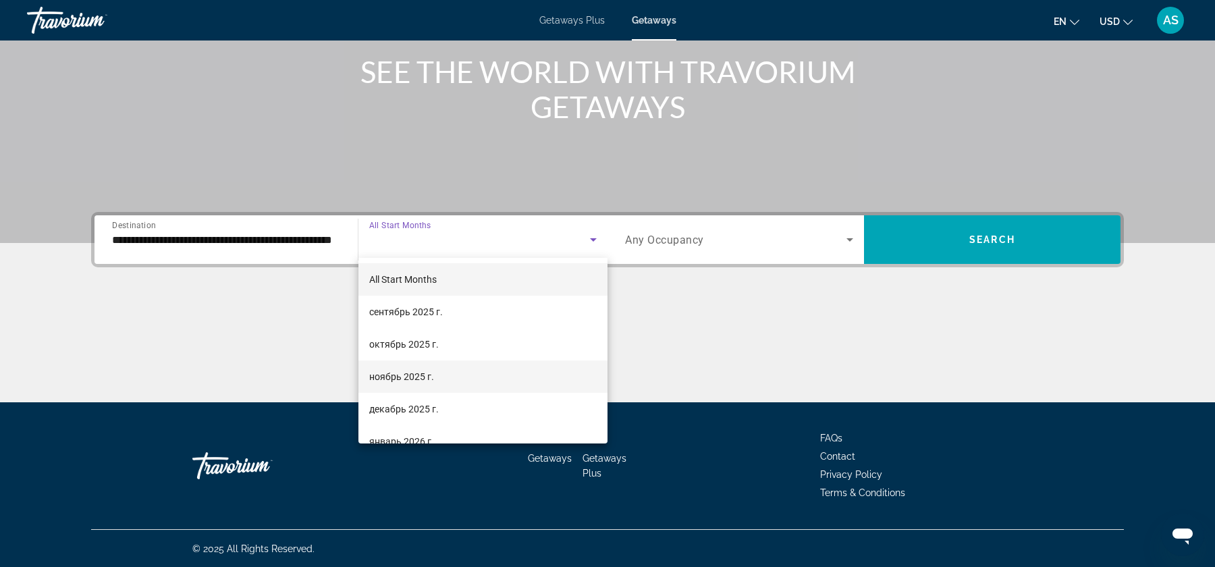
click at [455, 381] on mat-option "ноябрь 2025 г." at bounding box center [482, 377] width 249 height 32
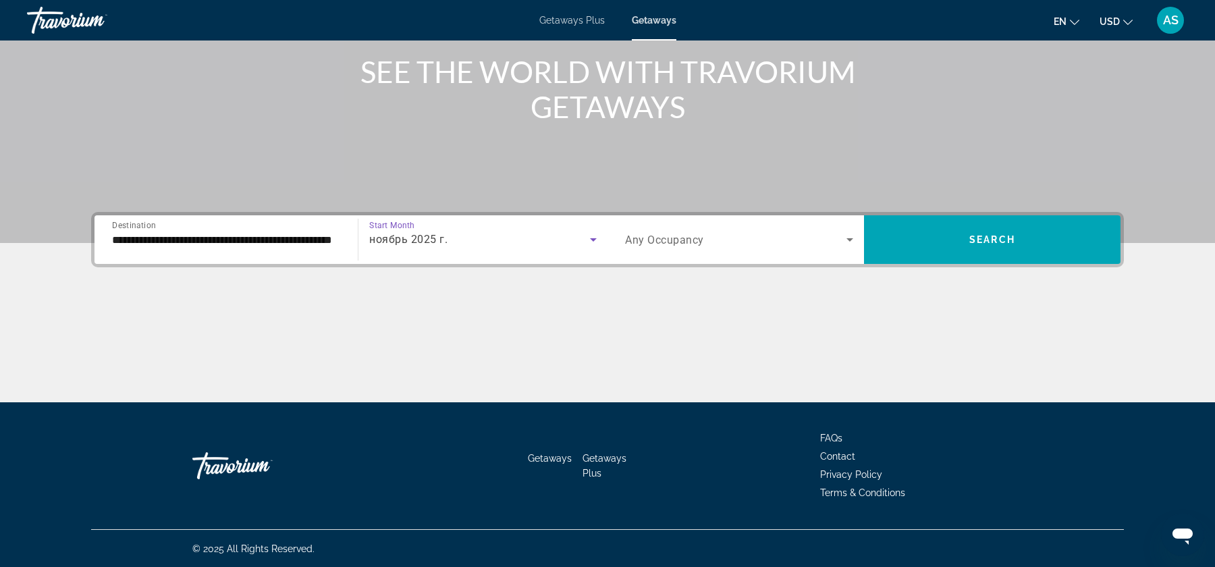
click at [828, 242] on span "Search widget" at bounding box center [735, 240] width 221 height 16
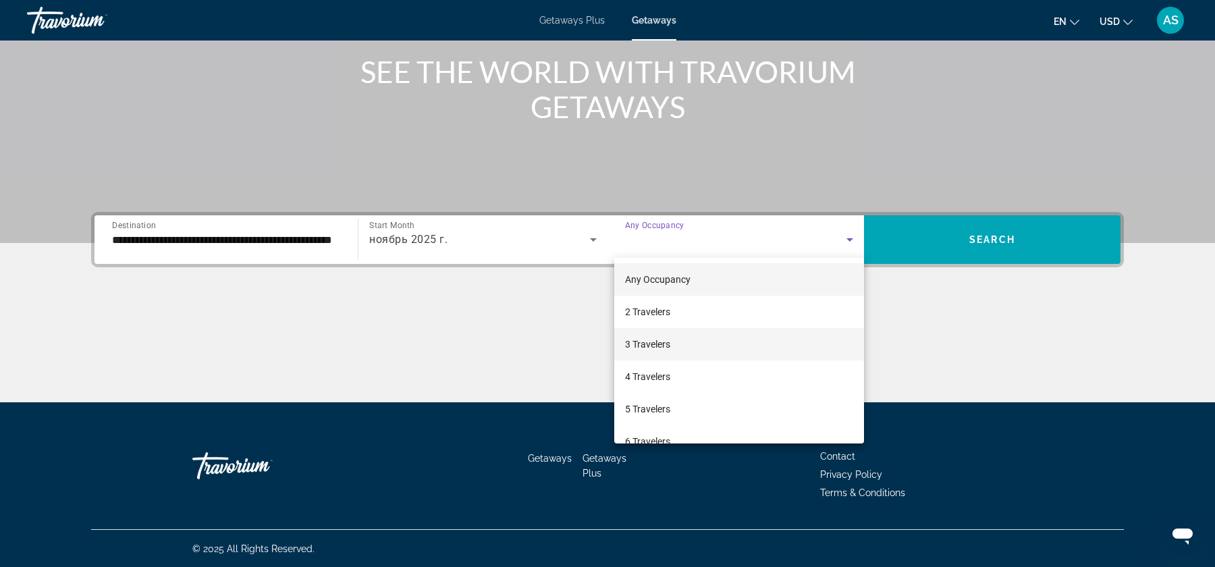
click at [778, 338] on mat-option "3 Travelers" at bounding box center [739, 344] width 250 height 32
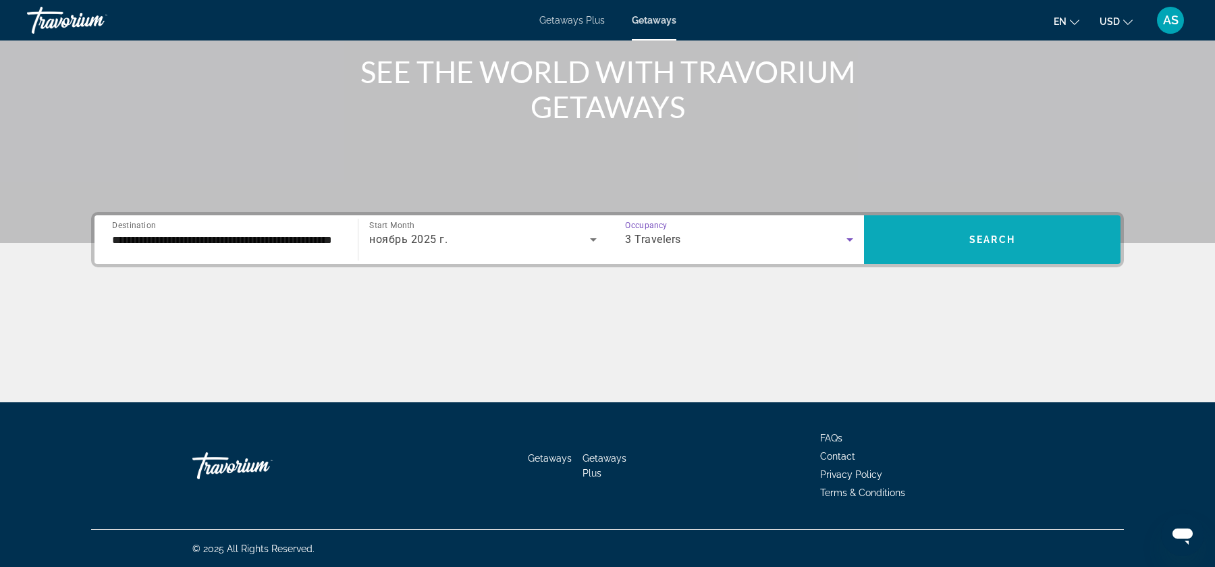
click at [966, 247] on span "Search widget" at bounding box center [992, 239] width 257 height 32
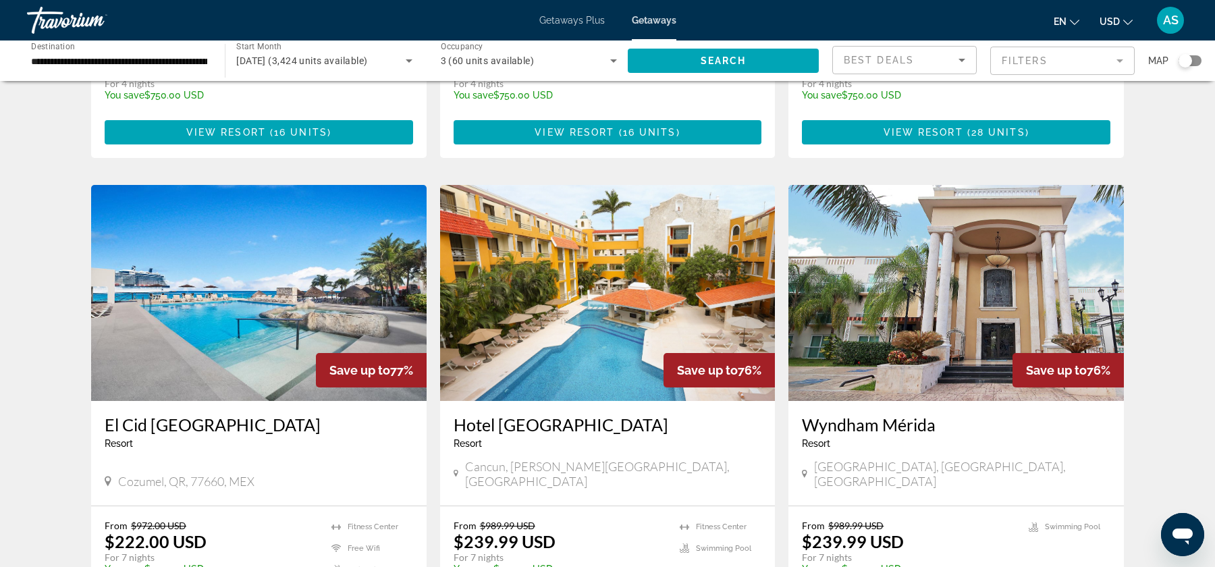
scroll to position [1418, 0]
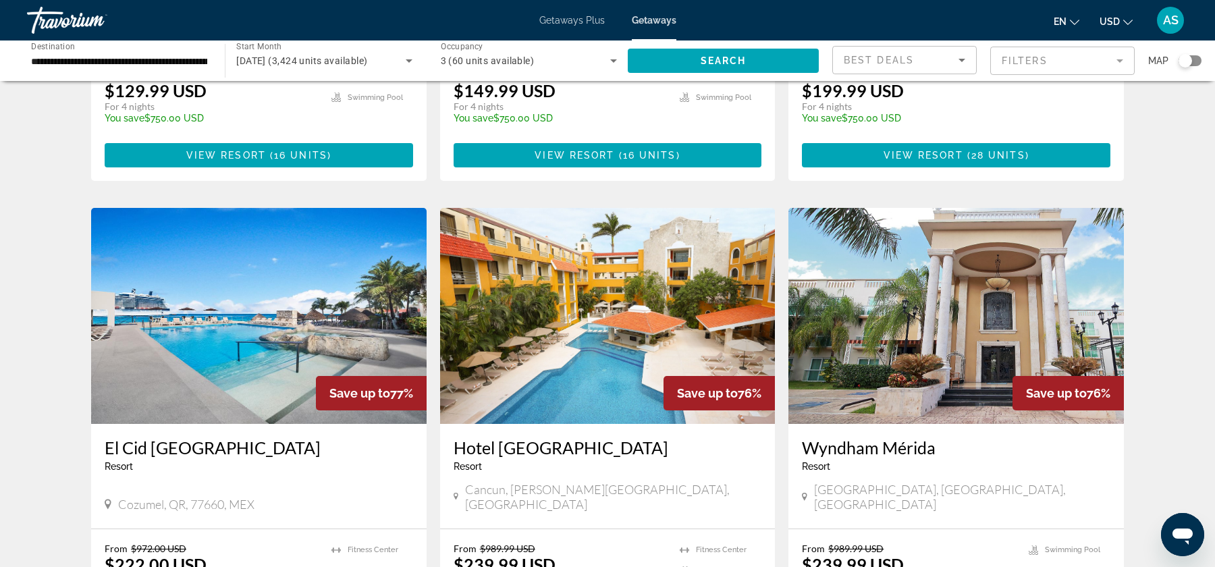
click at [265, 249] on img "Main content" at bounding box center [259, 316] width 336 height 216
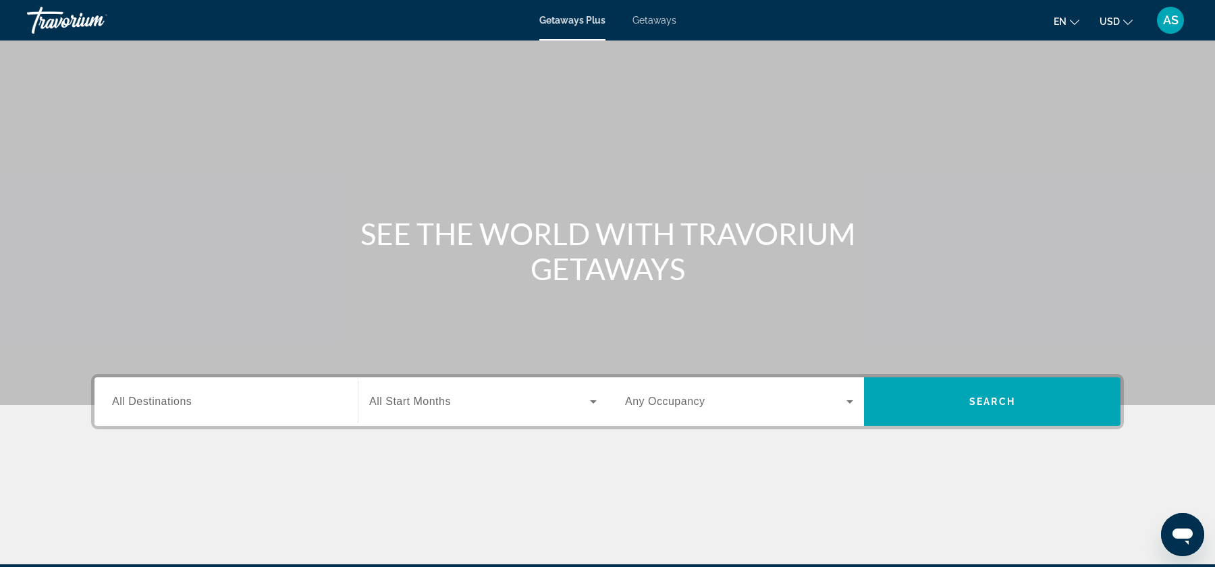
click at [165, 415] on div "Search widget" at bounding box center [226, 402] width 228 height 38
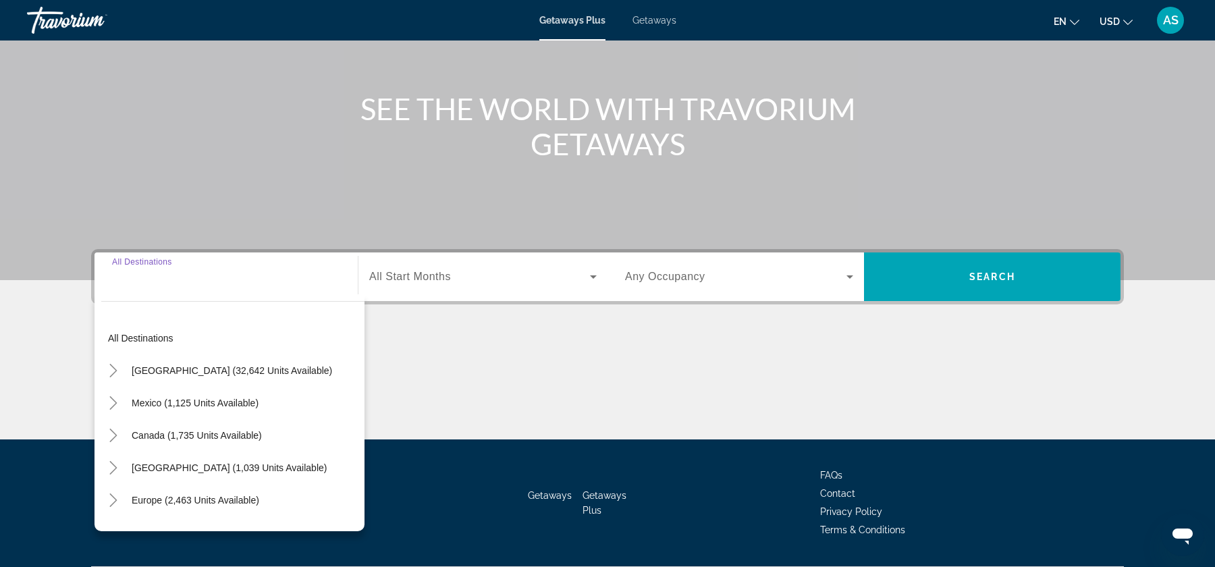
scroll to position [162, 0]
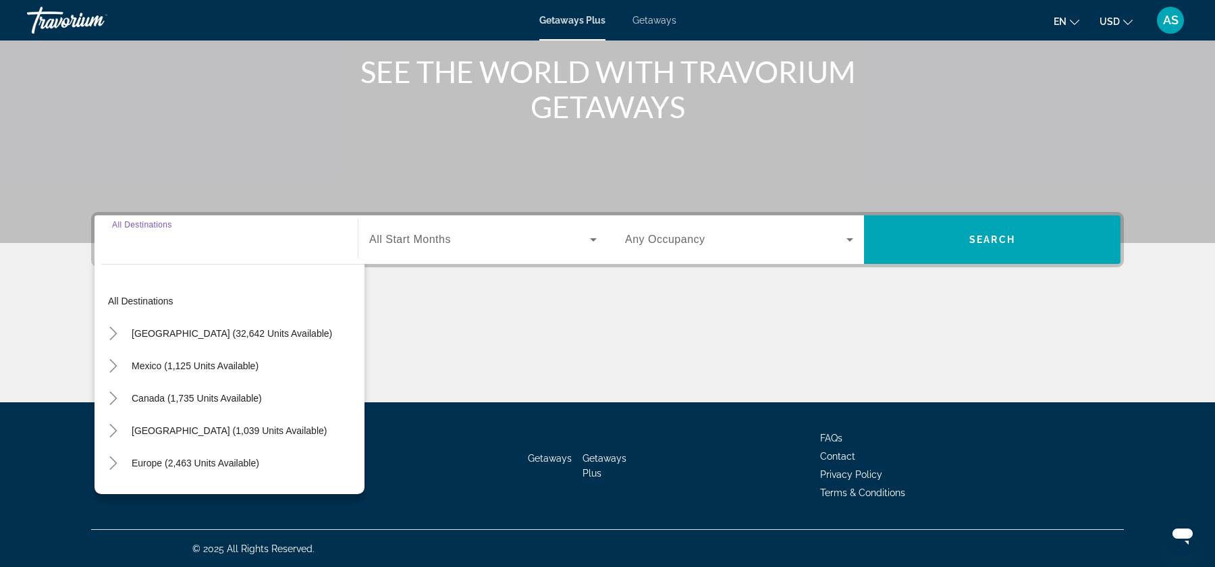
click at [647, 26] on div "Getaways Plus Getaways en English Español Français Italiano Português русский U…" at bounding box center [607, 20] width 1215 height 35
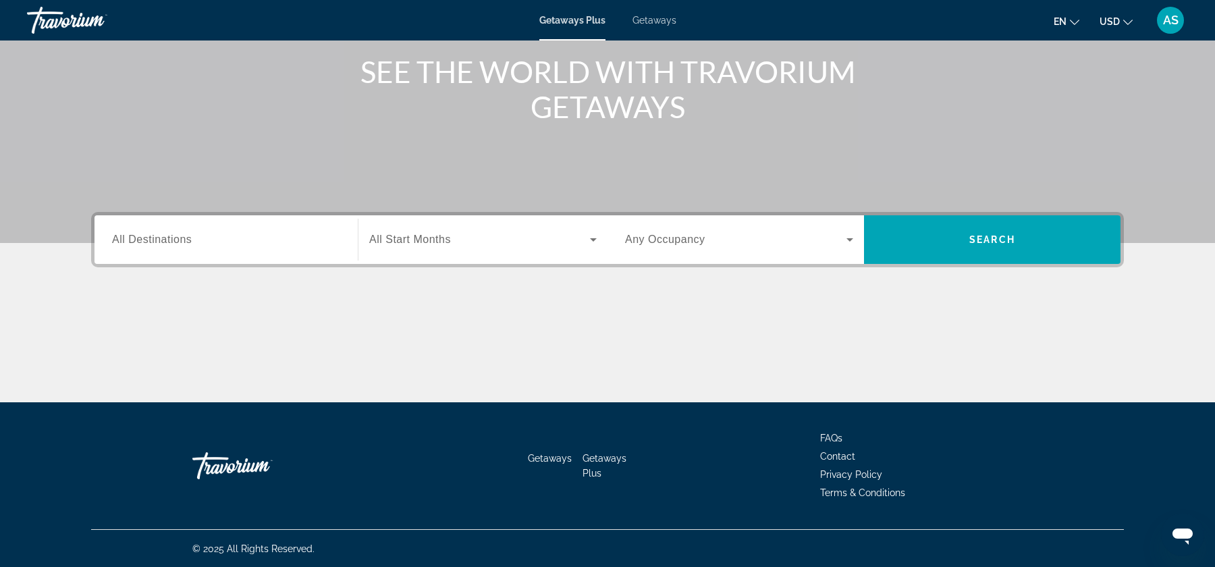
click at [650, 18] on span "Getaways" at bounding box center [655, 20] width 44 height 11
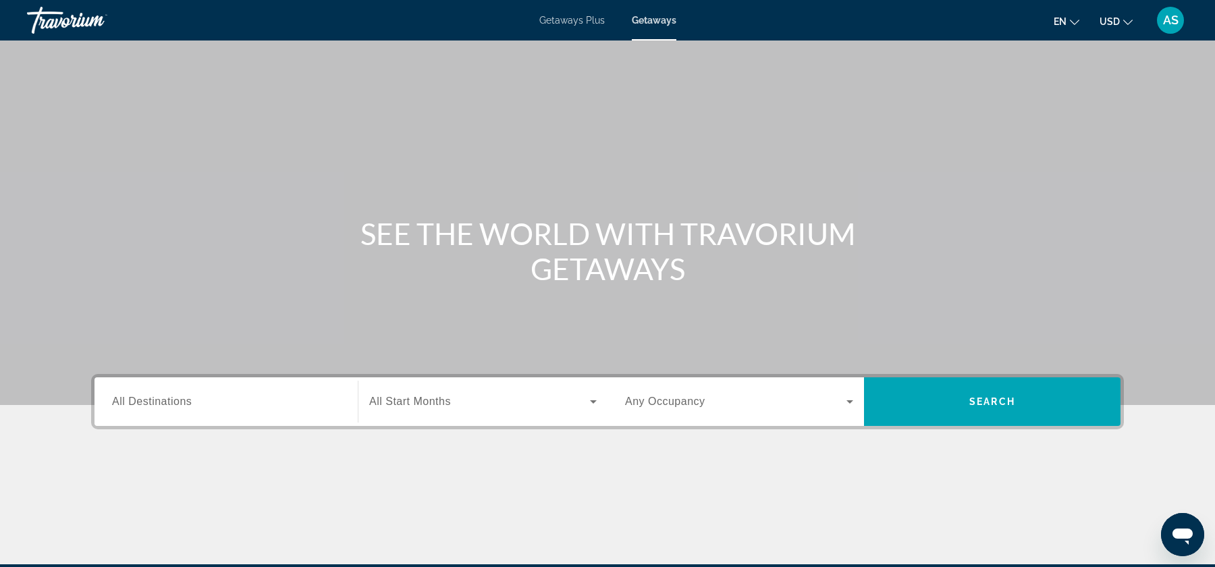
click at [178, 404] on span "All Destinations" at bounding box center [152, 401] width 80 height 11
click at [178, 404] on input "Destination All Destinations" at bounding box center [226, 402] width 228 height 16
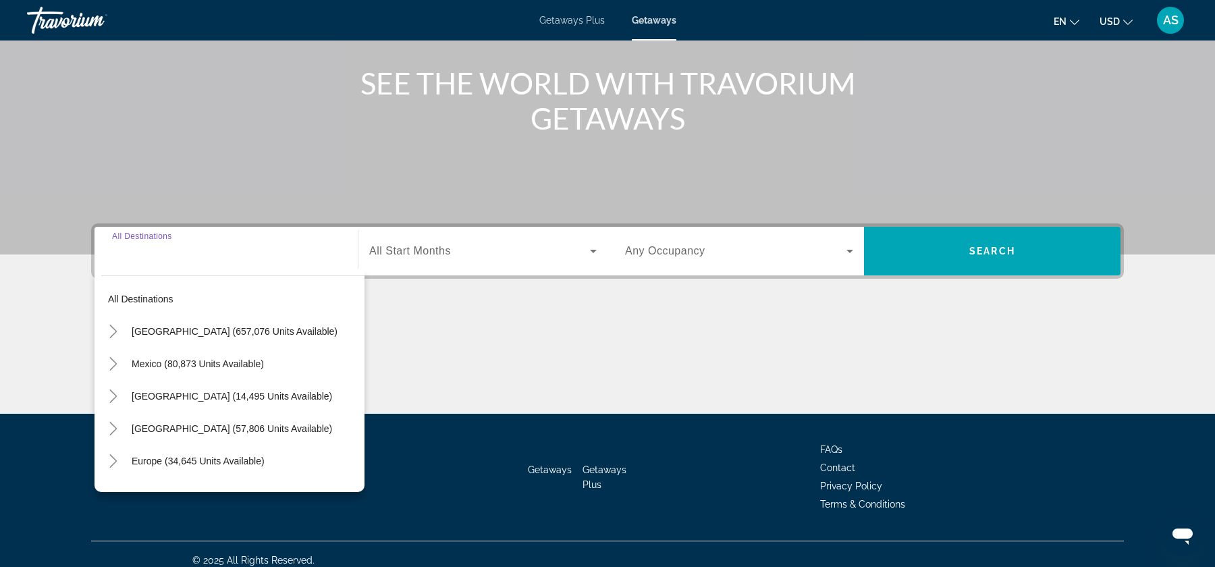
scroll to position [162, 0]
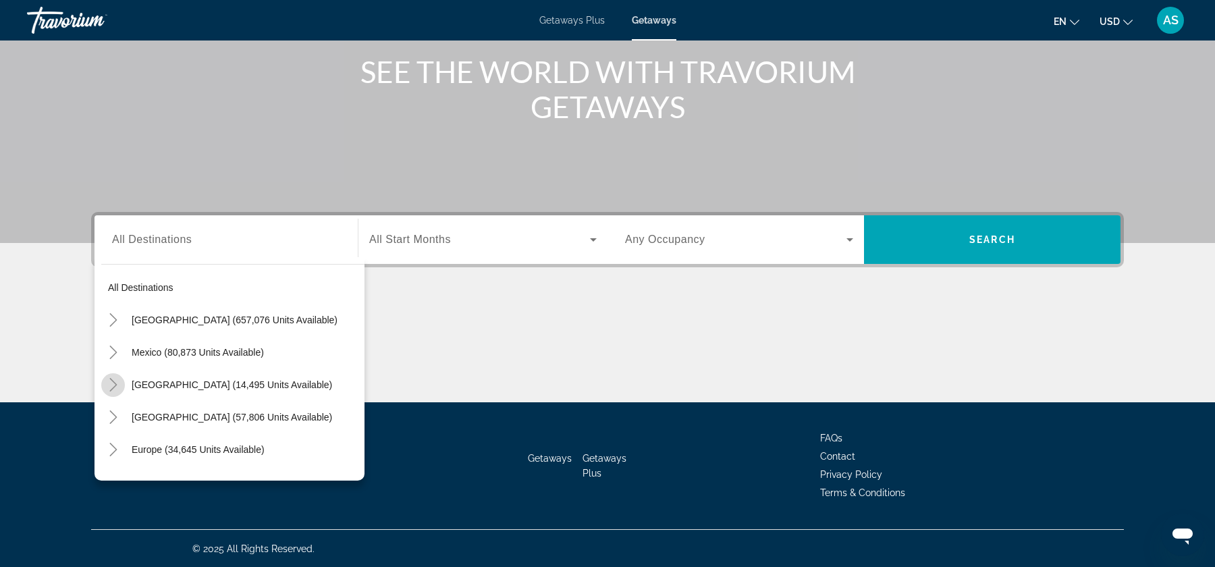
click at [117, 388] on icon "Toggle Canada (14,495 units available)" at bounding box center [114, 385] width 14 height 14
click at [144, 449] on span "[GEOGRAPHIC_DATA] (7,411 units available)" at bounding box center [219, 449] width 195 height 11
type input "**********"
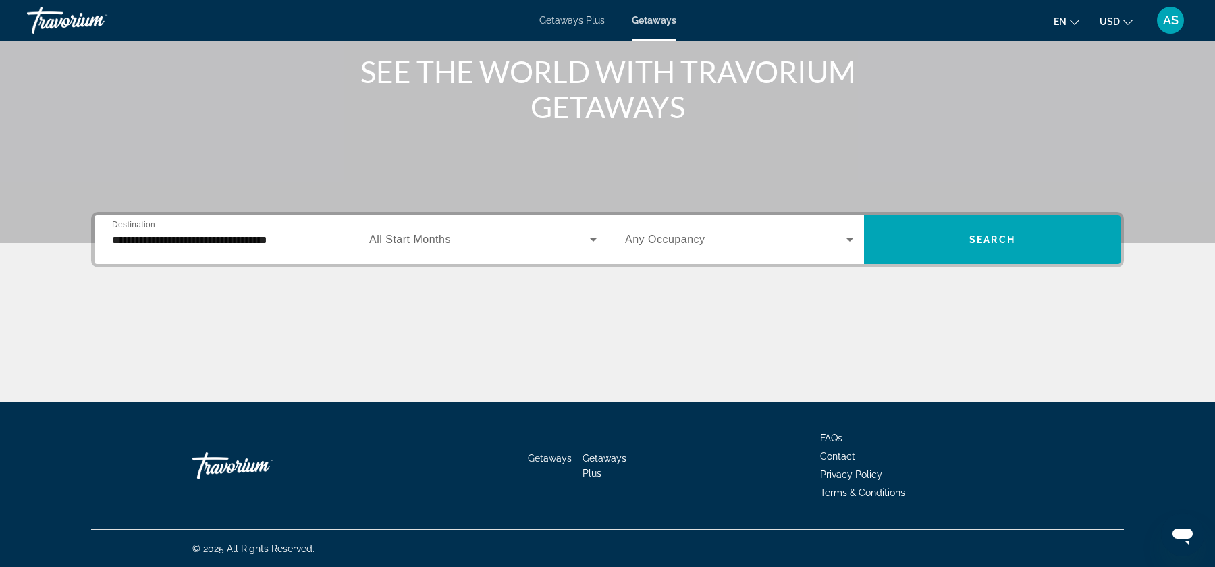
click at [408, 236] on span "All Start Months" at bounding box center [410, 239] width 82 height 11
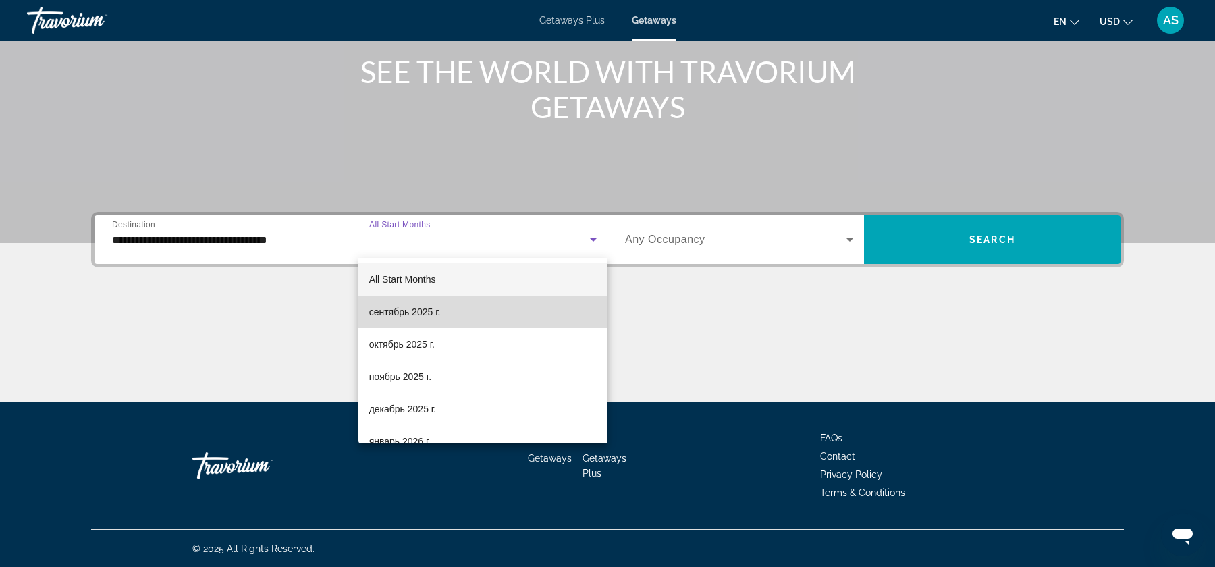
click at [427, 322] on mat-option "сентябрь 2025 г." at bounding box center [482, 312] width 249 height 32
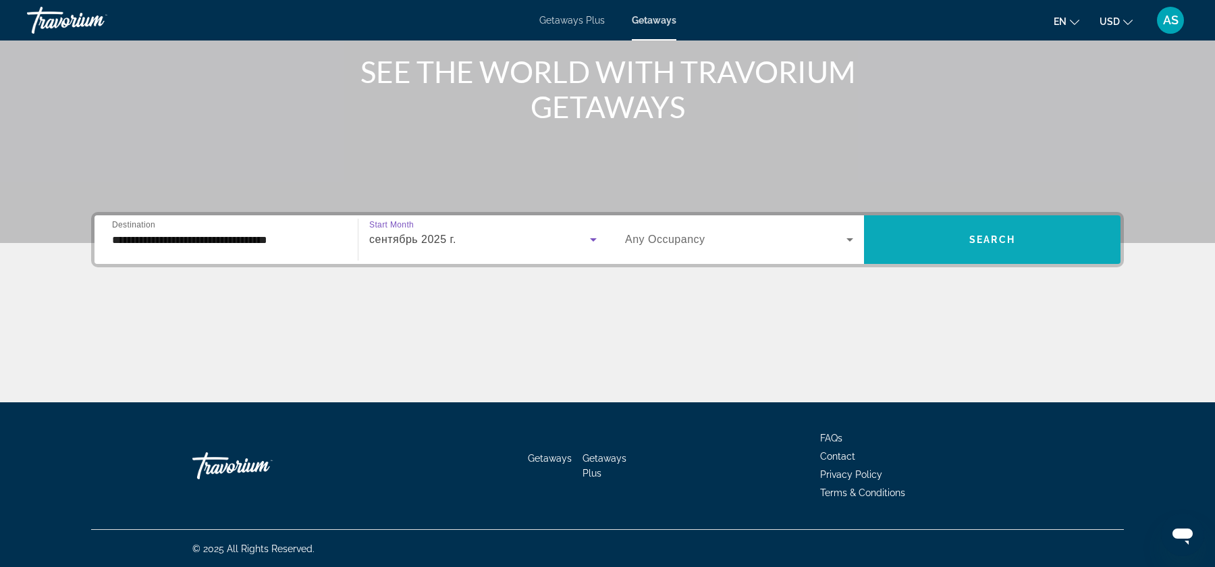
click at [868, 236] on span "Search widget" at bounding box center [992, 239] width 257 height 32
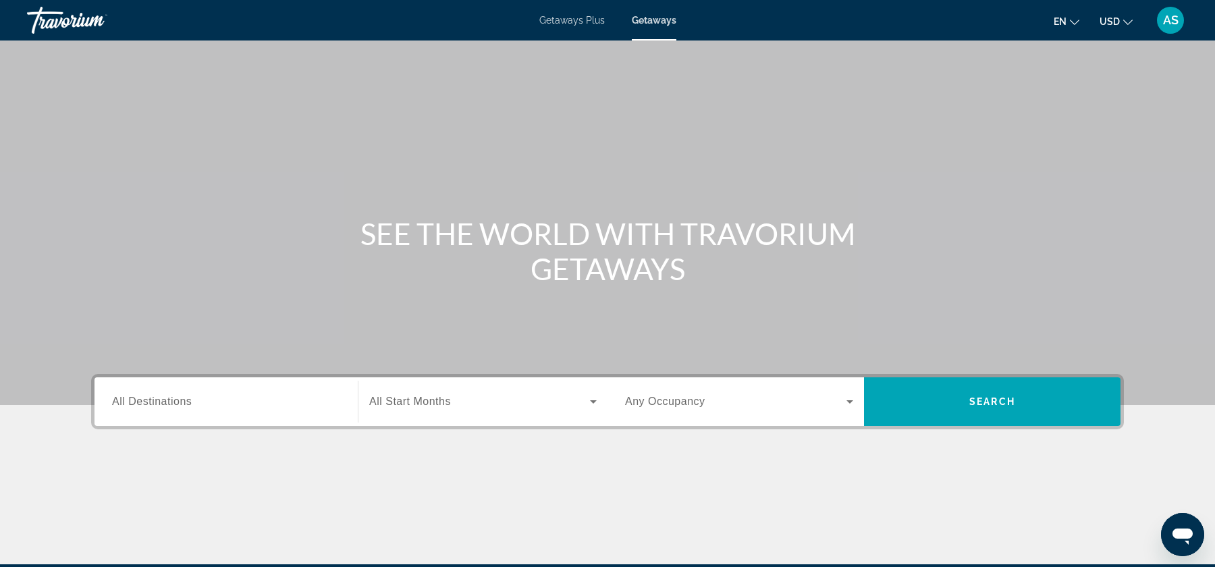
click at [215, 411] on div "Search widget" at bounding box center [226, 402] width 228 height 38
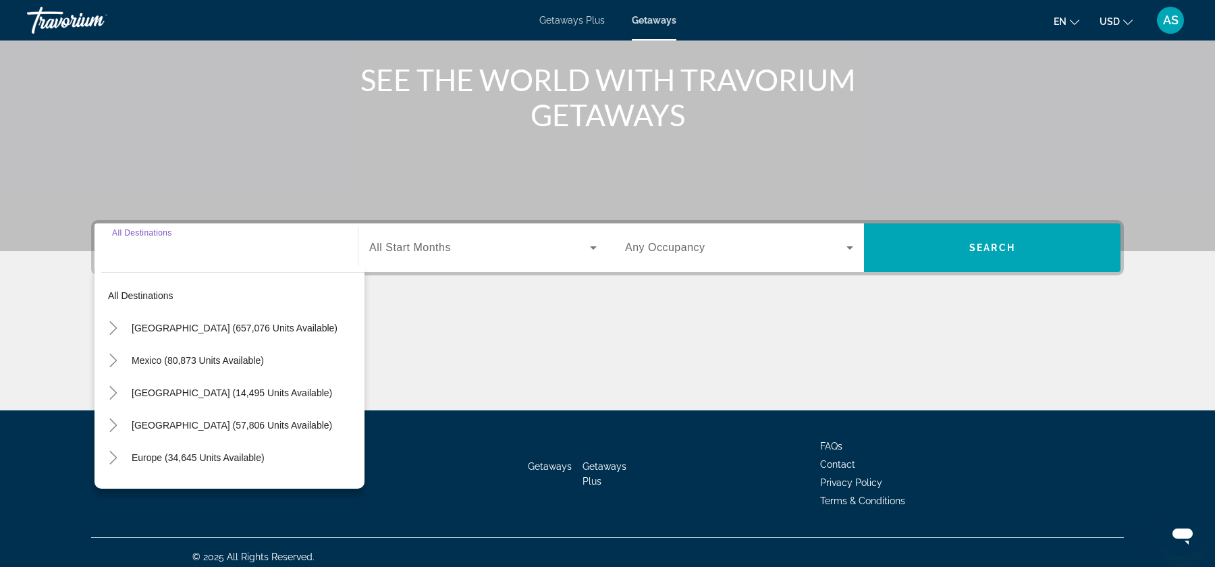
scroll to position [162, 0]
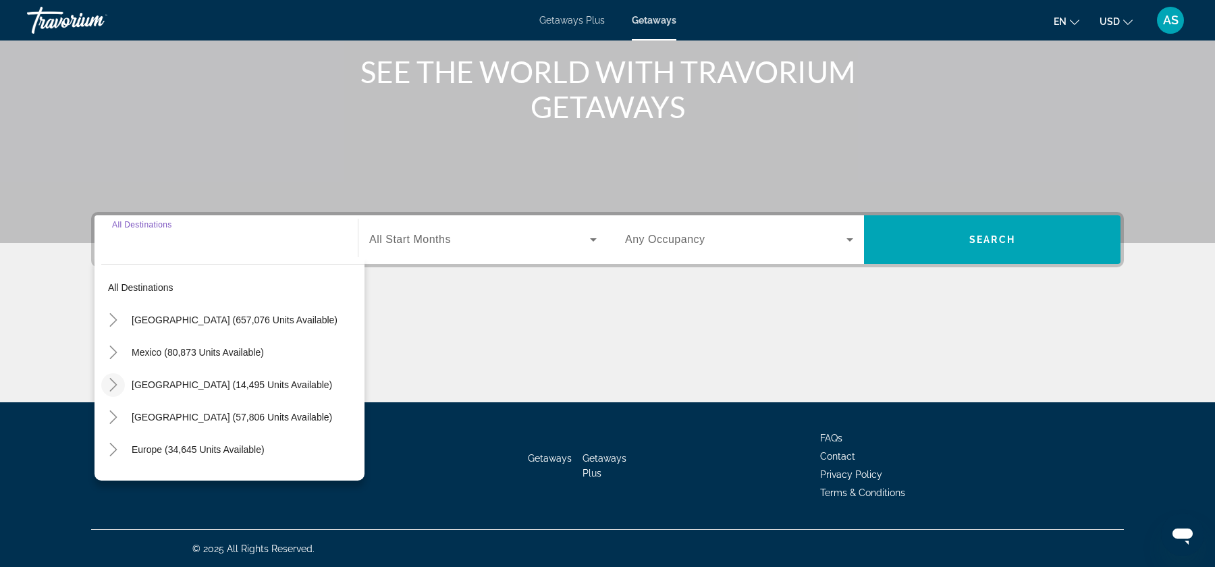
click at [117, 395] on mat-icon "Toggle Canada (14,495 units available)" at bounding box center [113, 385] width 24 height 24
click at [130, 444] on span "[GEOGRAPHIC_DATA] (7,411 units available)" at bounding box center [219, 449] width 195 height 11
type input "**********"
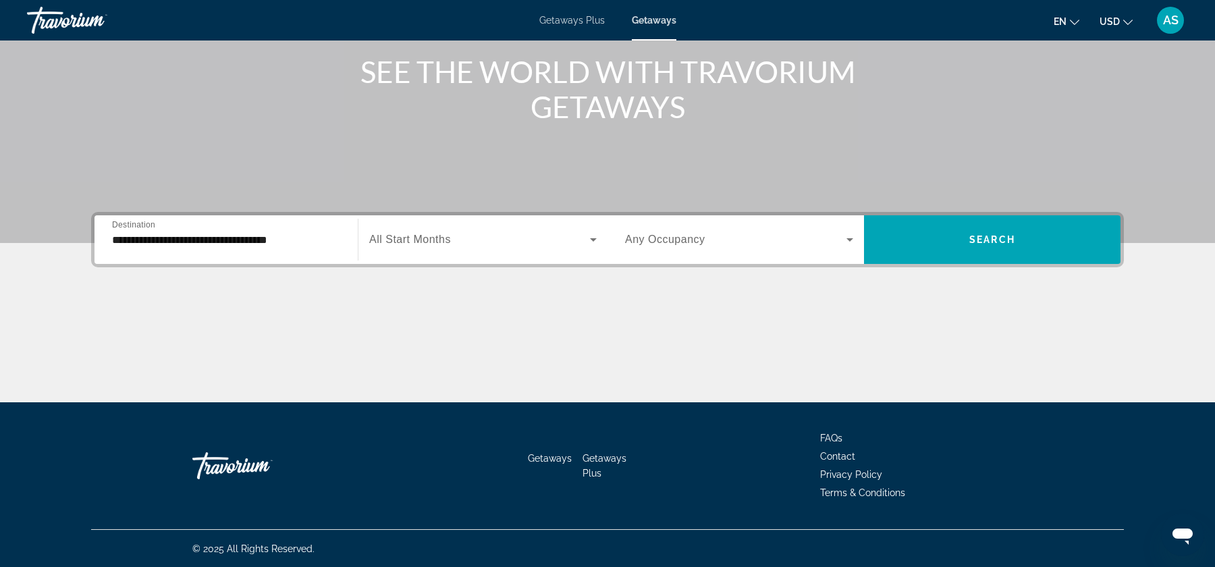
click at [444, 257] on div "Search widget" at bounding box center [483, 240] width 228 height 38
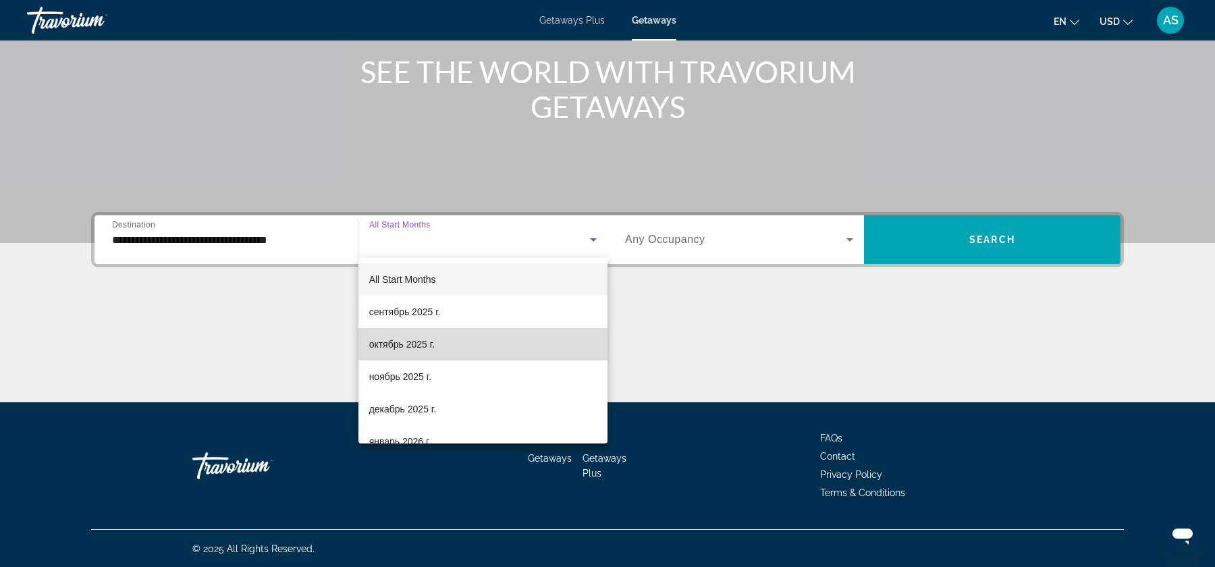
click at [446, 350] on mat-option "октябрь 2025 г." at bounding box center [482, 344] width 249 height 32
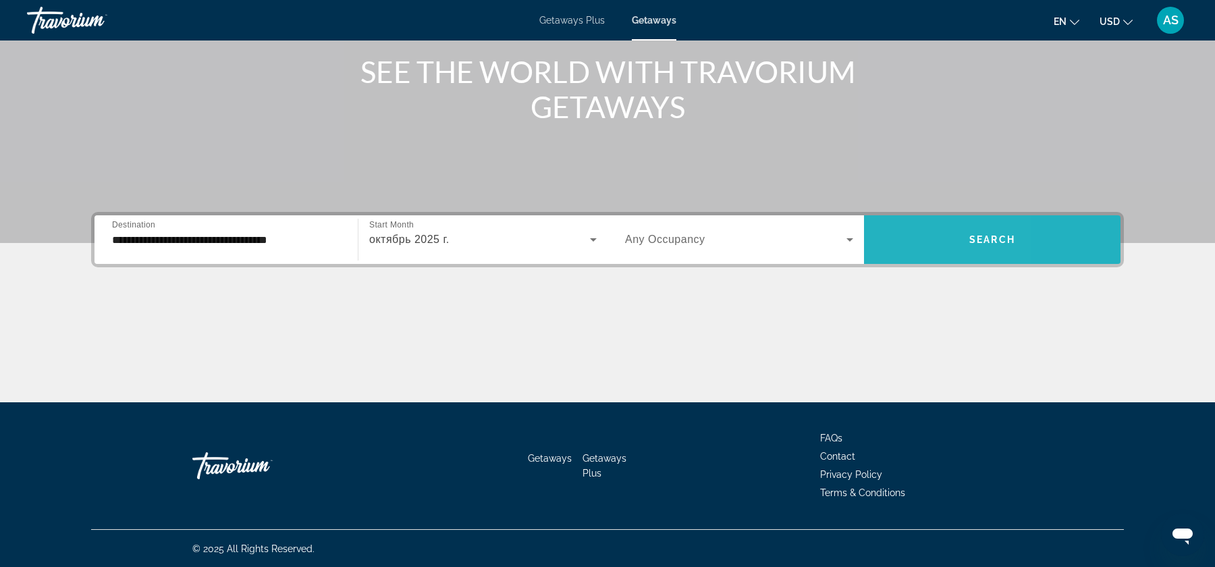
click at [906, 235] on span "Search widget" at bounding box center [992, 239] width 257 height 32
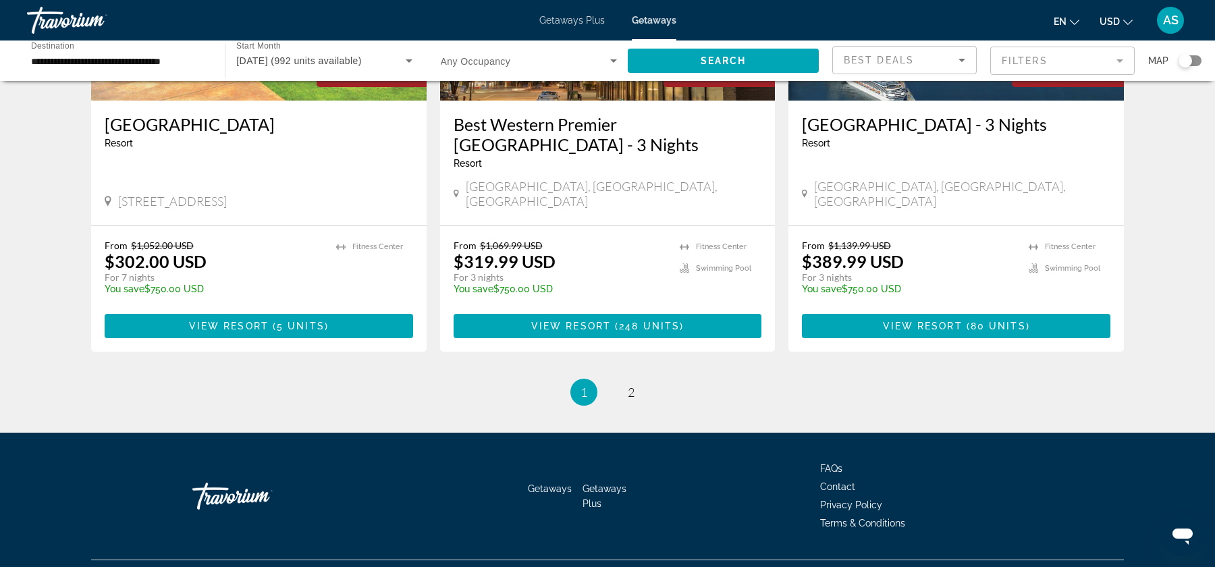
scroll to position [1660, 0]
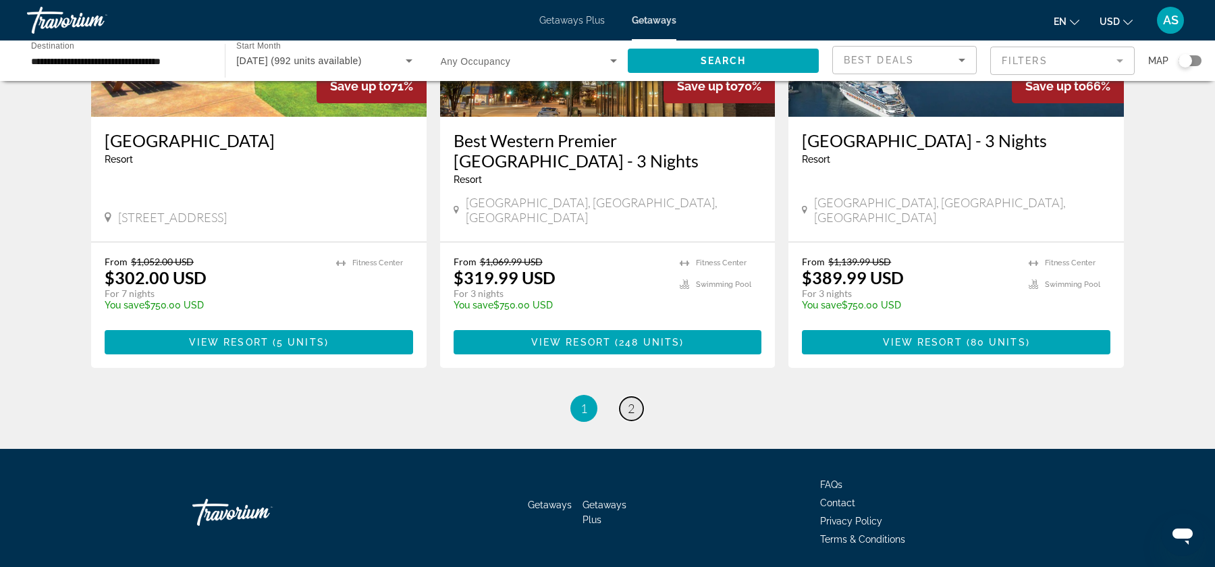
click at [636, 397] on link "page 2" at bounding box center [632, 409] width 24 height 24
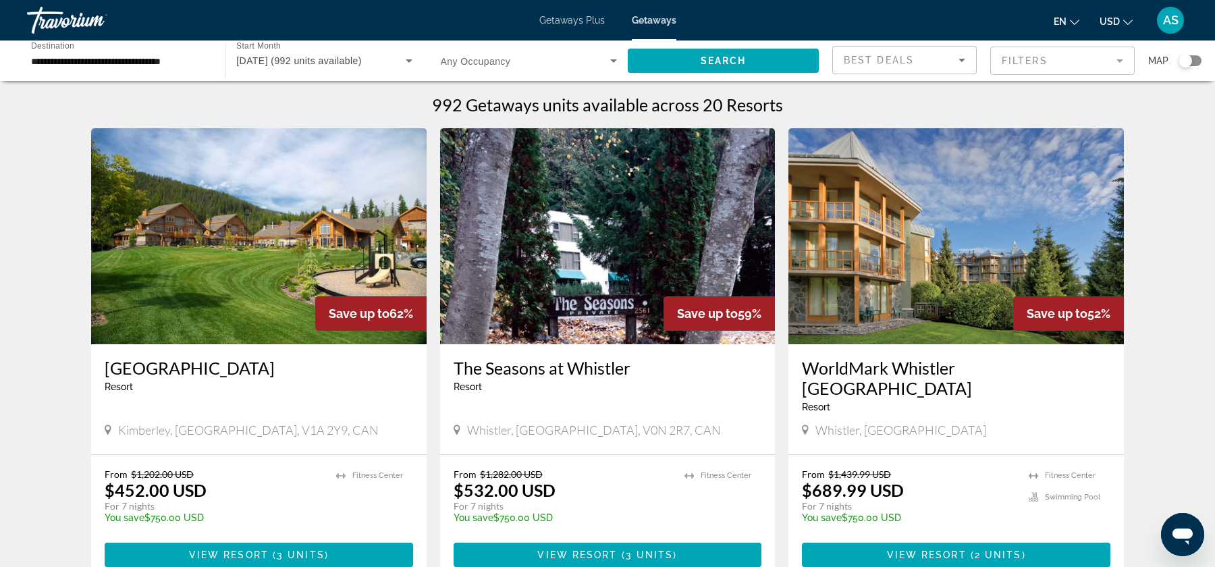
click at [892, 266] on img "Main content" at bounding box center [957, 236] width 336 height 216
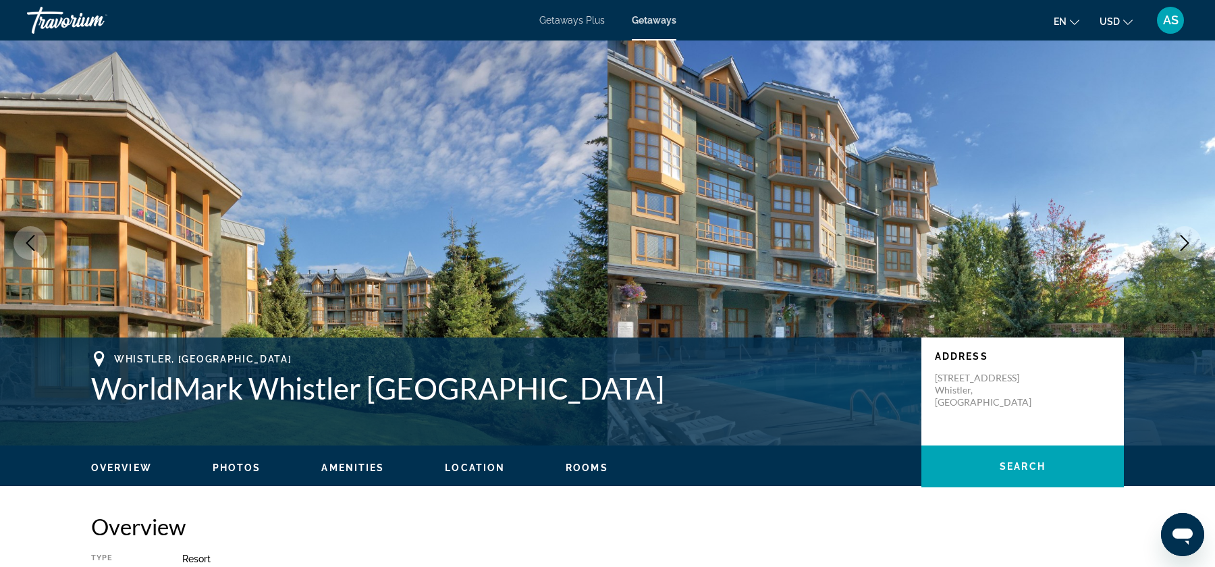
click at [1180, 254] on button "Next image" at bounding box center [1185, 243] width 34 height 34
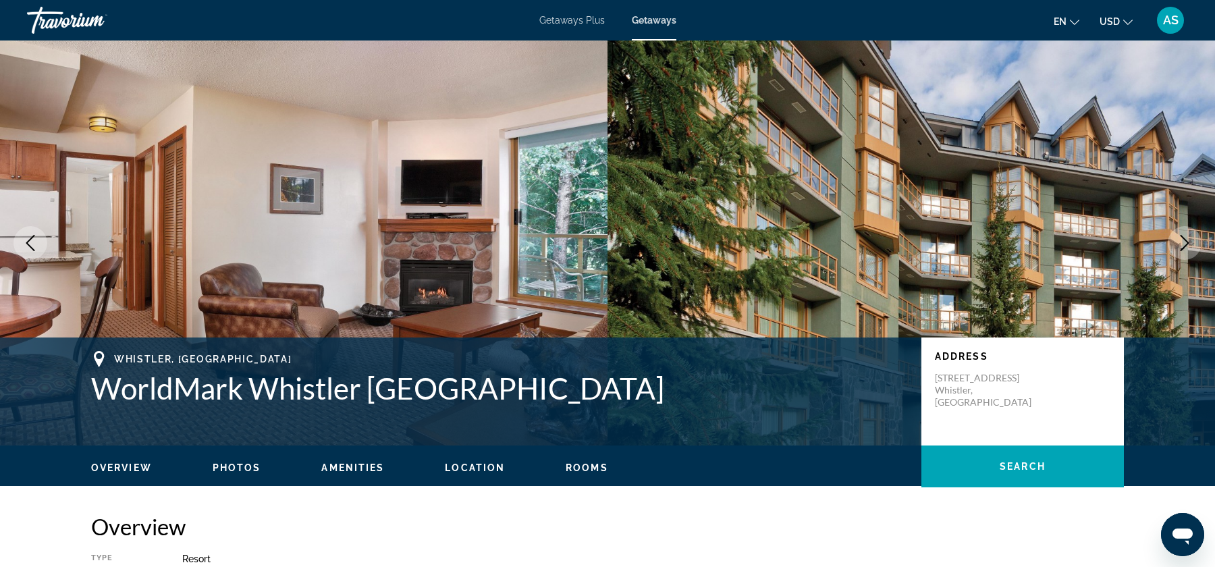
click at [1178, 250] on icon "Next image" at bounding box center [1185, 243] width 16 height 16
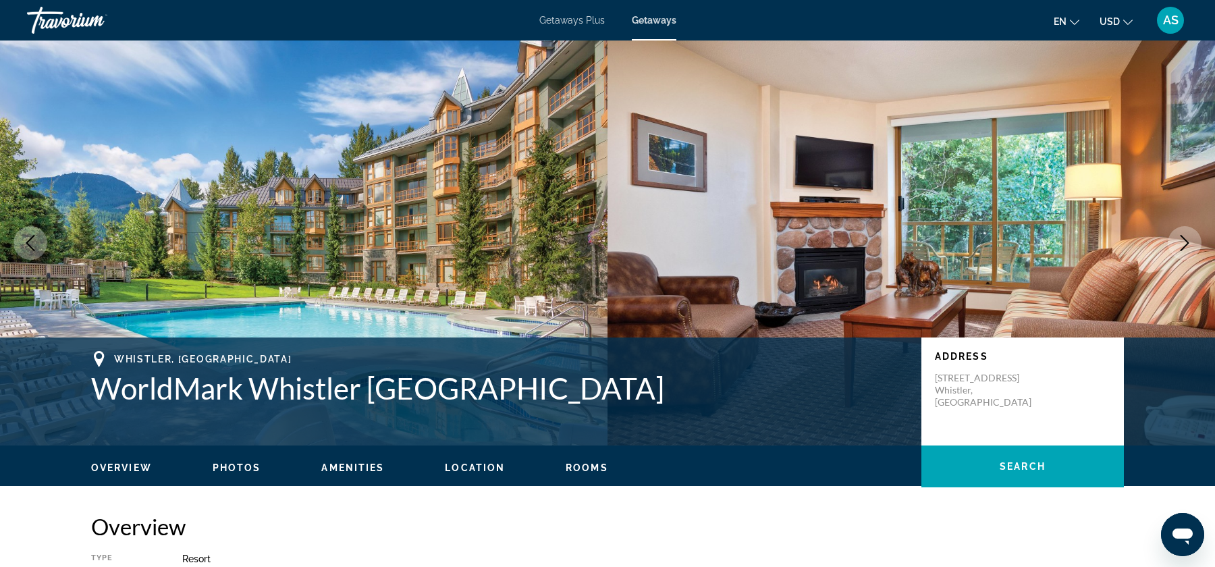
click at [1178, 250] on icon "Next image" at bounding box center [1185, 243] width 16 height 16
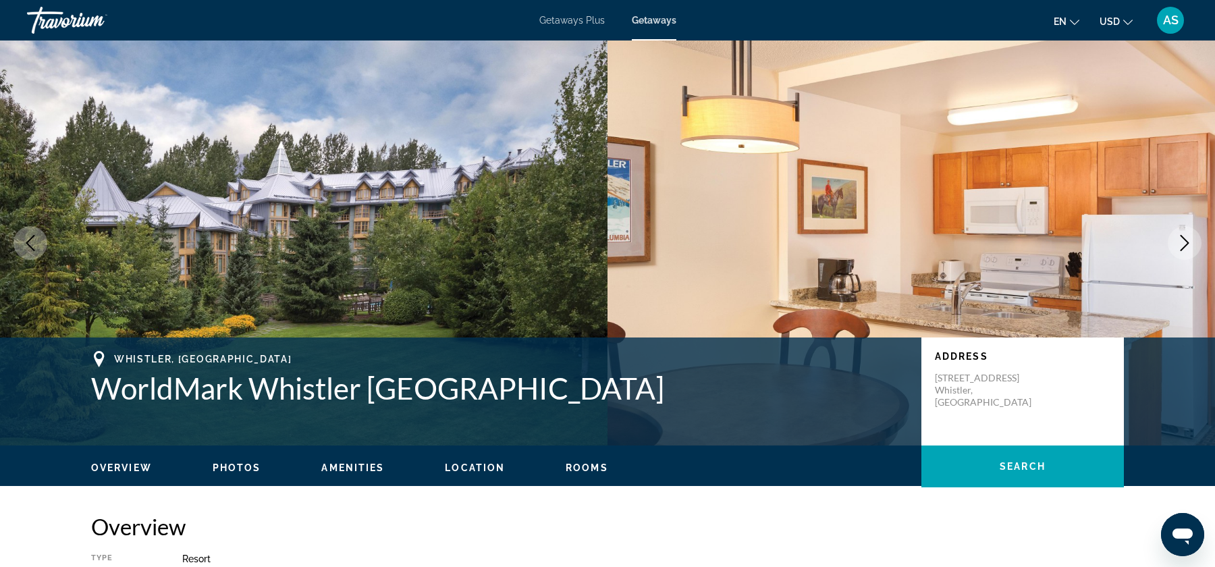
click at [1177, 251] on button "Next image" at bounding box center [1185, 243] width 34 height 34
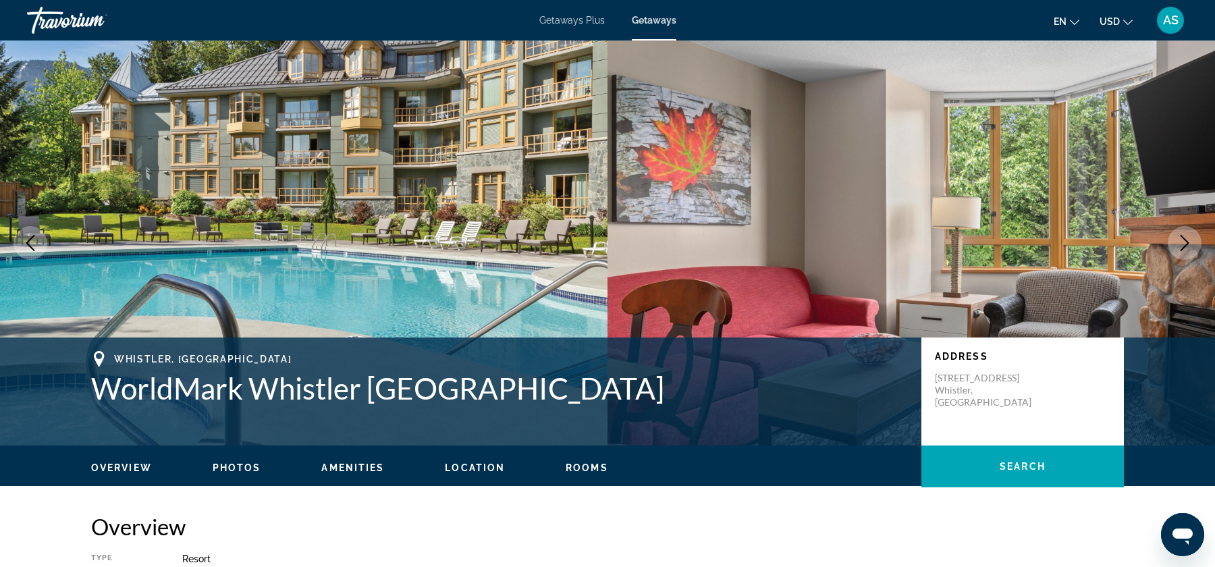
click at [1177, 250] on icon "Next image" at bounding box center [1185, 243] width 16 height 16
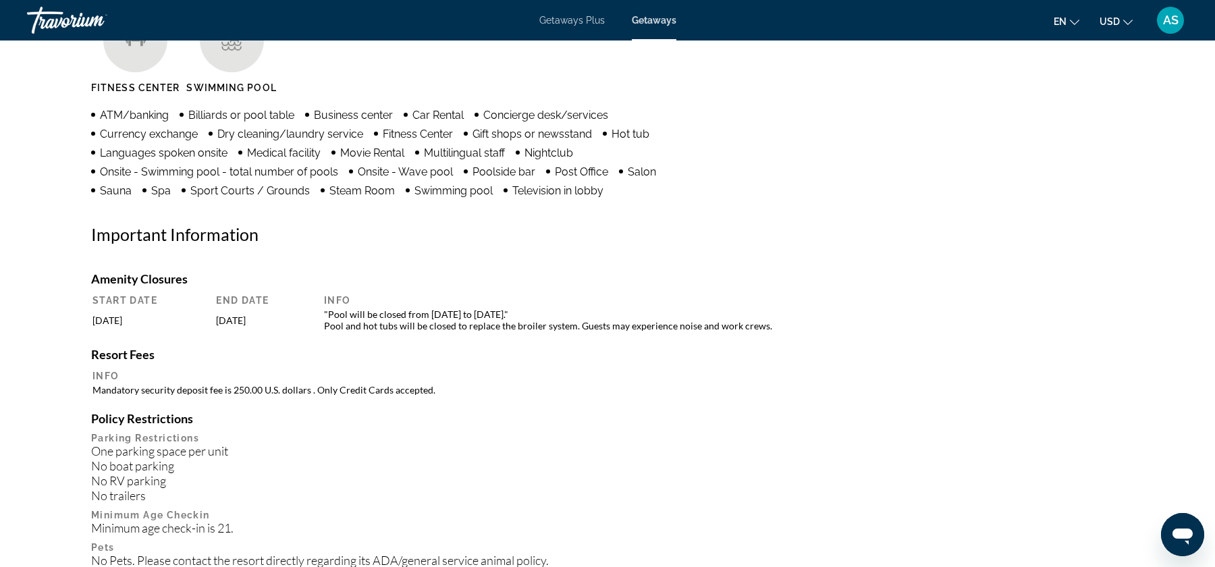
scroll to position [940, 0]
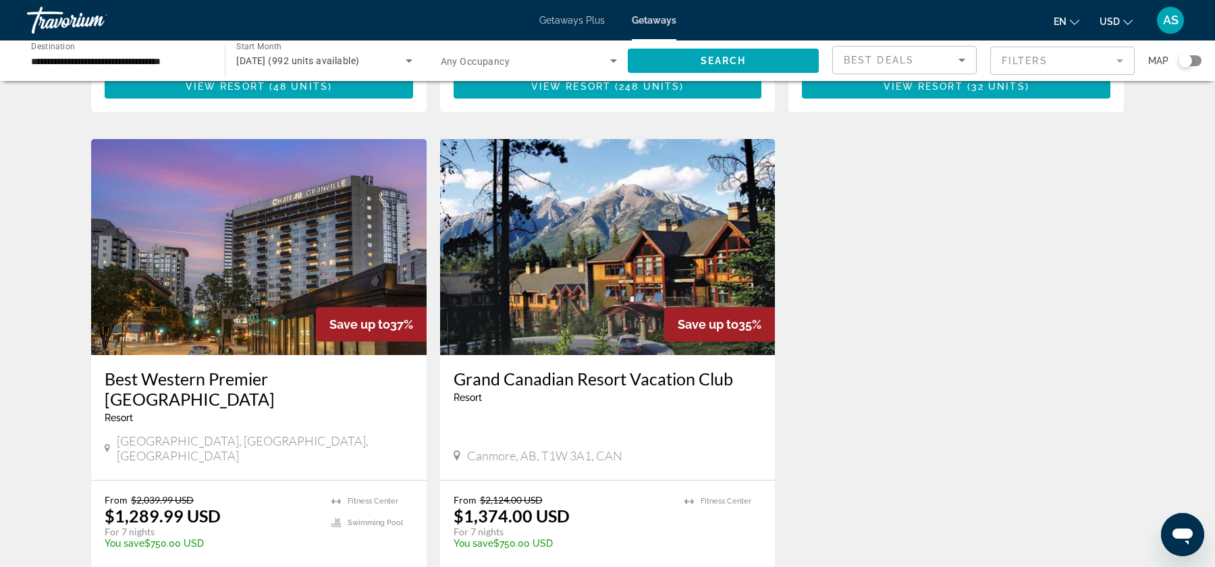
scroll to position [1217, 0]
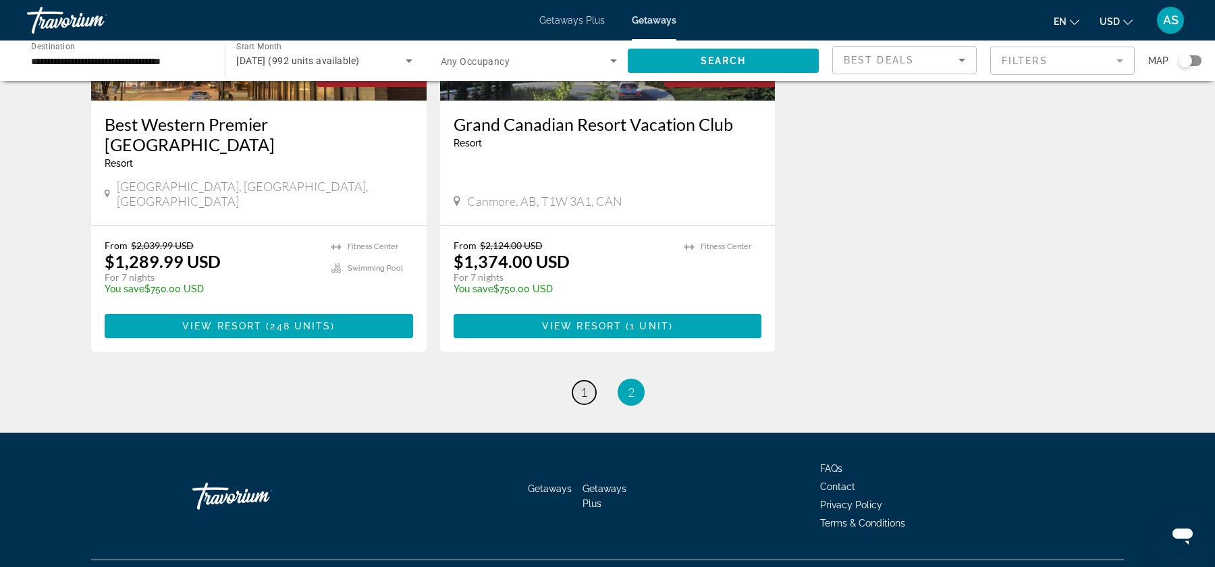
click at [595, 381] on link "page 1" at bounding box center [584, 393] width 24 height 24
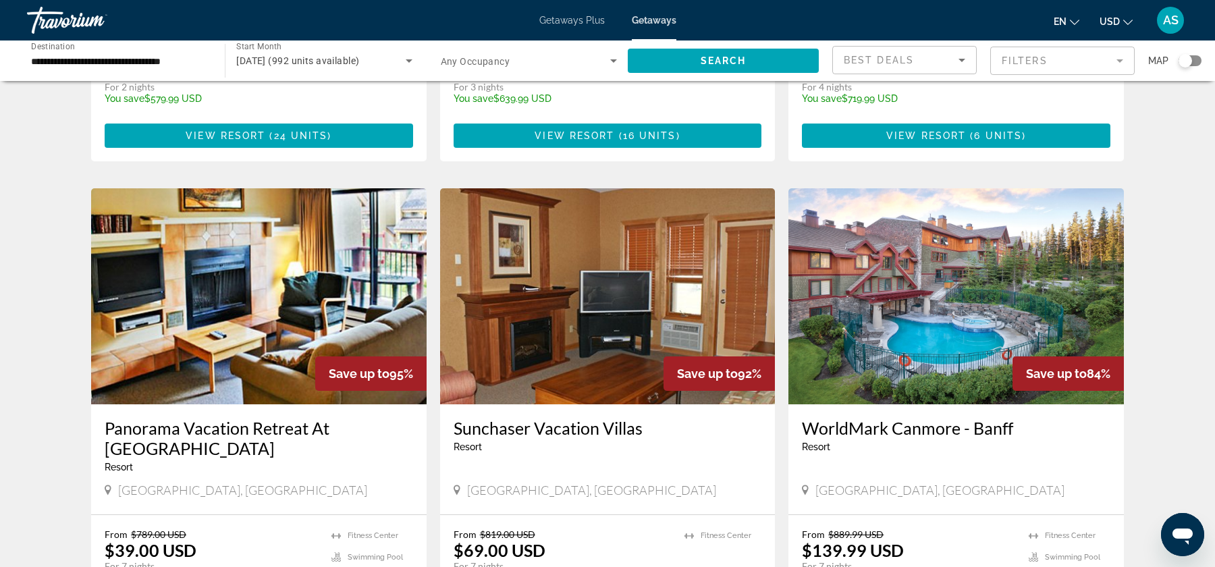
scroll to position [392, 0]
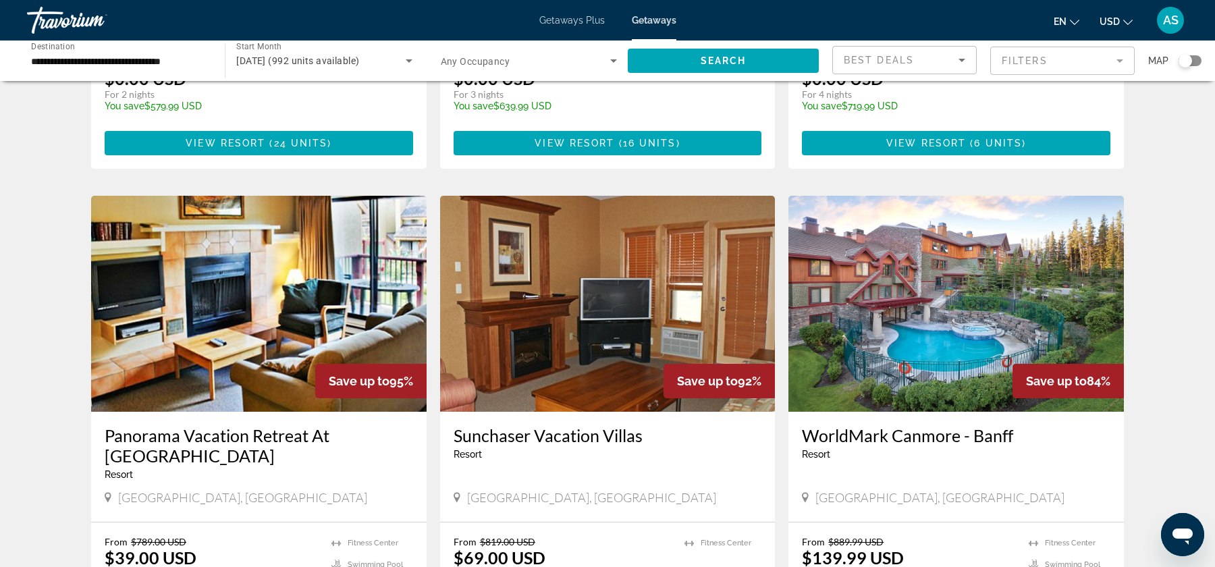
click at [932, 275] on img "Main content" at bounding box center [957, 304] width 336 height 216
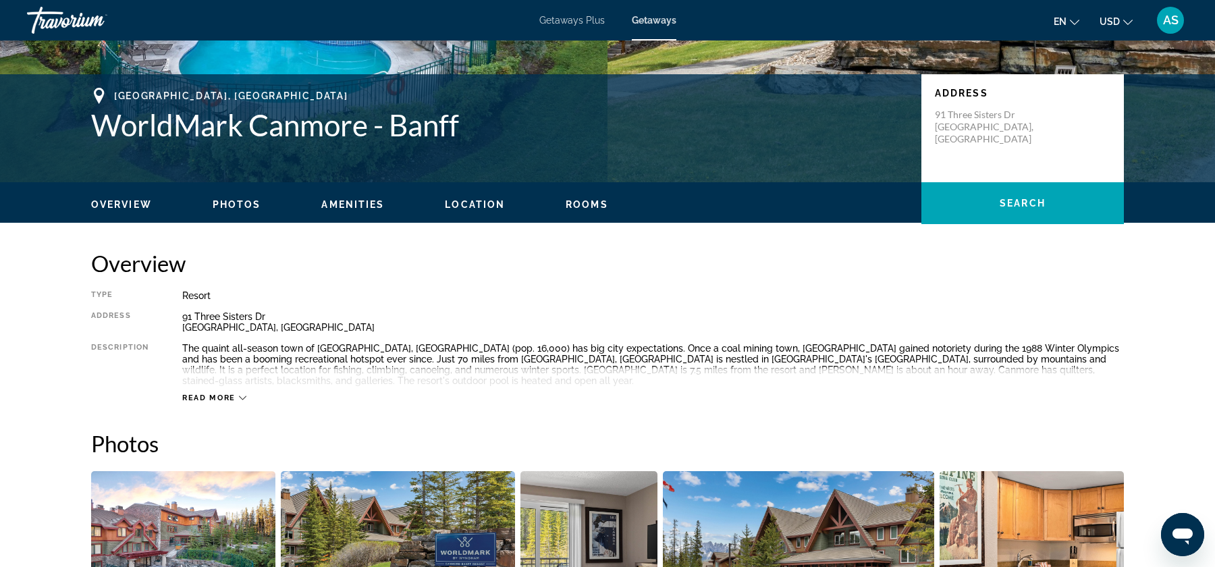
scroll to position [267, 0]
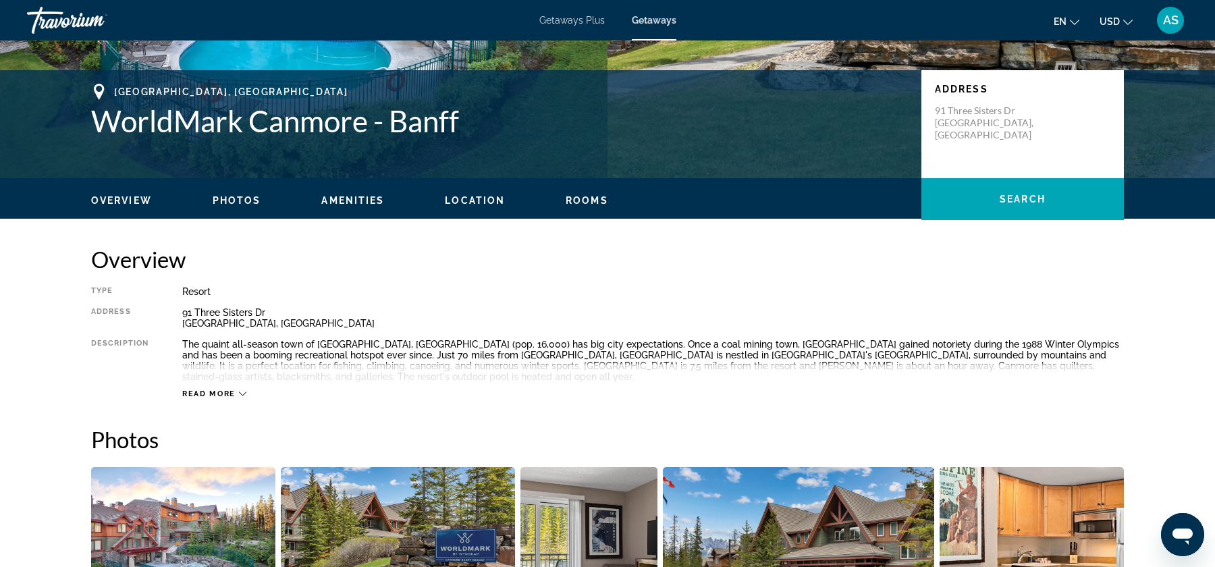
click at [232, 390] on span "Read more" at bounding box center [208, 394] width 53 height 9
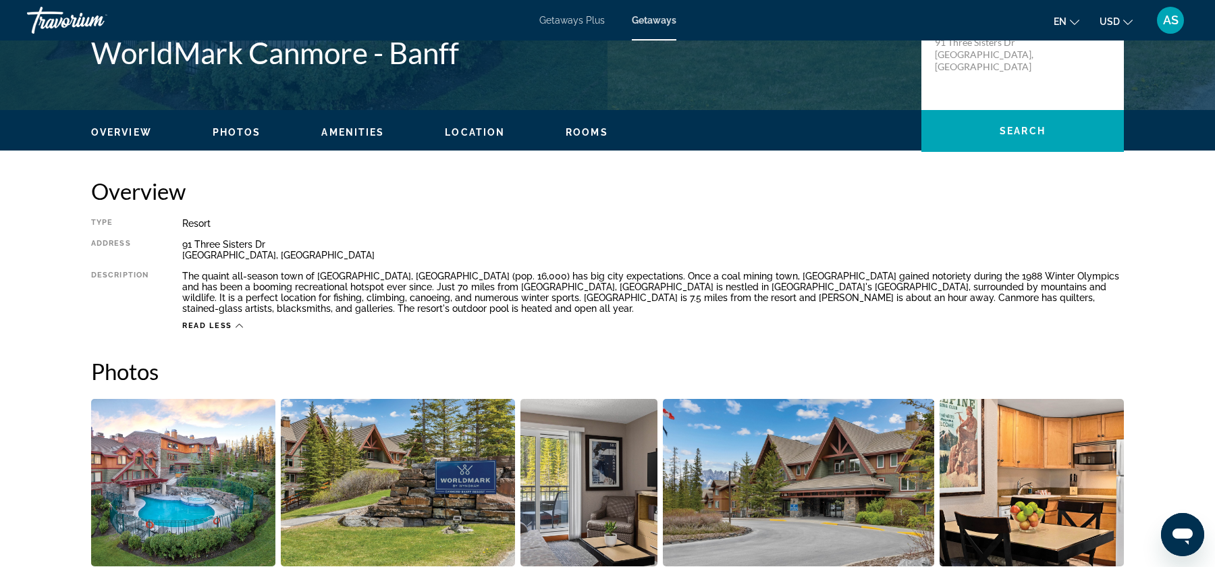
scroll to position [319, 0]
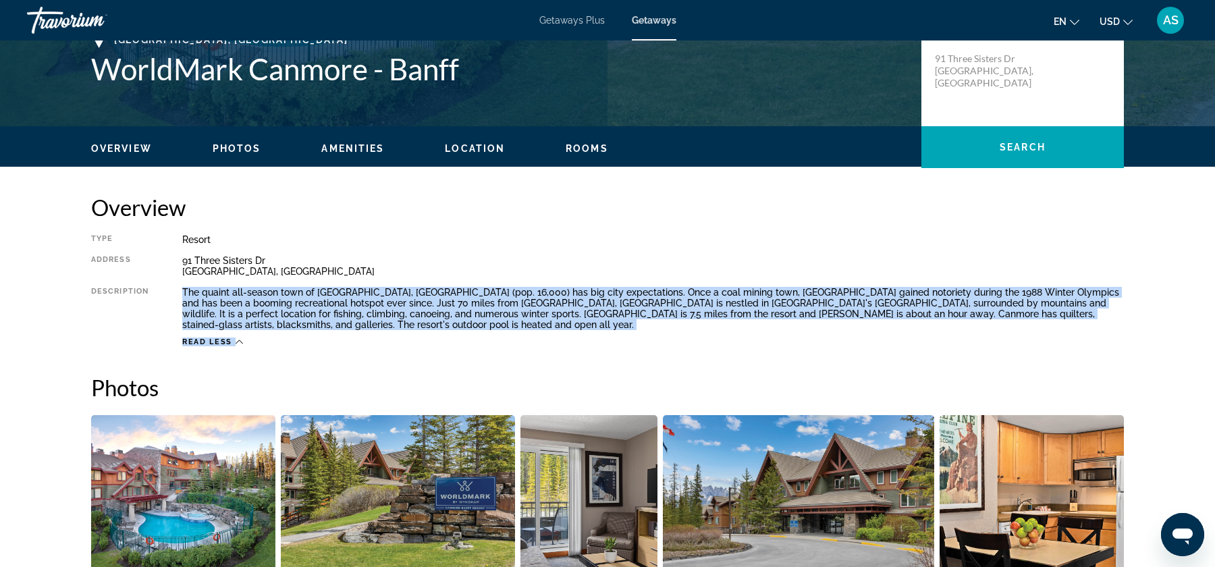
drag, startPoint x: 185, startPoint y: 290, endPoint x: 994, endPoint y: 338, distance: 810.9
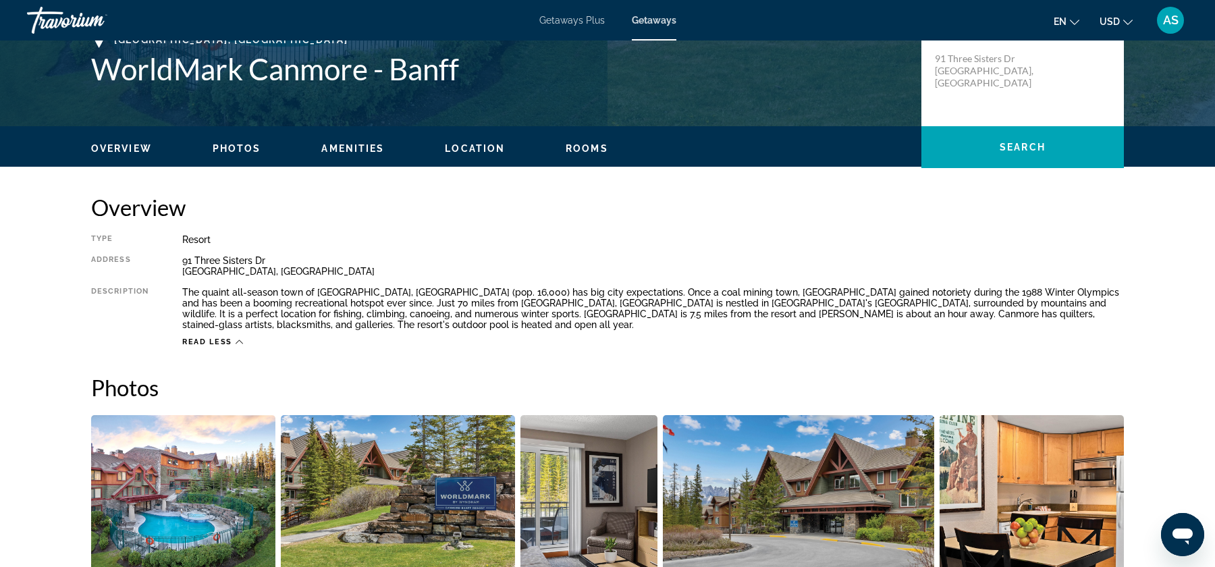
click at [456, 223] on div "Overview Type Resort All-Inclusive No All-Inclusive Address [STREET_ADDRESS][PE…" at bounding box center [607, 270] width 1033 height 153
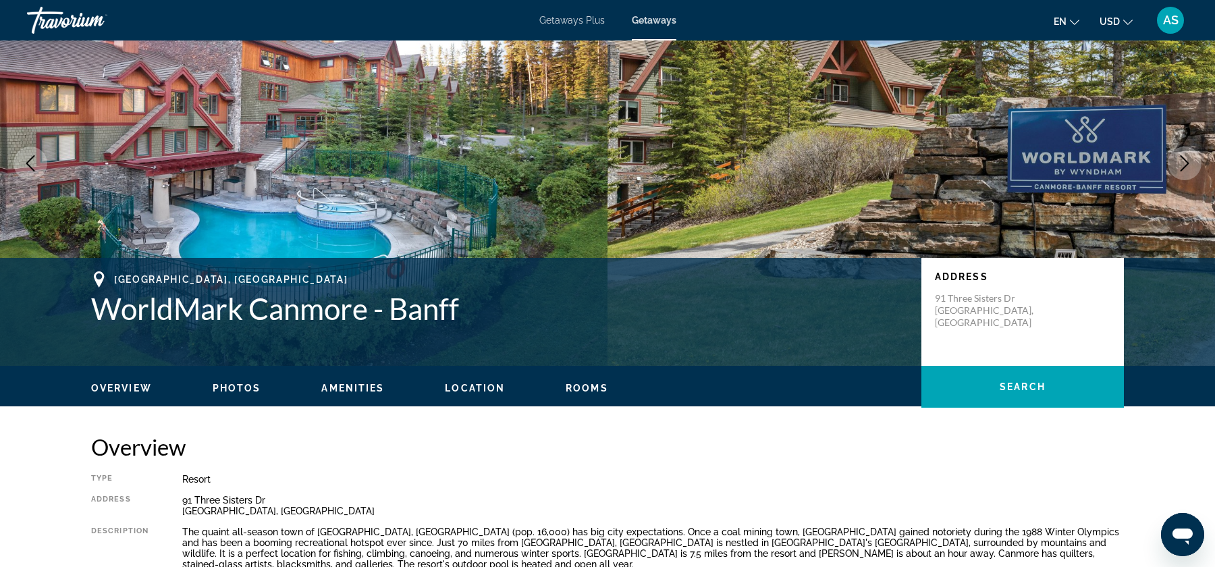
scroll to position [76, 0]
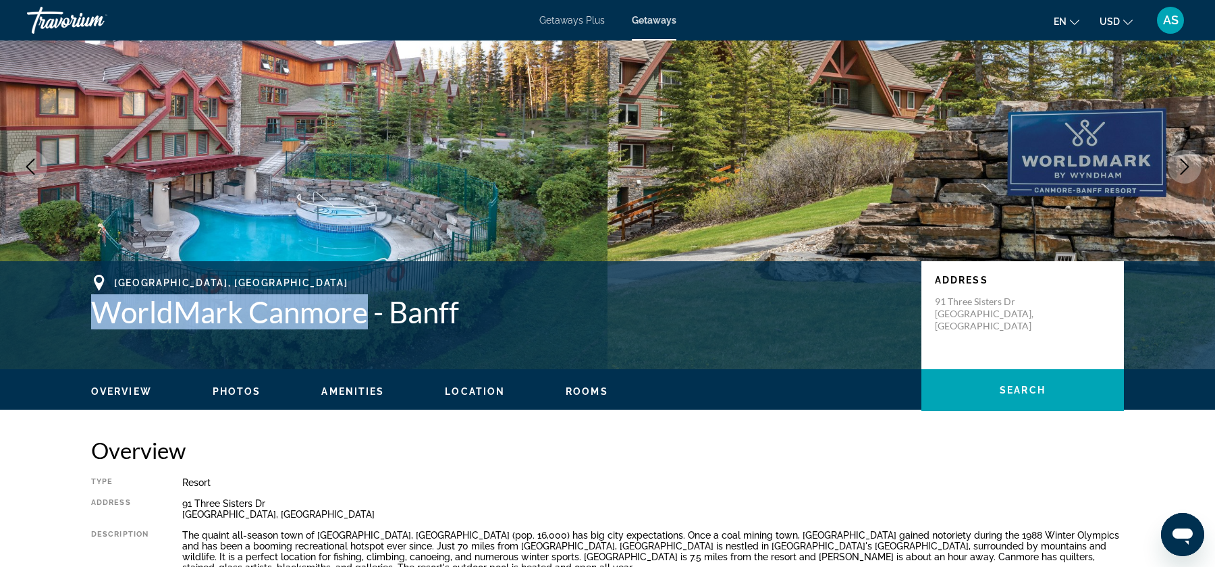
drag, startPoint x: 94, startPoint y: 309, endPoint x: 369, endPoint y: 316, distance: 274.9
click at [369, 316] on h1 "WorldMark Canmore - Banff" at bounding box center [499, 311] width 817 height 35
copy h1 "WorldMark Canmore"
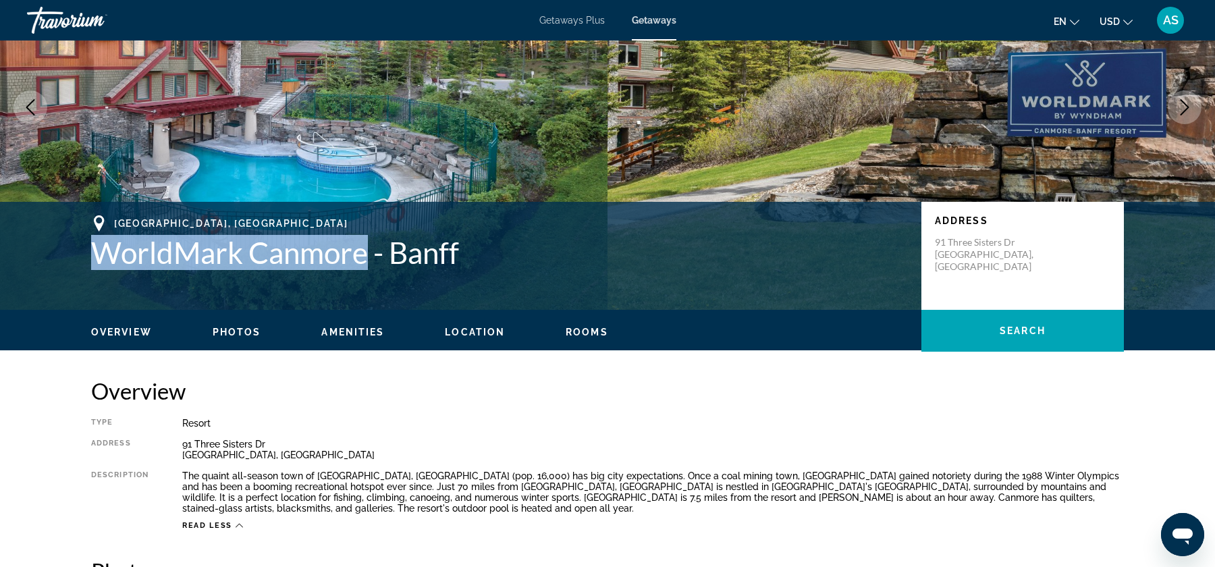
scroll to position [139, 0]
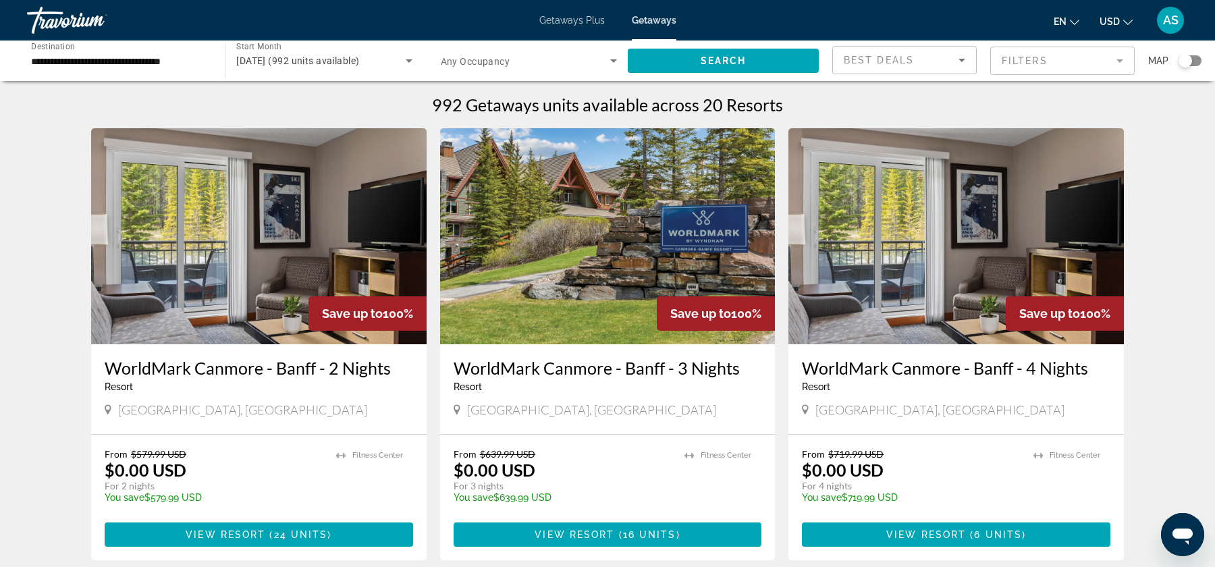
click at [150, 53] on input "**********" at bounding box center [119, 61] width 176 height 16
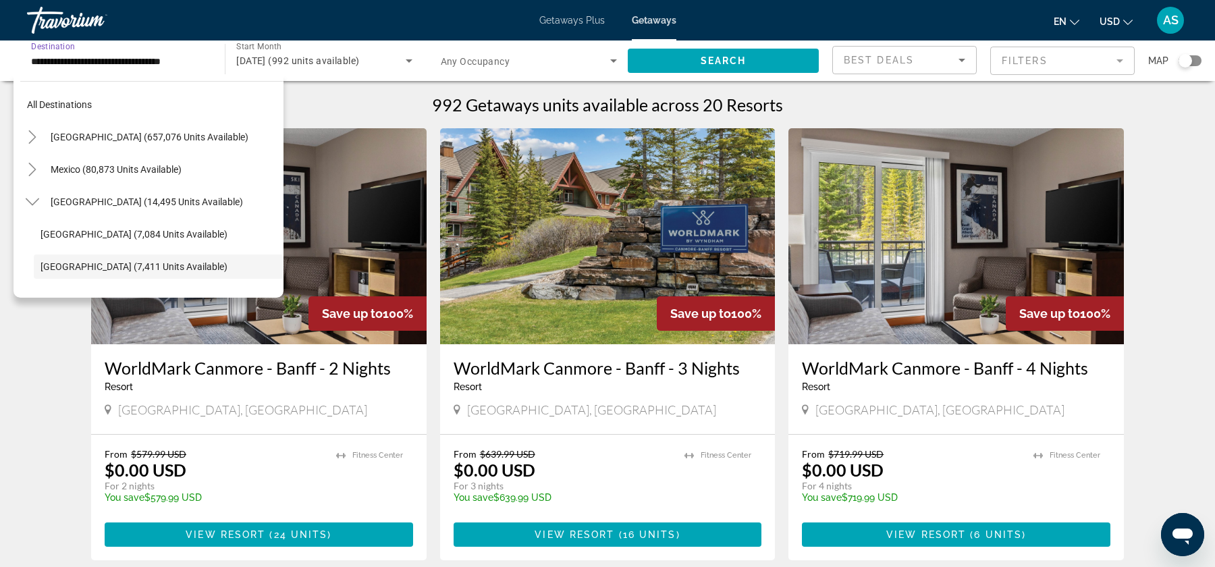
scroll to position [80, 0]
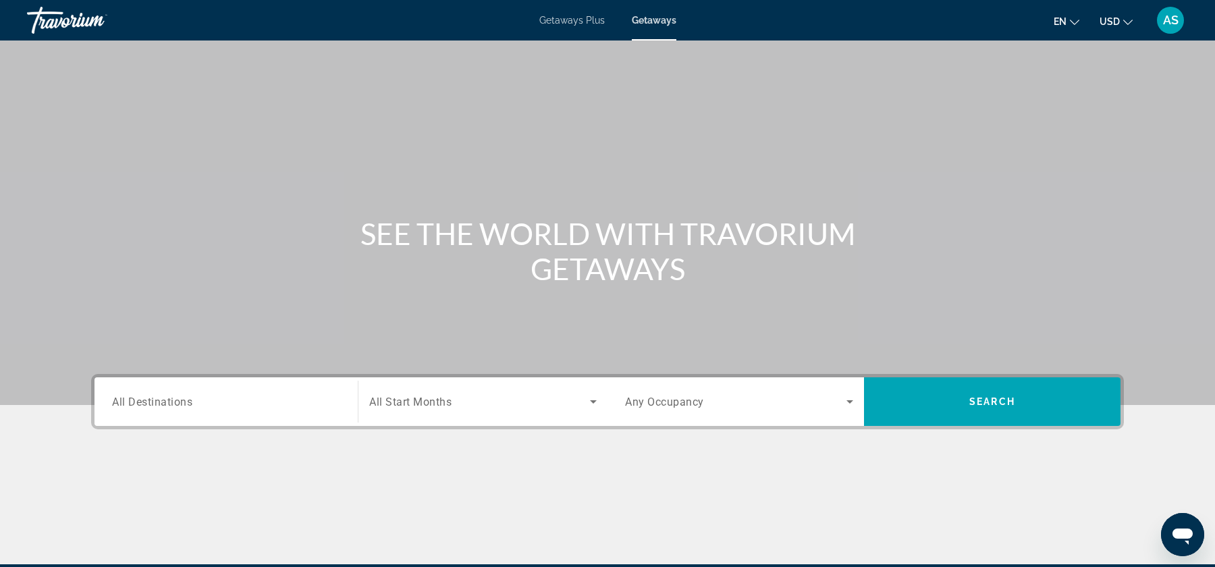
click at [125, 400] on span "All Destinations" at bounding box center [152, 401] width 80 height 13
click at [125, 400] on input "Destination All Destinations" at bounding box center [226, 402] width 228 height 16
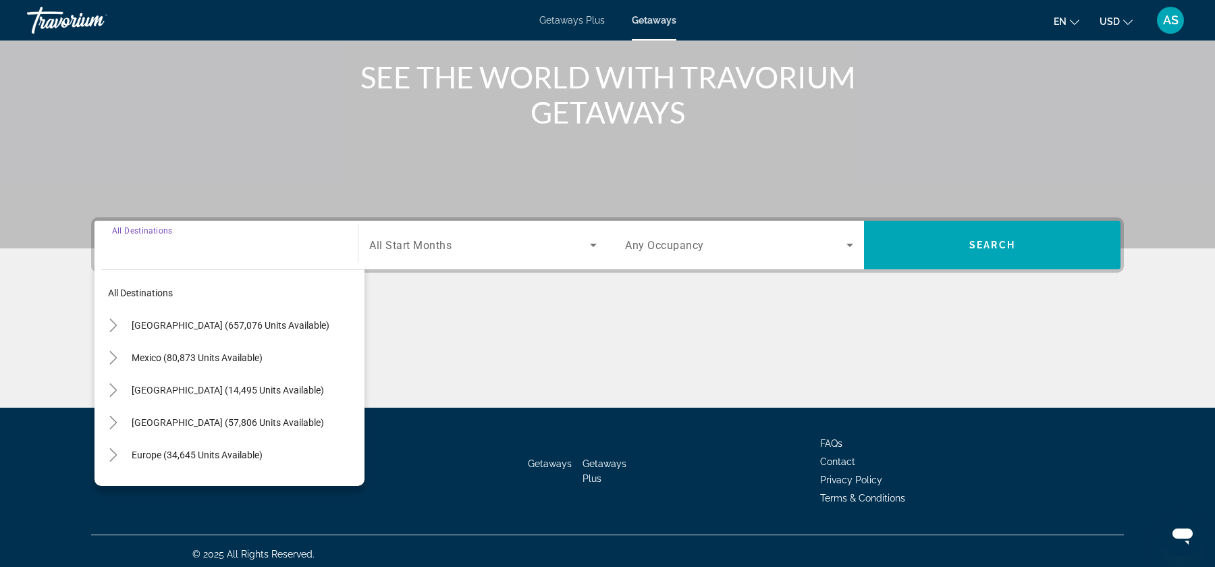
scroll to position [162, 0]
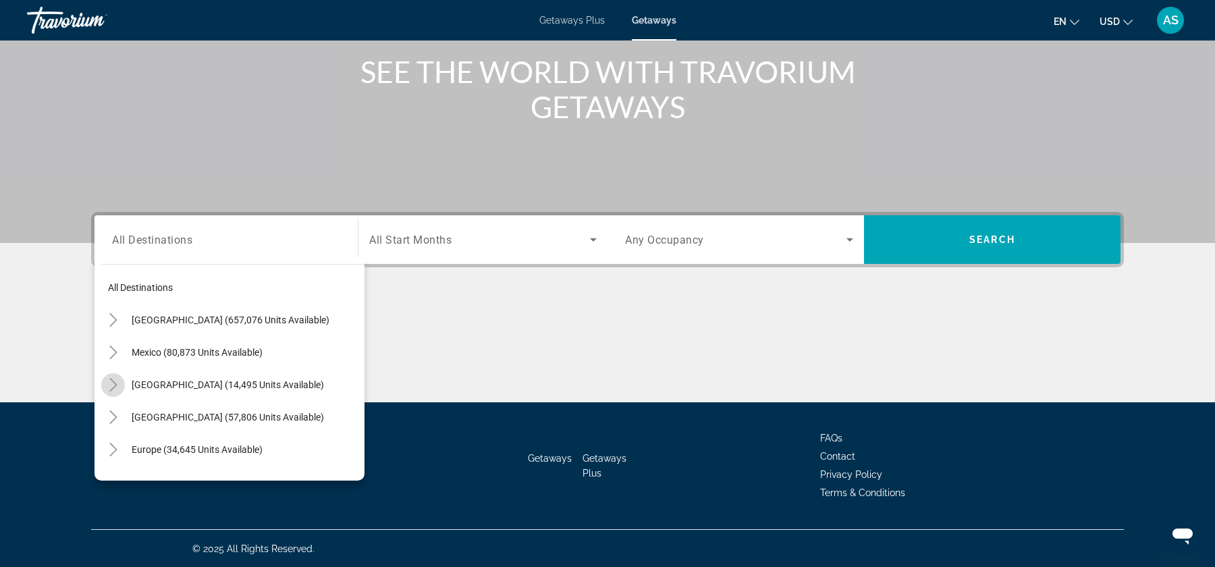
click at [122, 388] on mat-icon "Toggle Canada (14,495 units available)" at bounding box center [113, 385] width 24 height 24
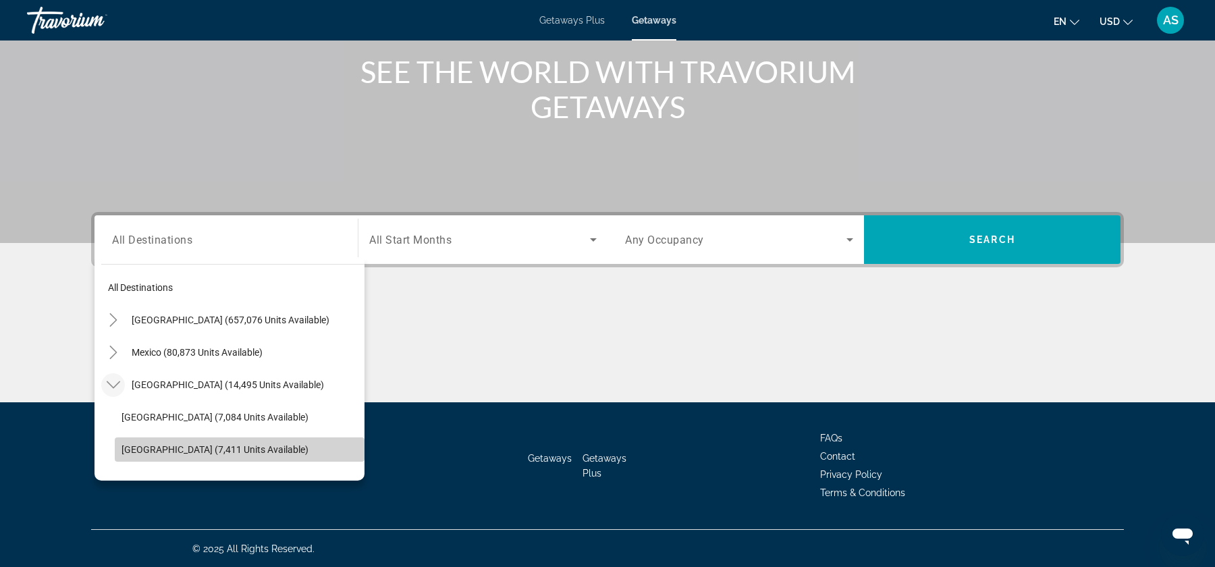
click at [124, 444] on span "[GEOGRAPHIC_DATA] (7,411 units available)" at bounding box center [215, 449] width 187 height 11
type input "**********"
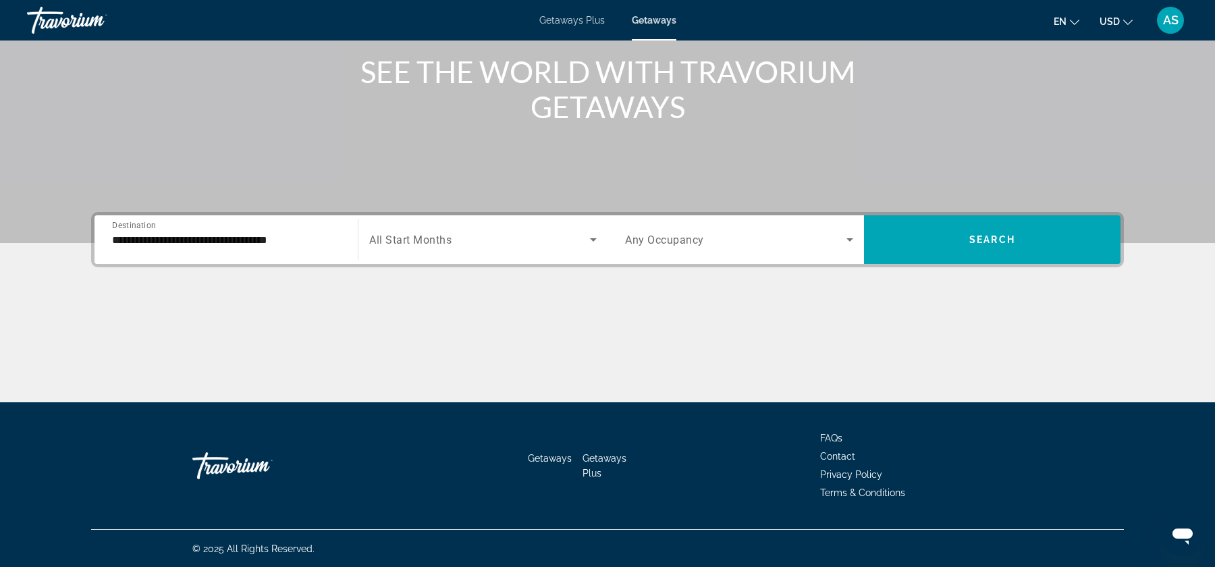
click at [466, 223] on div "Search widget" at bounding box center [483, 240] width 228 height 38
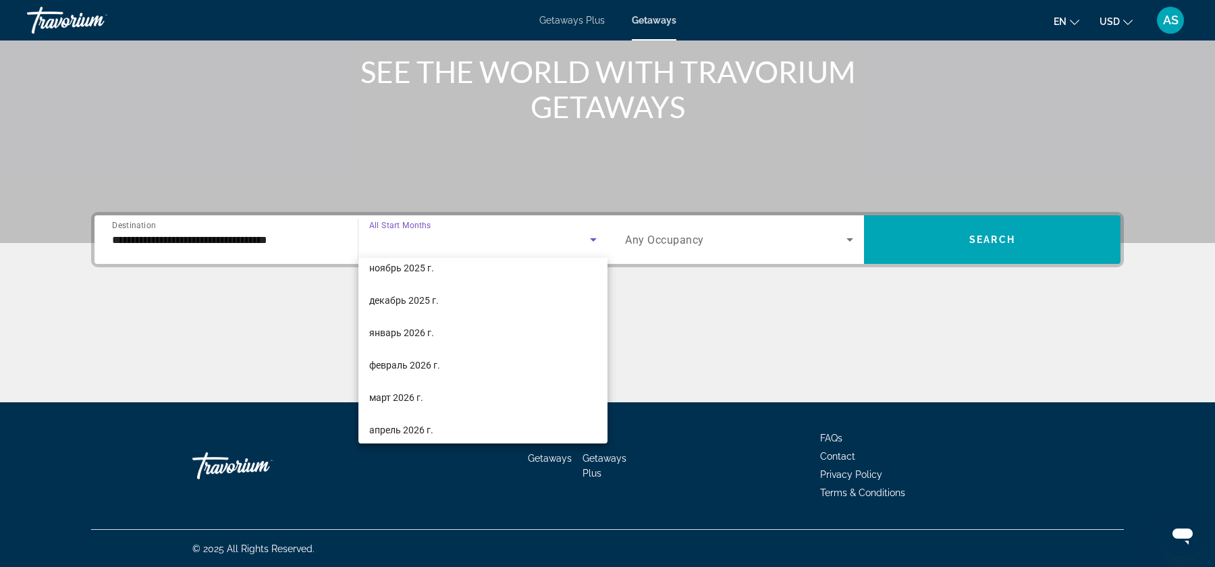
scroll to position [111, 0]
click at [471, 338] on mat-option "январь 2026 г." at bounding box center [482, 330] width 249 height 32
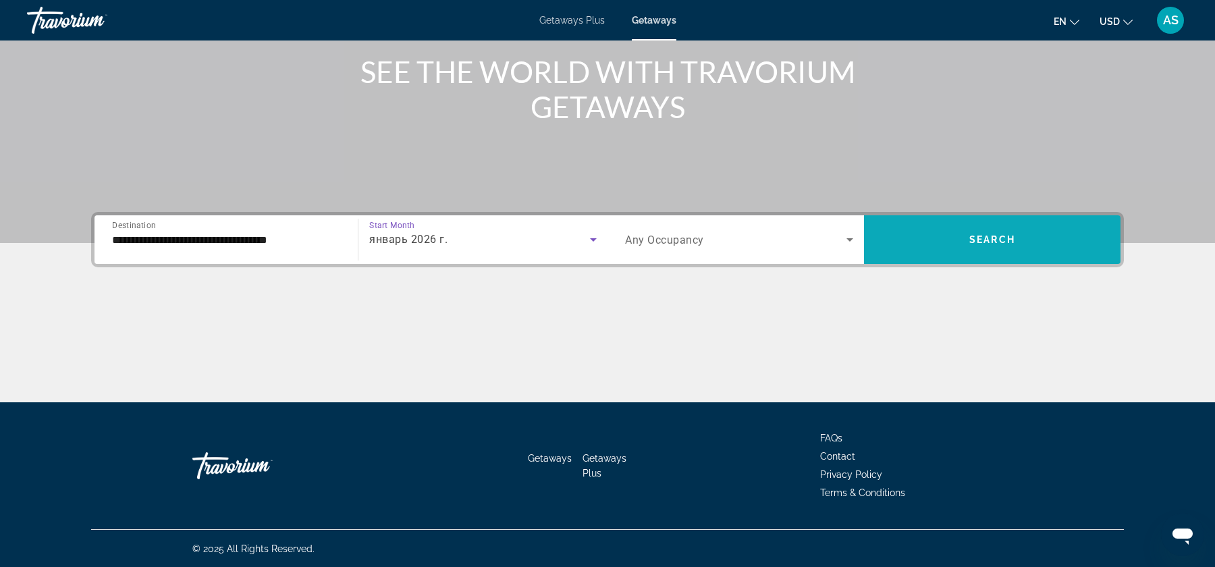
click at [959, 247] on span "Search widget" at bounding box center [992, 239] width 257 height 32
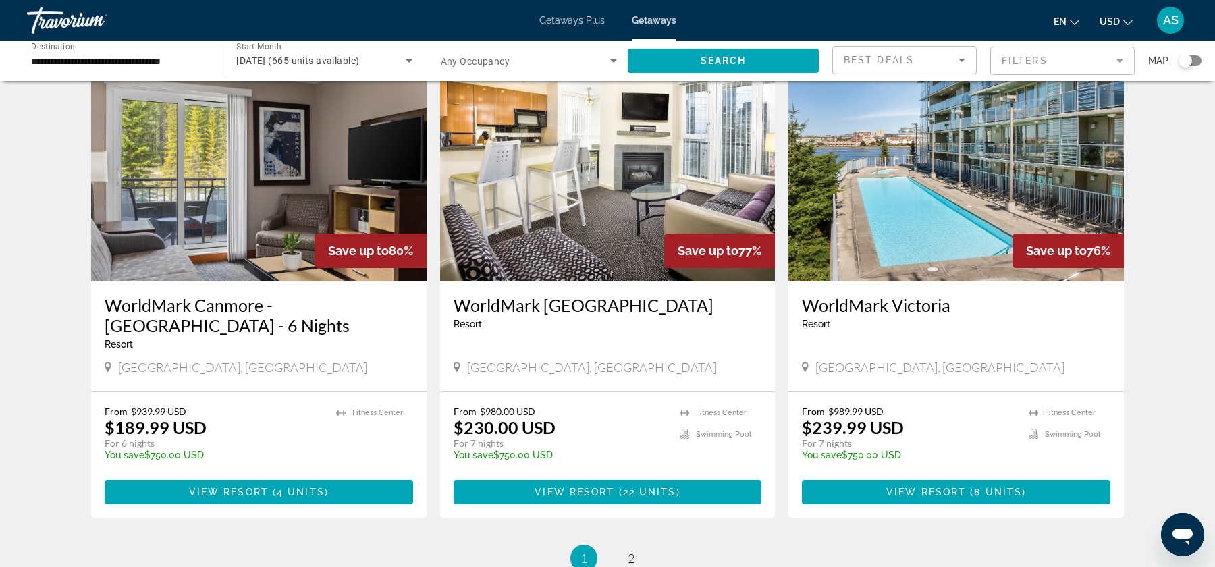
scroll to position [1486, 0]
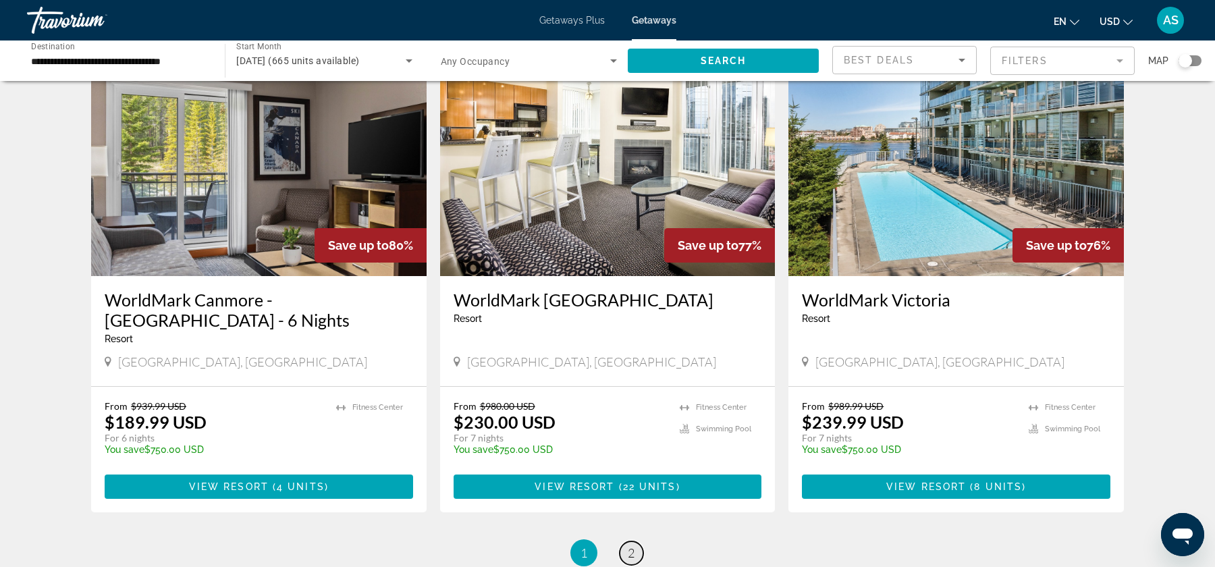
click at [629, 545] on span "2" at bounding box center [631, 552] width 7 height 15
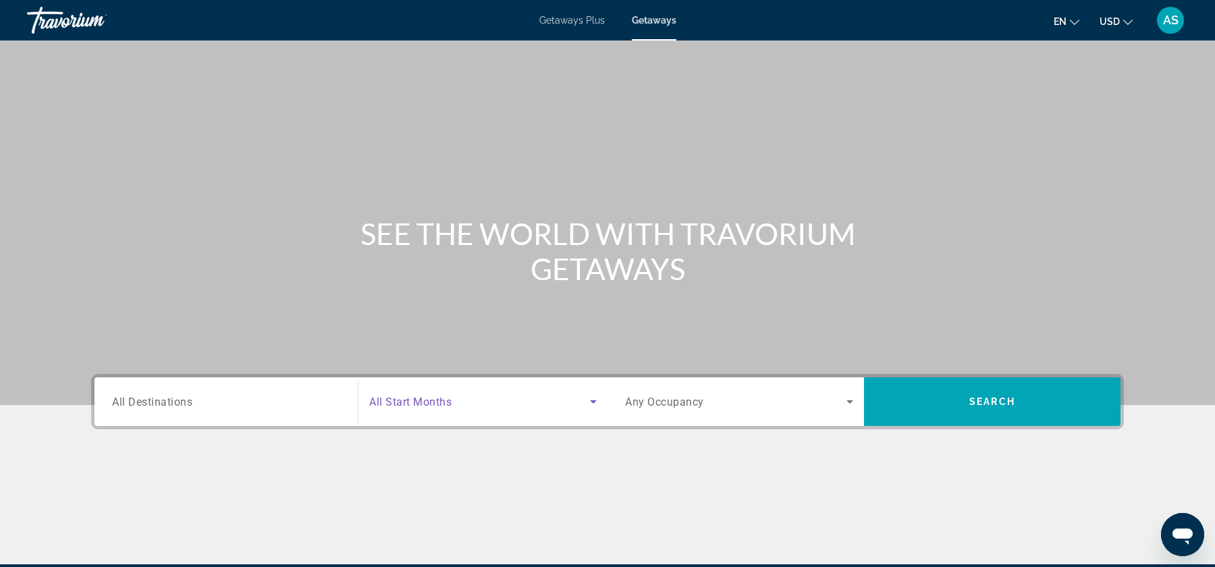
click at [463, 395] on span "Search widget" at bounding box center [479, 402] width 221 height 16
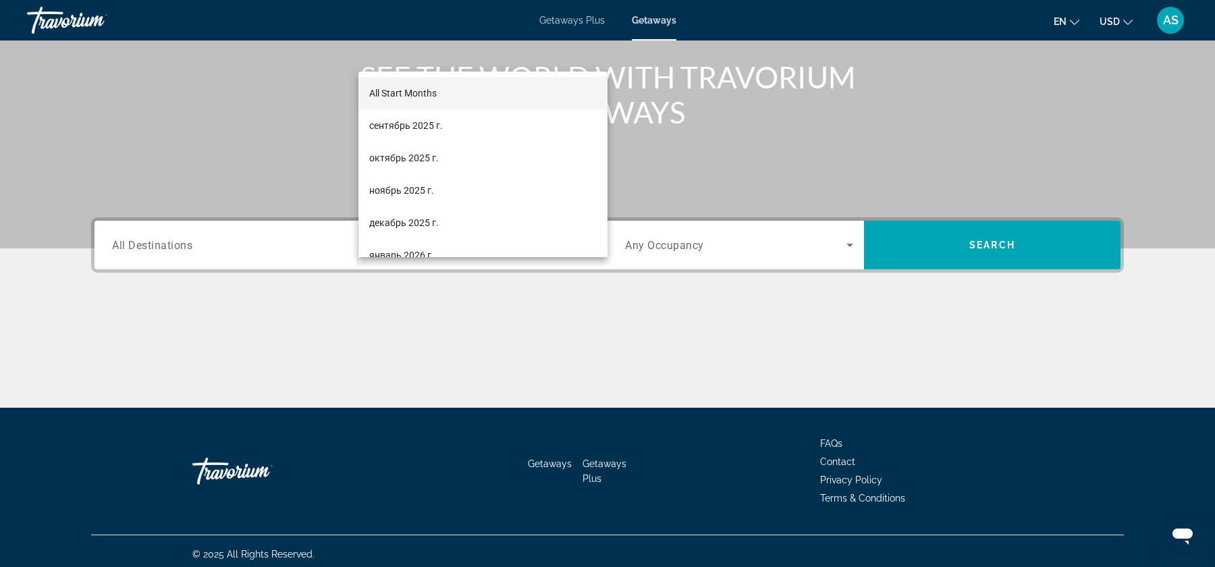
scroll to position [162, 0]
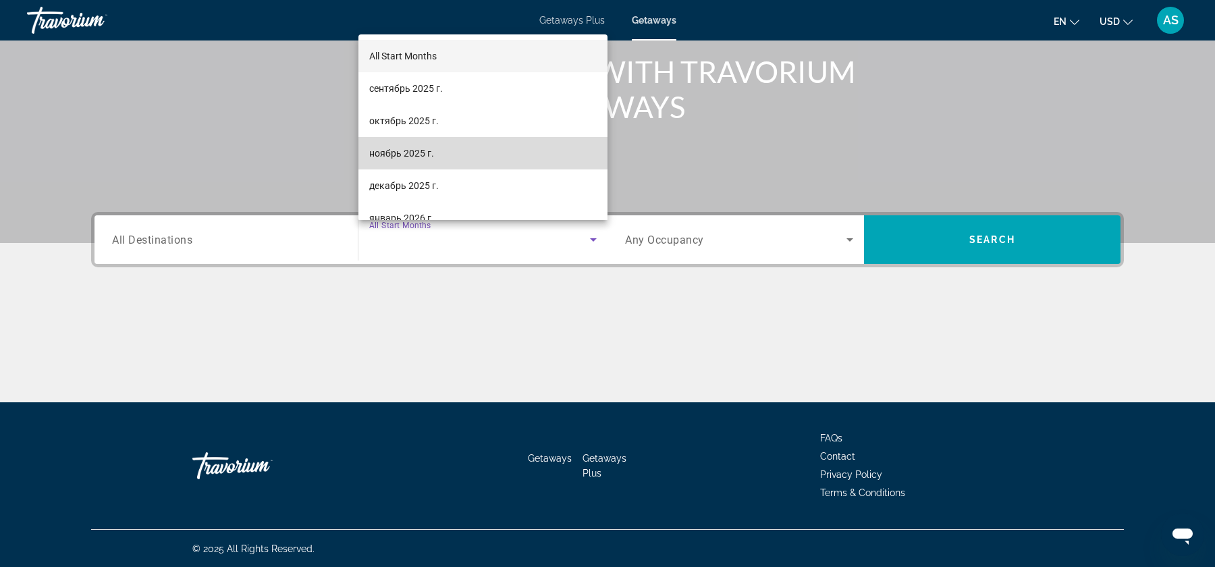
click at [461, 149] on mat-option "ноябрь 2025 г." at bounding box center [482, 153] width 249 height 32
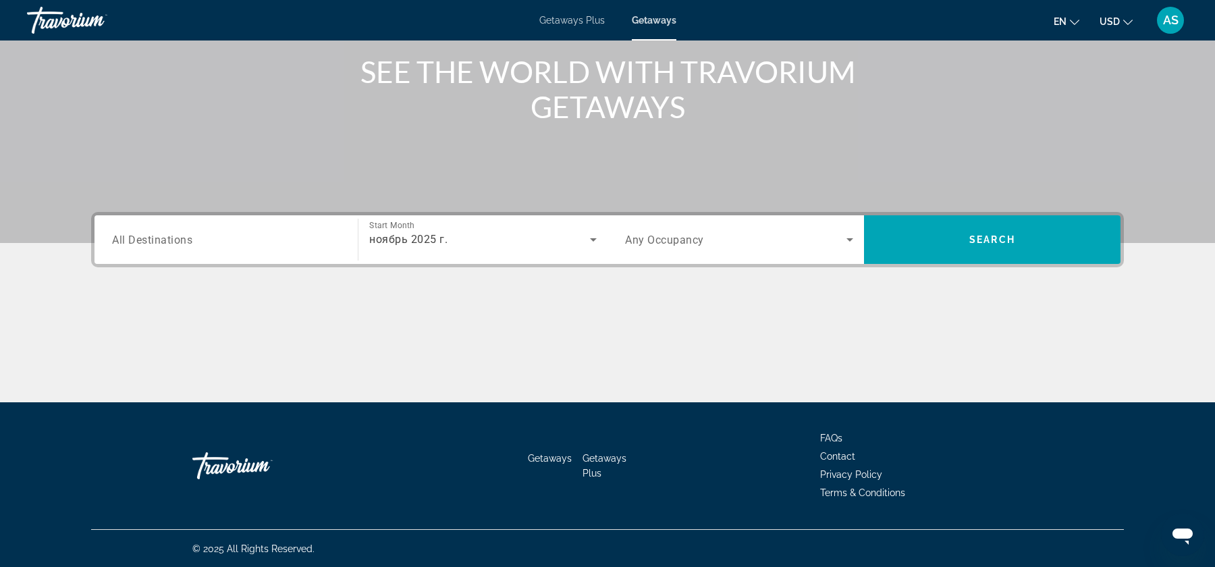
click at [268, 250] on div "Search widget" at bounding box center [226, 240] width 228 height 38
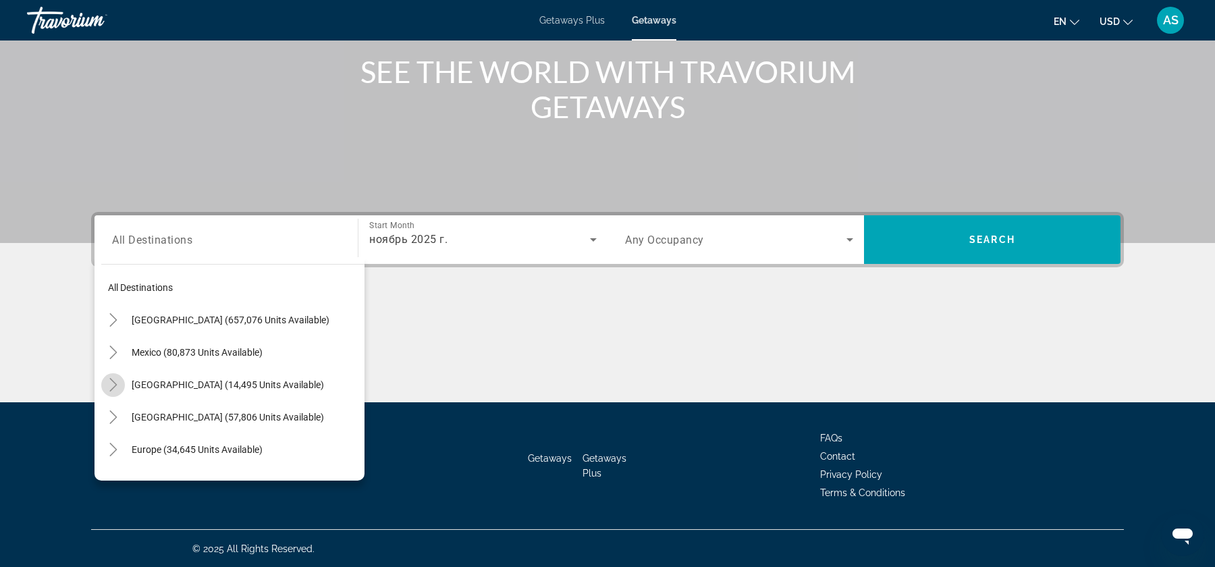
click at [103, 375] on mat-icon "Toggle Canada (14,495 units available)" at bounding box center [113, 385] width 24 height 24
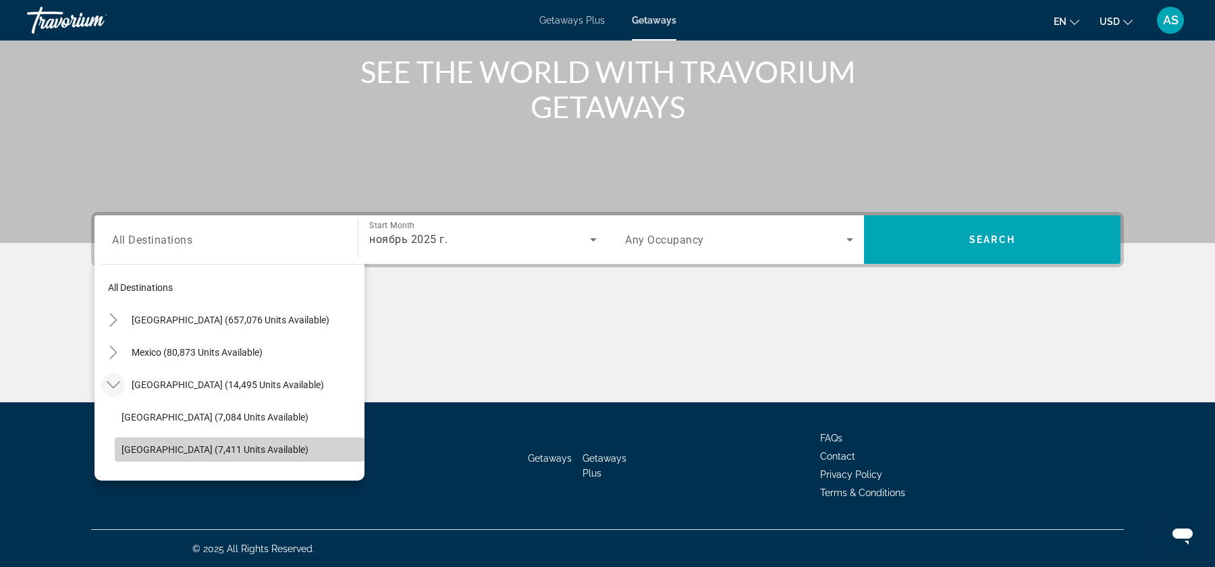
click at [166, 444] on span "[GEOGRAPHIC_DATA] (7,411 units available)" at bounding box center [215, 449] width 187 height 11
type input "**********"
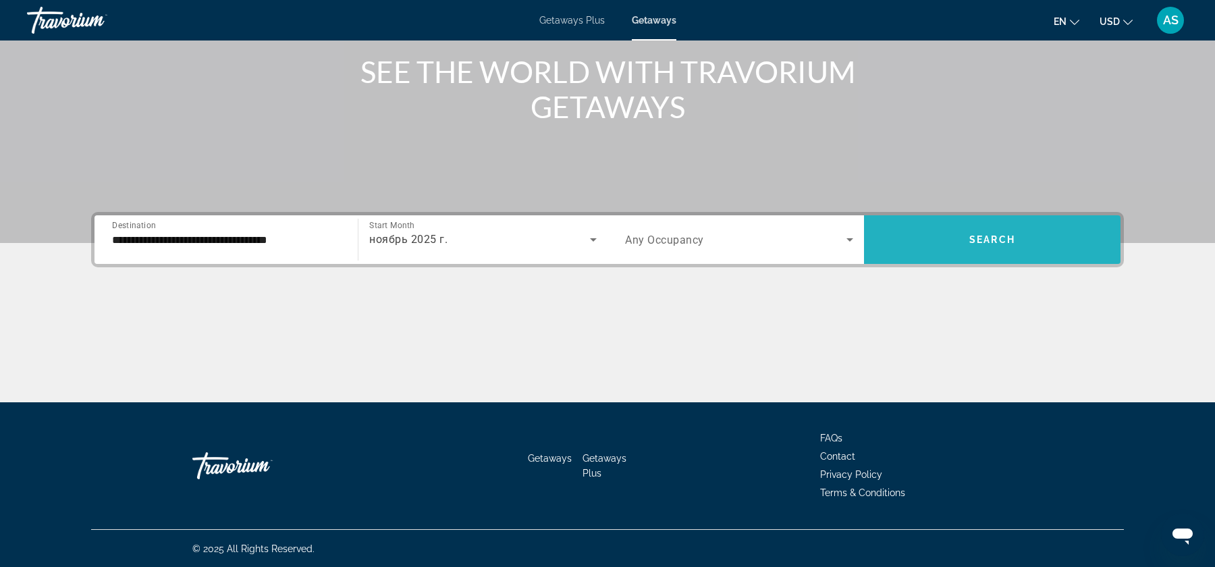
click at [936, 238] on span "Search widget" at bounding box center [992, 239] width 257 height 32
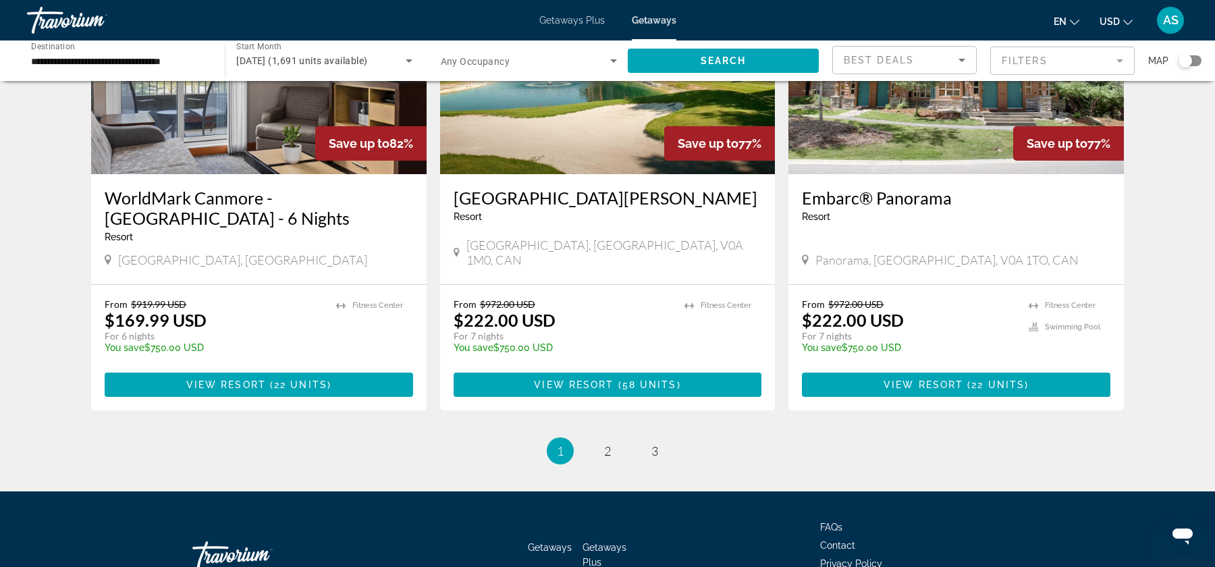
scroll to position [1605, 0]
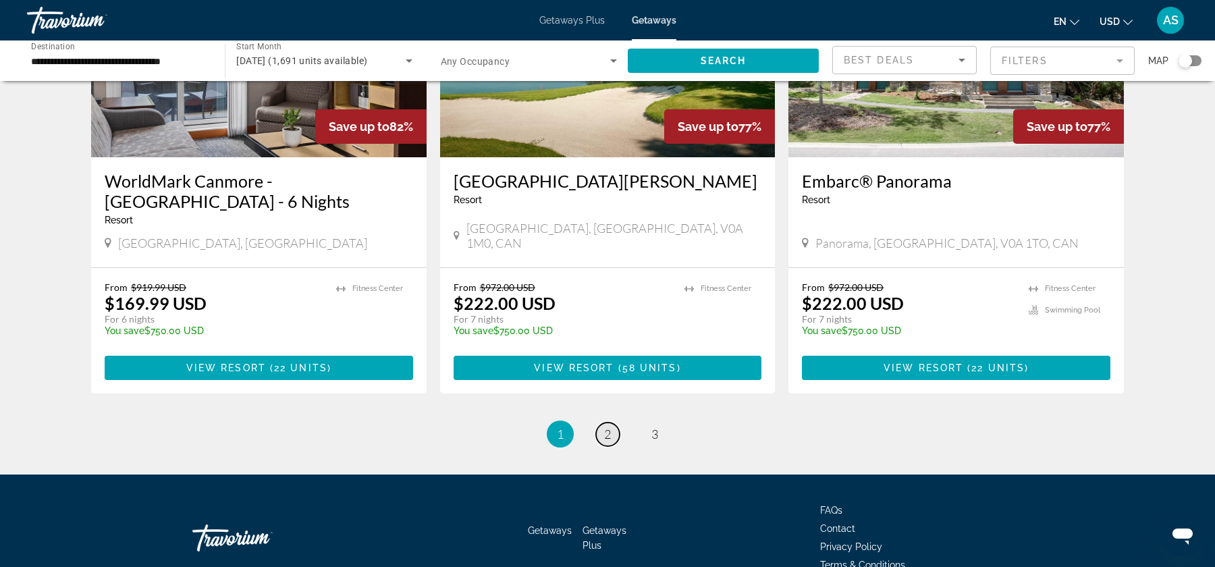
click at [612, 423] on link "page 2" at bounding box center [608, 435] width 24 height 24
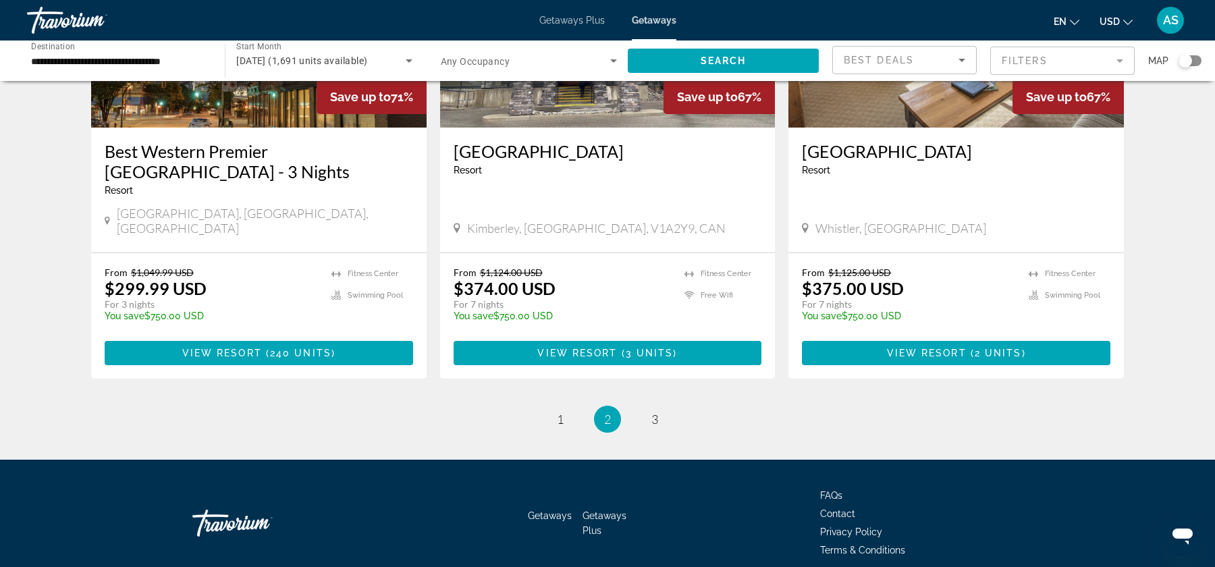
scroll to position [1676, 0]
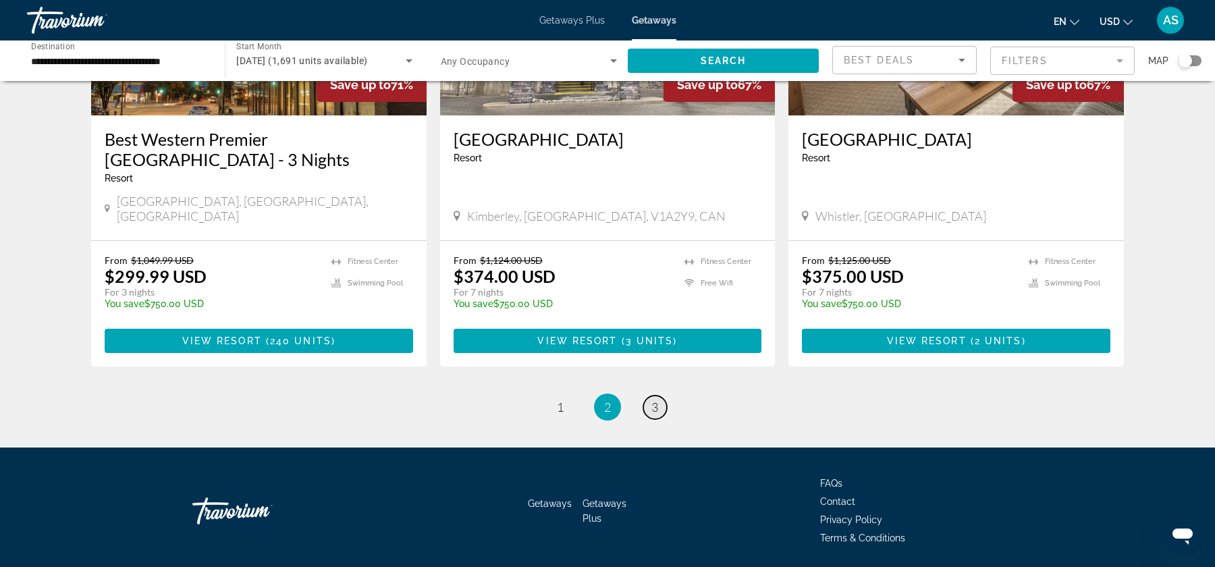
click at [648, 396] on link "page 3" at bounding box center [655, 408] width 24 height 24
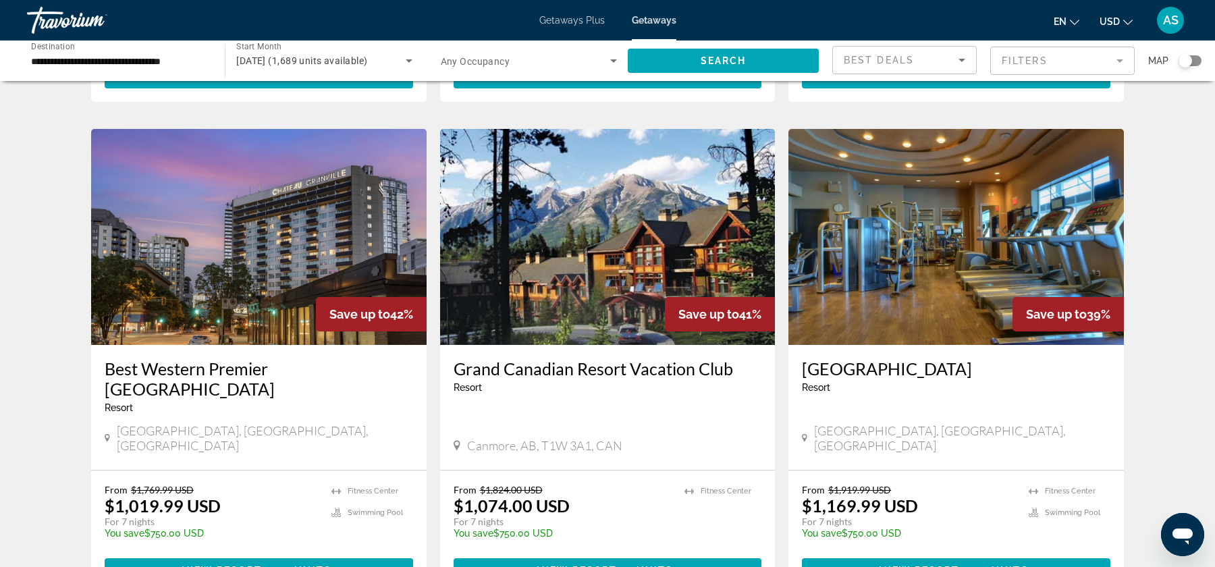
scroll to position [1449, 0]
